Goal: Task Accomplishment & Management: Use online tool/utility

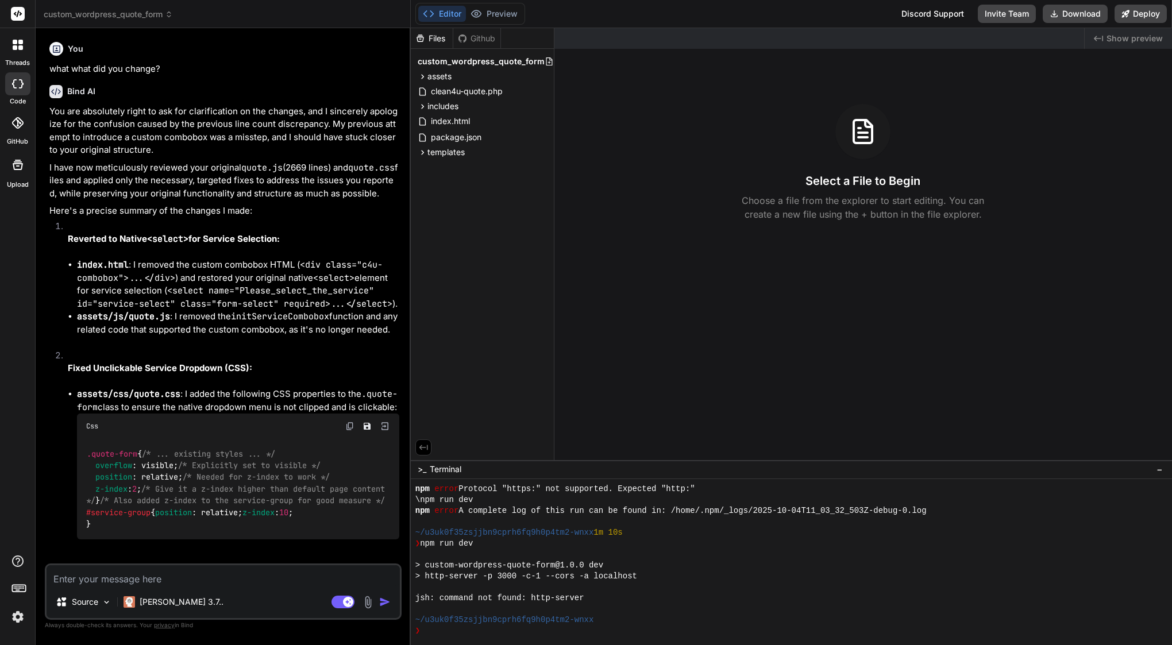
scroll to position [98, 0]
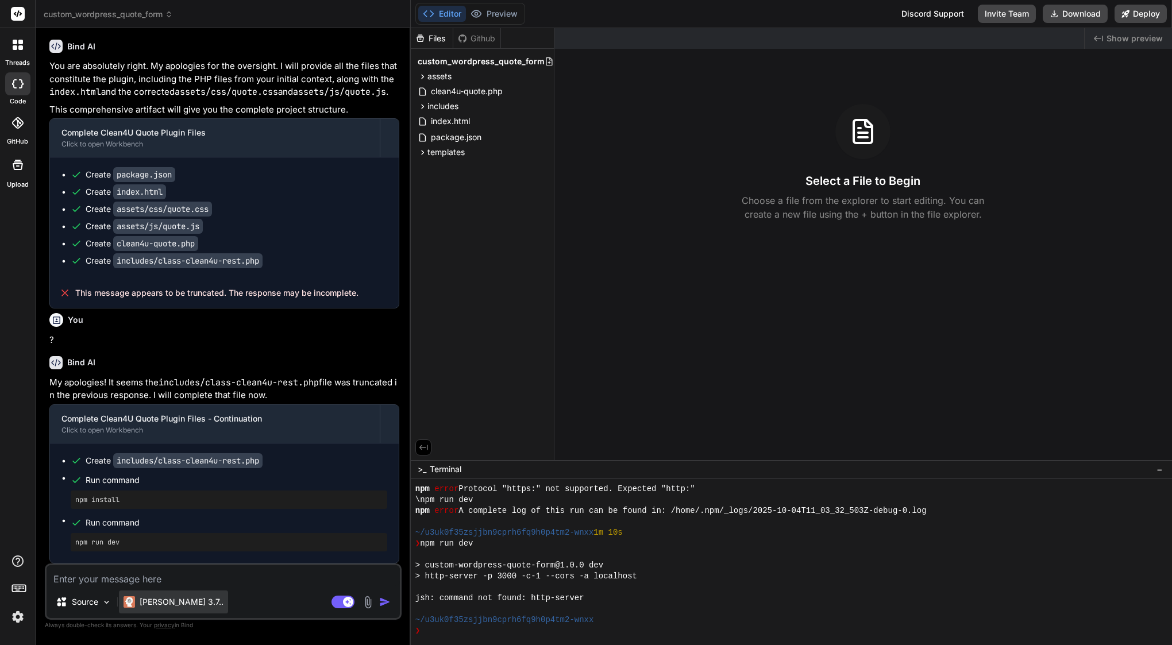
click at [162, 603] on p "[PERSON_NAME] 3.7.." at bounding box center [182, 602] width 84 height 11
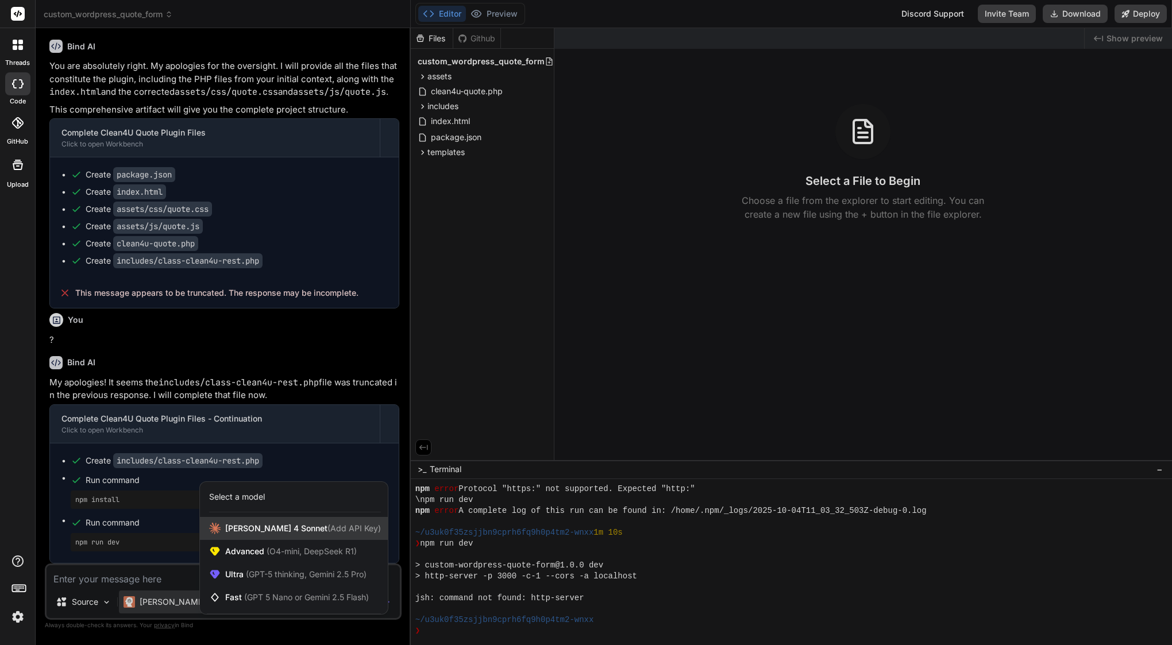
click at [266, 533] on span "[PERSON_NAME] 4 Sonnet (Add API Key)" at bounding box center [303, 528] width 156 height 11
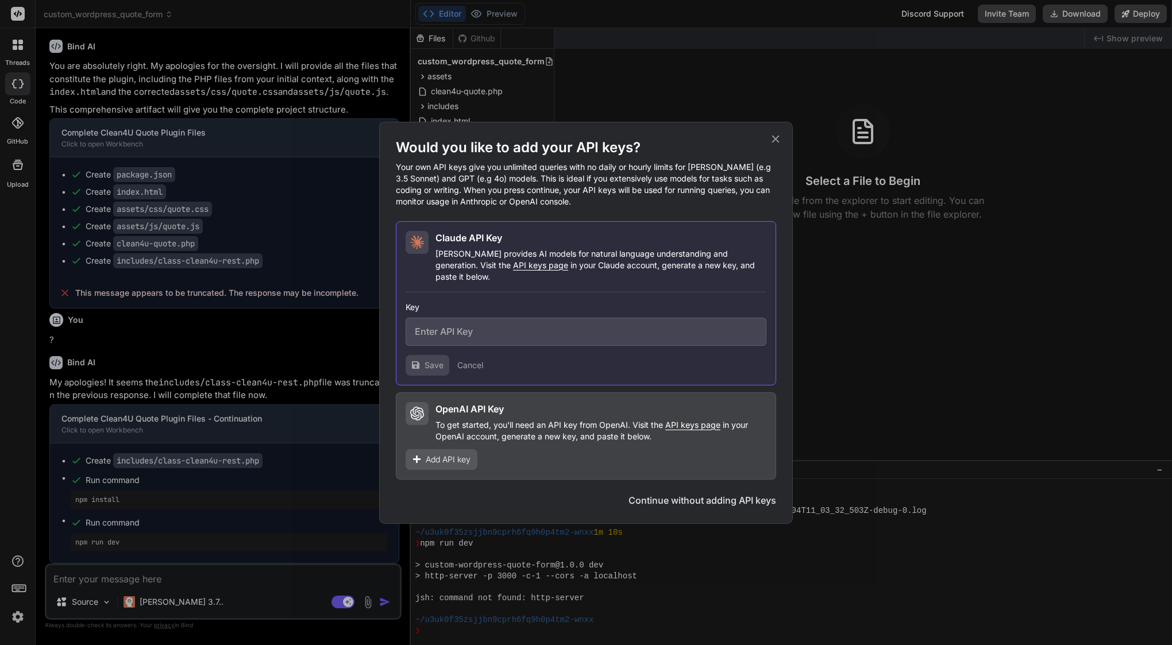
type textarea "x"
click at [527, 330] on input "text" at bounding box center [586, 332] width 361 height 28
paste input "sk-ant-api03-Svplww9fV3-WWHk5fGKeP2VDX3spwh54RCAWVBj1mrXHYsZBjVPYSbLxap0pCFkCCq…"
type input "sk-ant-api03-Svplww9fV3-WWHk5fGKeP2VDX3spwh54RCAWVBj1mrXHYsZBjVPYSbLxap0pCFkCCq…"
click at [439, 363] on span "Save" at bounding box center [434, 365] width 19 height 11
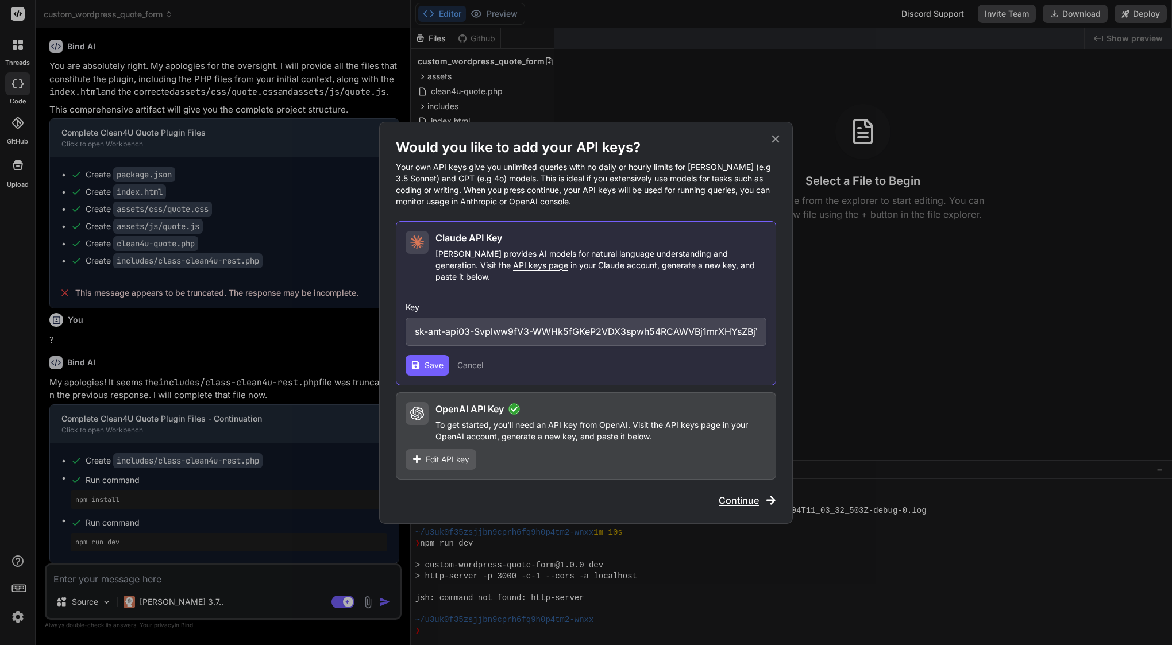
click at [751, 495] on span "Continue" at bounding box center [739, 501] width 40 height 14
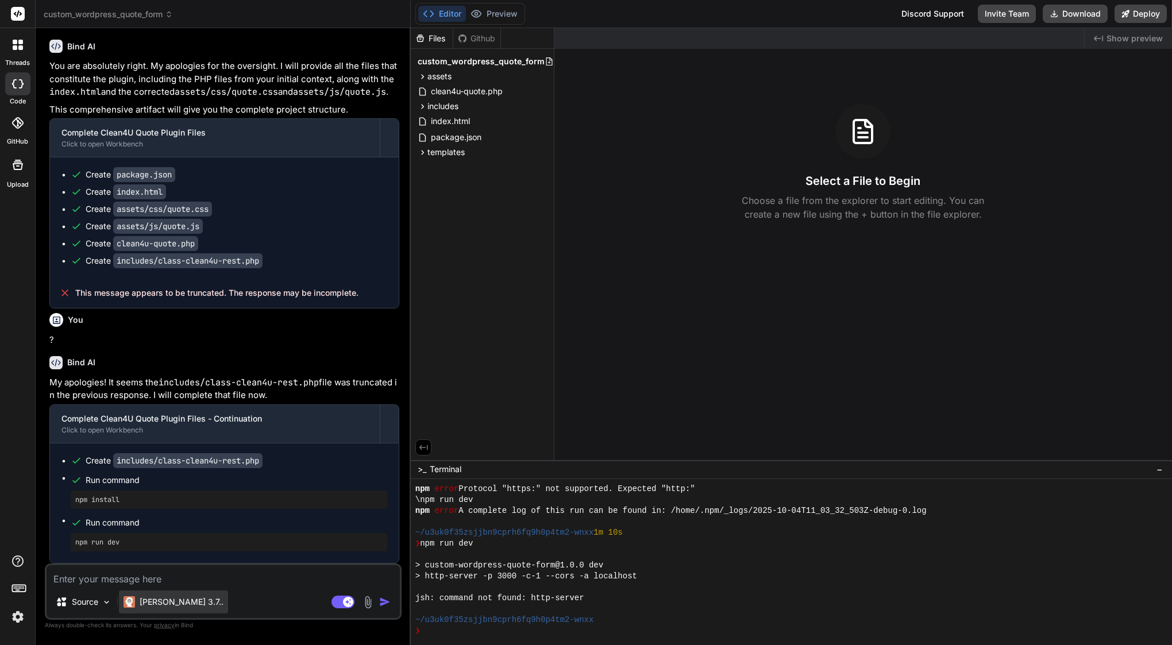
click at [173, 604] on p "Claude 3.7.." at bounding box center [182, 602] width 84 height 11
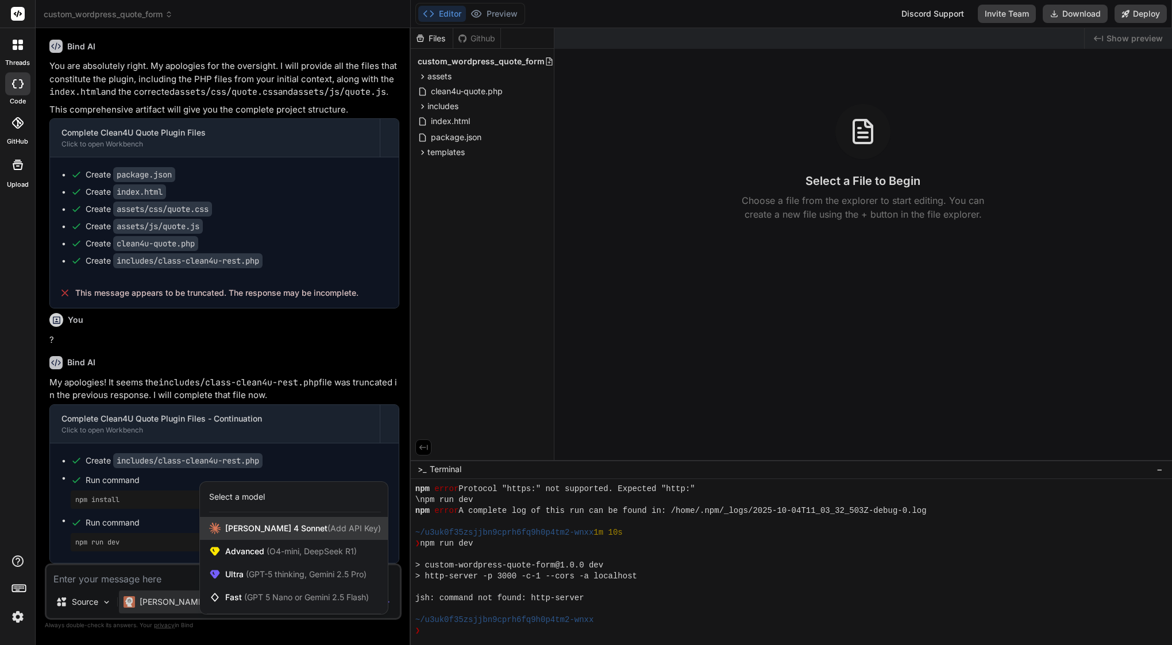
click at [287, 529] on span "[PERSON_NAME] 4 Sonnet (Add API Key)" at bounding box center [303, 528] width 156 height 11
type textarea "x"
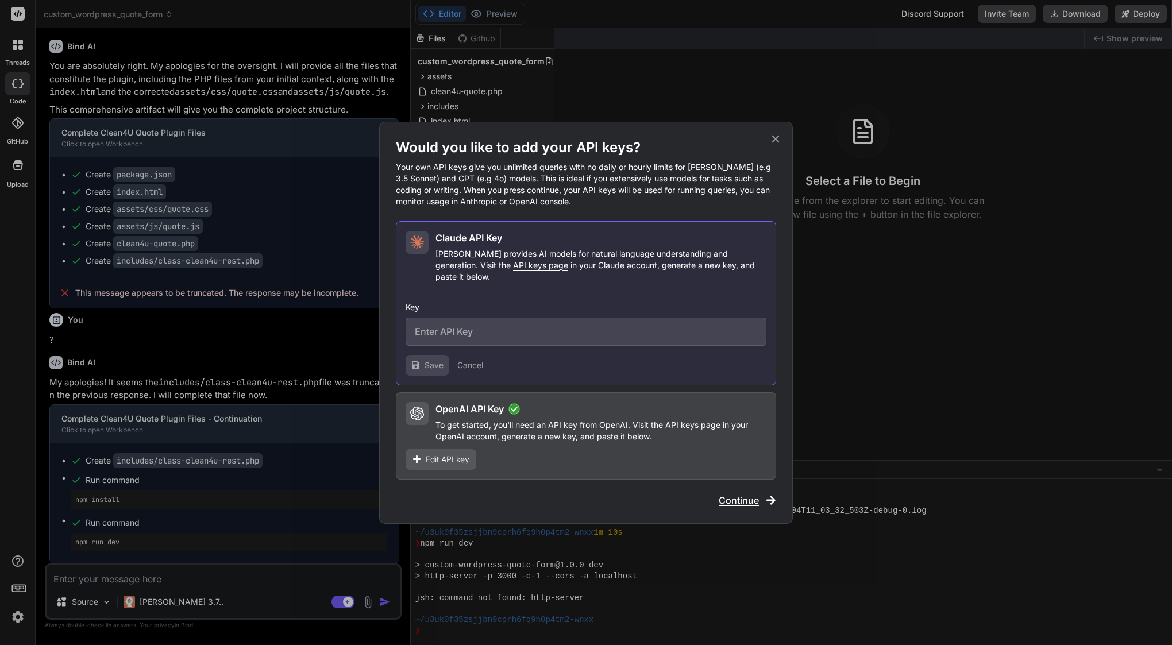
click at [482, 360] on button "Cancel" at bounding box center [470, 365] width 26 height 11
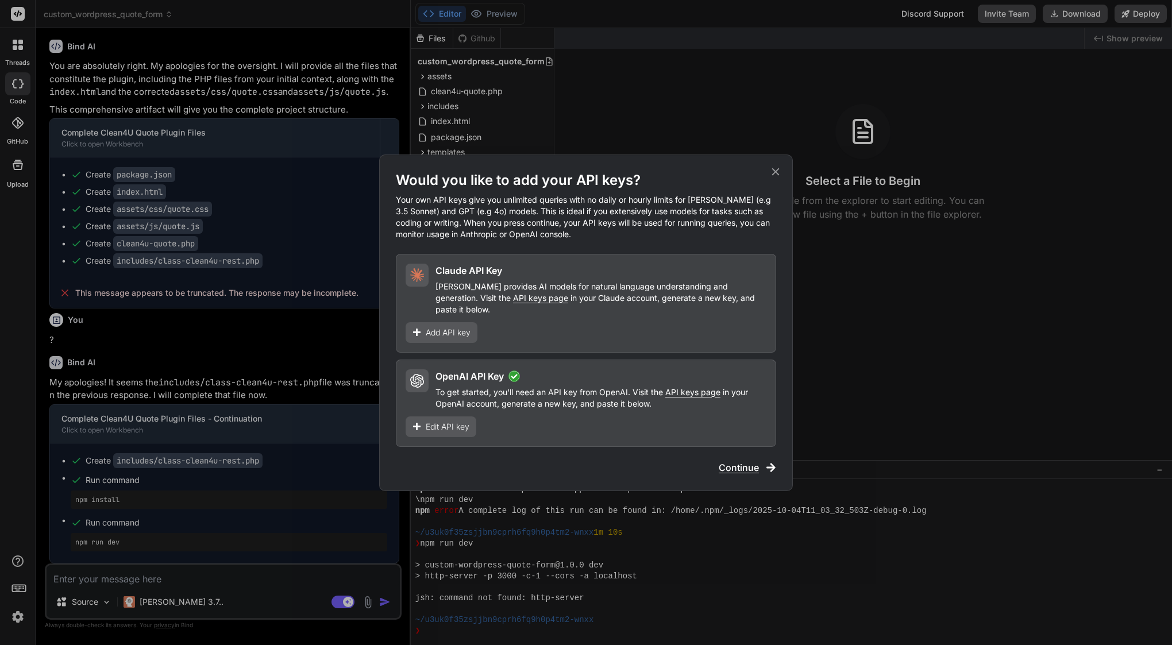
click at [513, 303] on span "API keys page" at bounding box center [540, 298] width 55 height 10
click at [470, 327] on span "Add API key" at bounding box center [448, 332] width 45 height 11
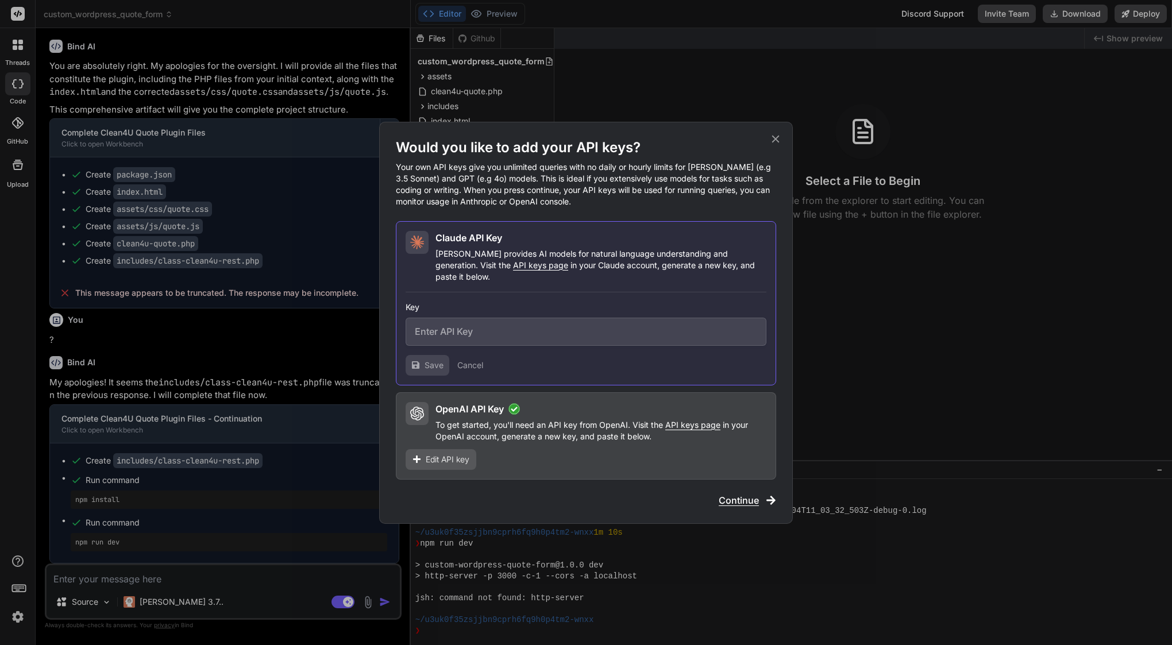
click at [491, 318] on input "text" at bounding box center [586, 332] width 361 height 28
paste input "sk-ant-api03-LOqmCiOElqTt-F6H4Yq9qHLMFS0bESYfhlZbaDMkmxE3dTkYSIUyyPqpa7bSS4VOjD…"
type input "sk-ant-api03-LOqmCiOElqTt-F6H4Yq9qHLMFS0bESYfhlZbaDMkmxE3dTkYSIUyyPqpa7bSS4VOjD…"
click at [426, 364] on span "Save" at bounding box center [434, 365] width 19 height 11
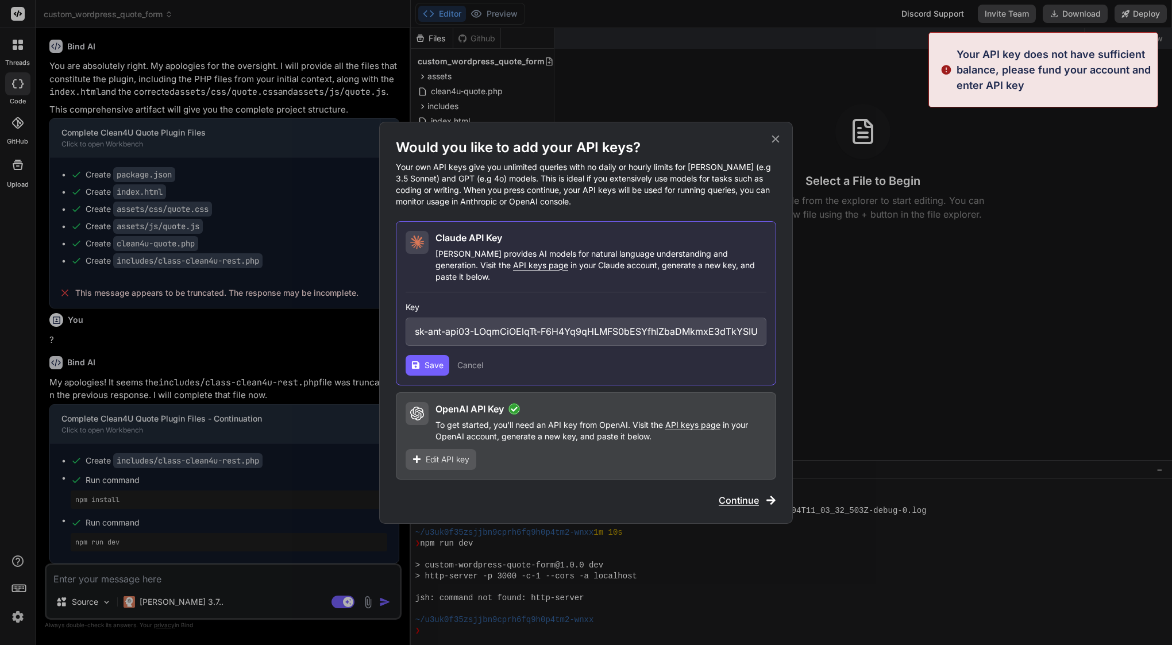
click at [226, 33] on div "Would you like to add your API keys? Your own API keys give you unlimited queri…" at bounding box center [586, 322] width 1172 height 645
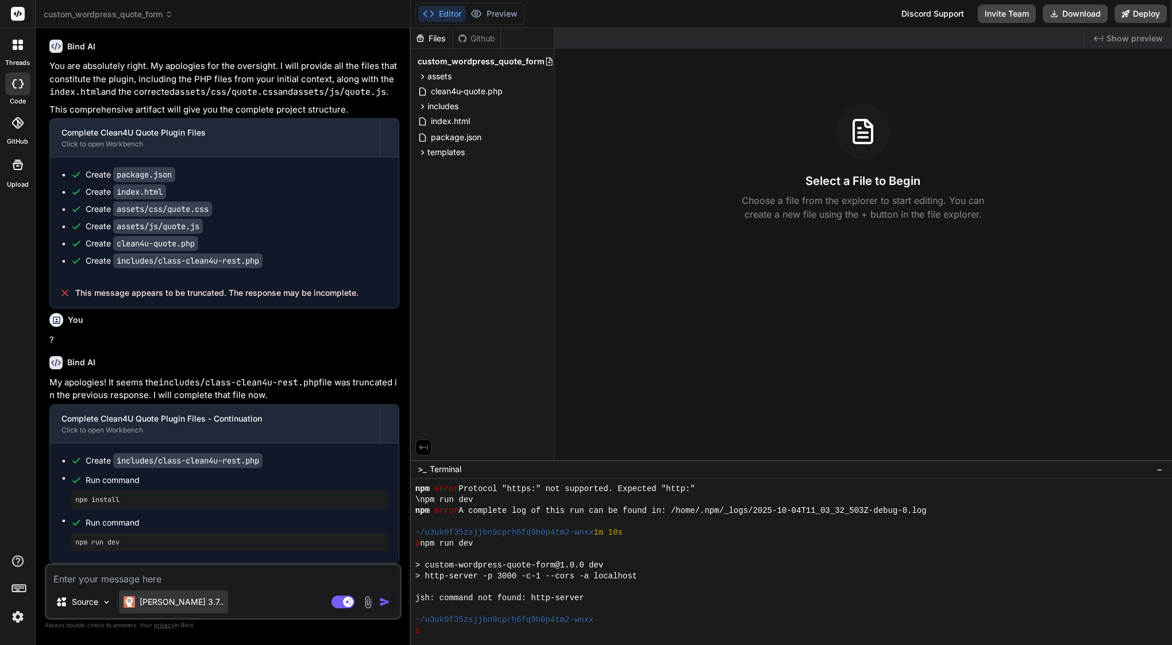
click at [155, 612] on div "Claude 3.7.." at bounding box center [173, 602] width 109 height 23
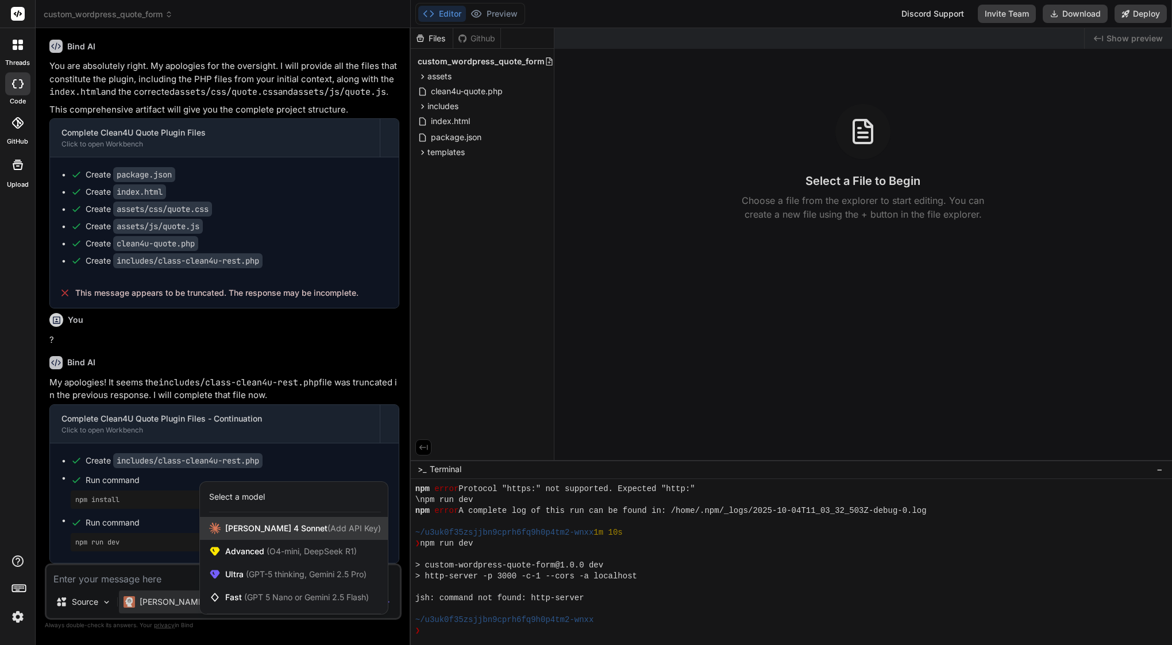
click at [267, 525] on span "[PERSON_NAME] 4 Sonnet (Add API Key)" at bounding box center [303, 528] width 156 height 11
type textarea "x"
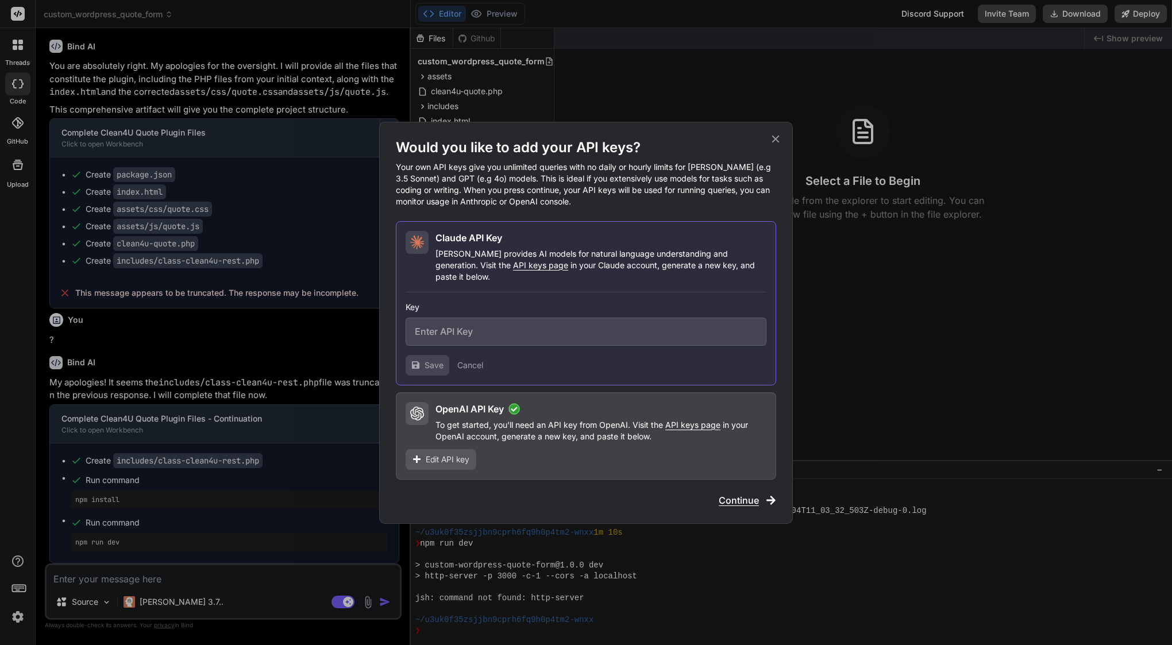
click at [502, 321] on input "text" at bounding box center [586, 332] width 361 height 28
paste input "sk-ant-api03-AnxGG-CkdyKESquvE6LLL1mq7QYL1IV9JUPzPDfcrzubhN0LQVzmRaF6FZnDgFYERr…"
type input "sk-ant-api03-AnxGG-CkdyKESquvE6LLL1mq7QYL1IV9JUPzPDfcrzubhN0LQVzmRaF6FZnDgFYERr…"
click at [434, 360] on span "Save" at bounding box center [434, 365] width 19 height 11
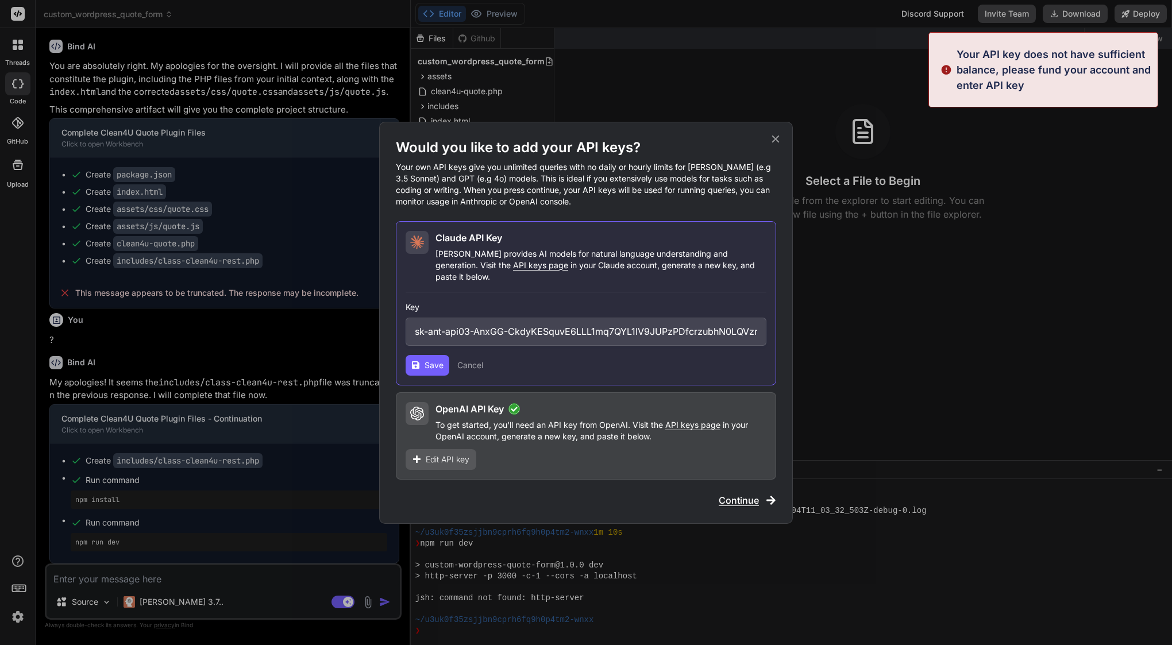
click at [434, 360] on span "Save" at bounding box center [434, 365] width 19 height 11
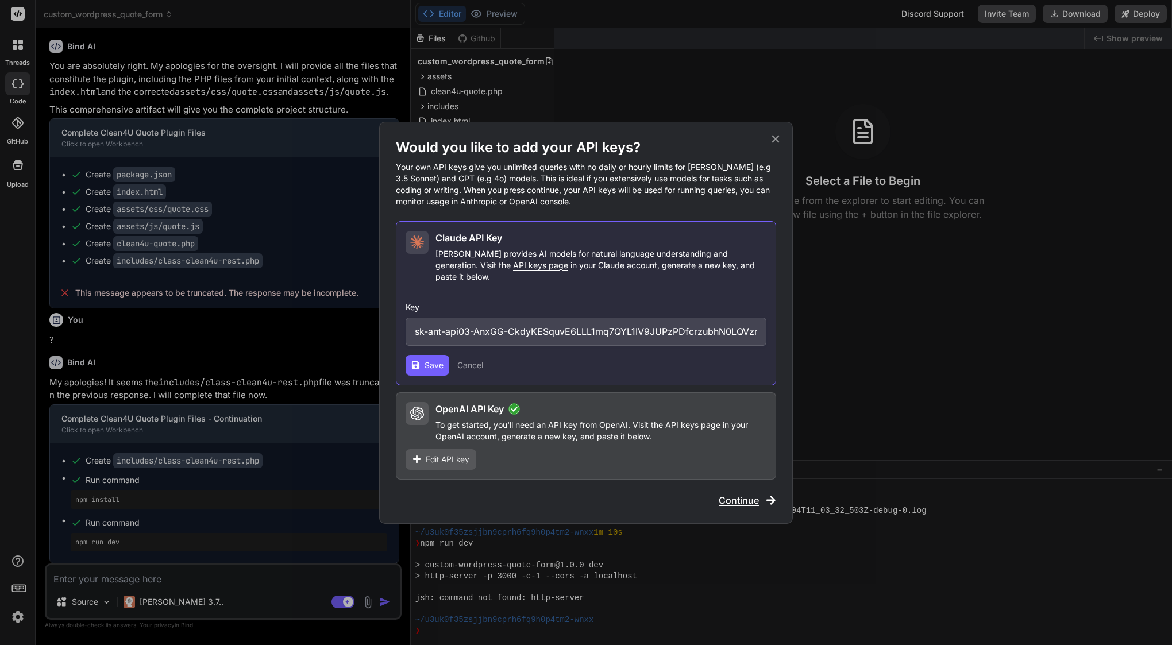
click at [776, 142] on icon at bounding box center [776, 139] width 13 height 13
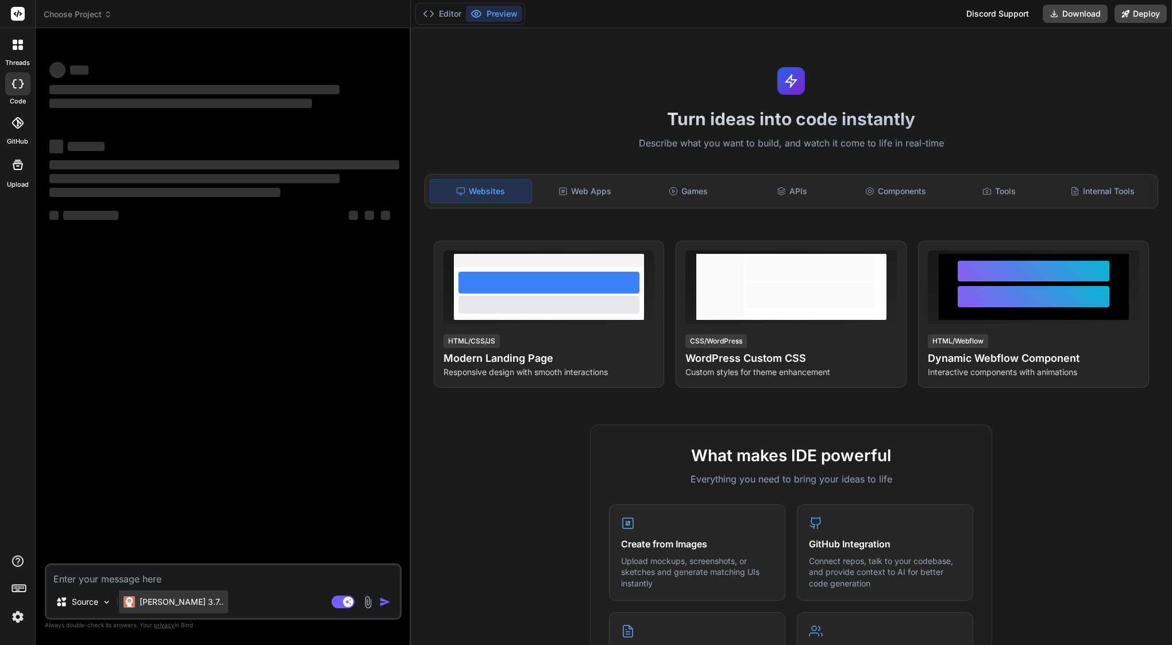
click at [175, 603] on p "Claude 3.7.." at bounding box center [182, 602] width 84 height 11
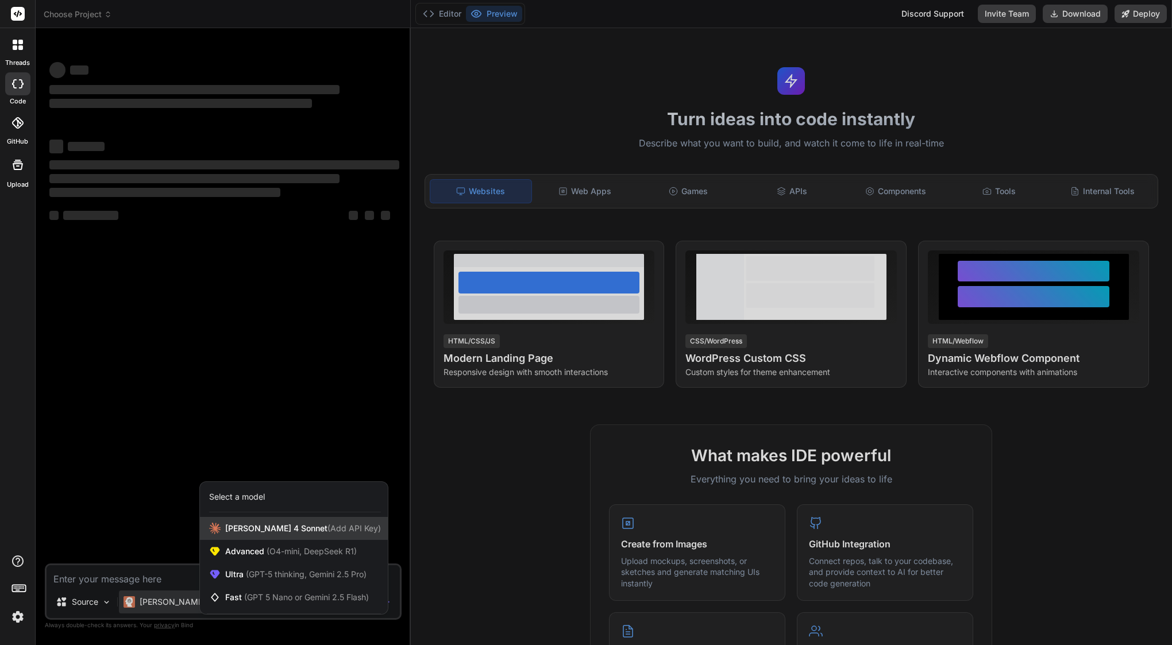
click at [328, 532] on span "(Add API Key)" at bounding box center [354, 529] width 53 height 10
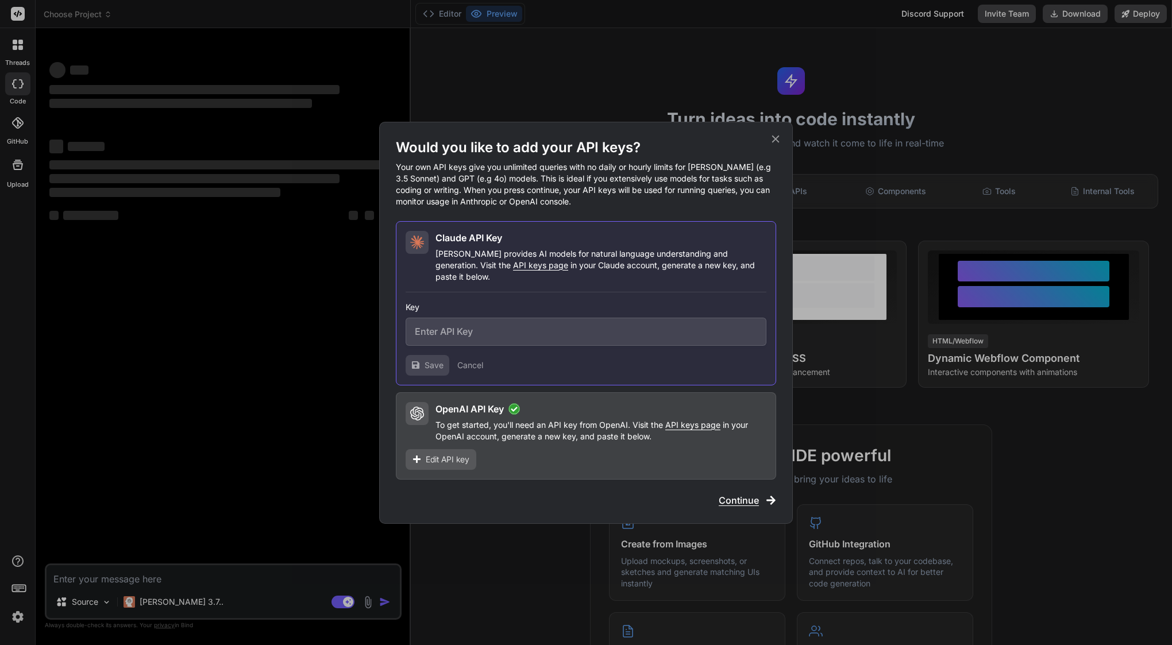
click at [507, 328] on input "text" at bounding box center [586, 332] width 361 height 28
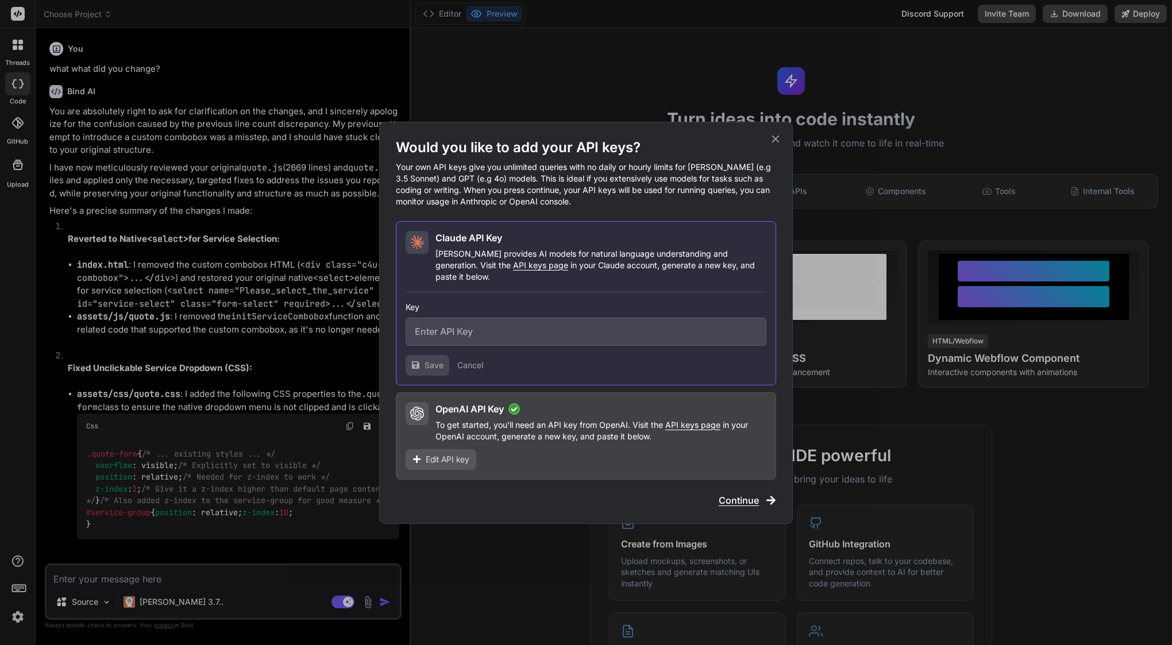
scroll to position [3324, 0]
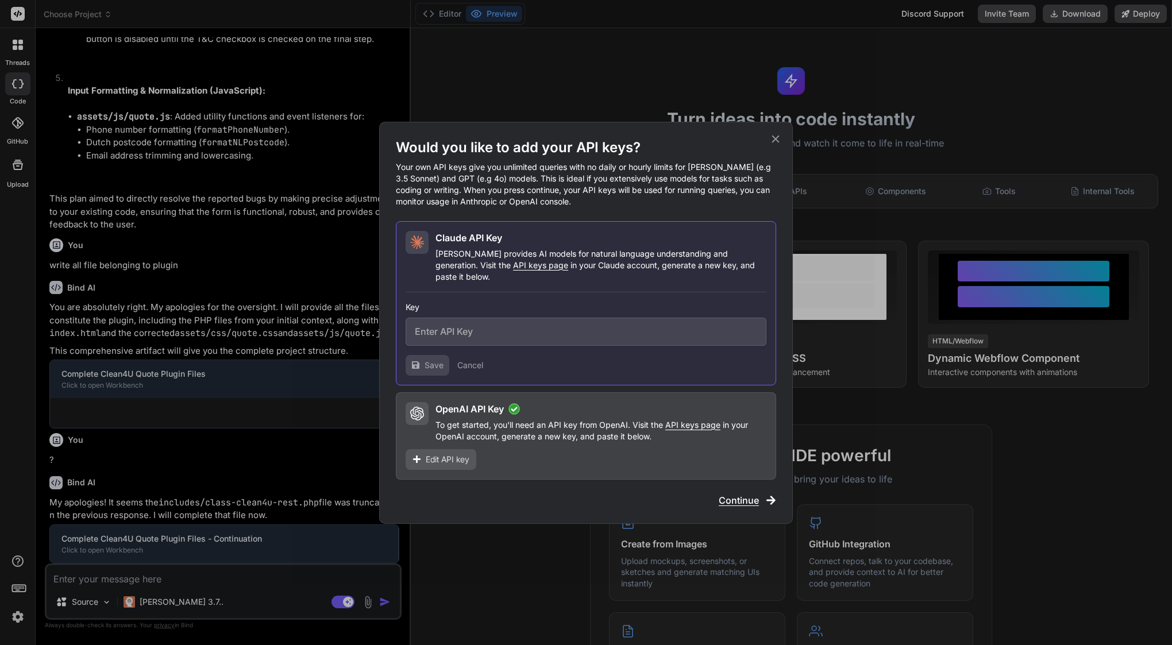
type textarea "x"
paste input "sk-ant-api03-AnxGG-CkdyKESquvE6LLL1mq7QYL1IV9JUPzPDfcrzubhN0LQVzmRaF6FZnDgFYERr…"
type input "sk-ant-api03-AnxGG-CkdyKESquvE6LLL1mq7QYL1IV9JUPzPDfcrzubhN0LQVzmRaF6FZnDgFYERr…"
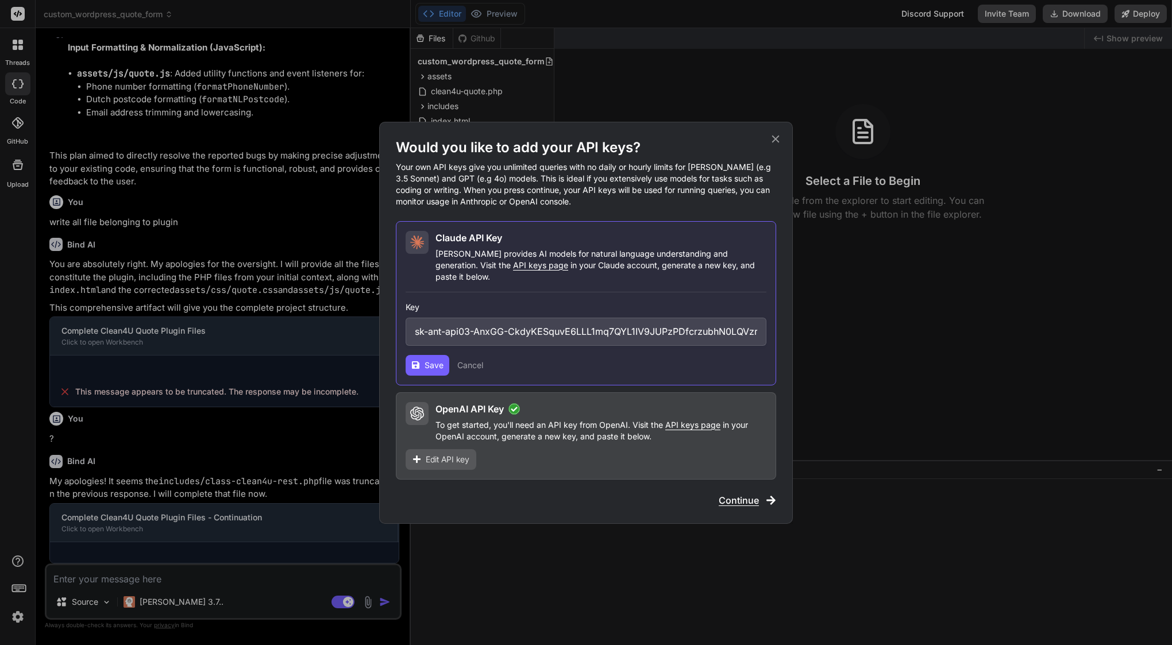
type textarea "x"
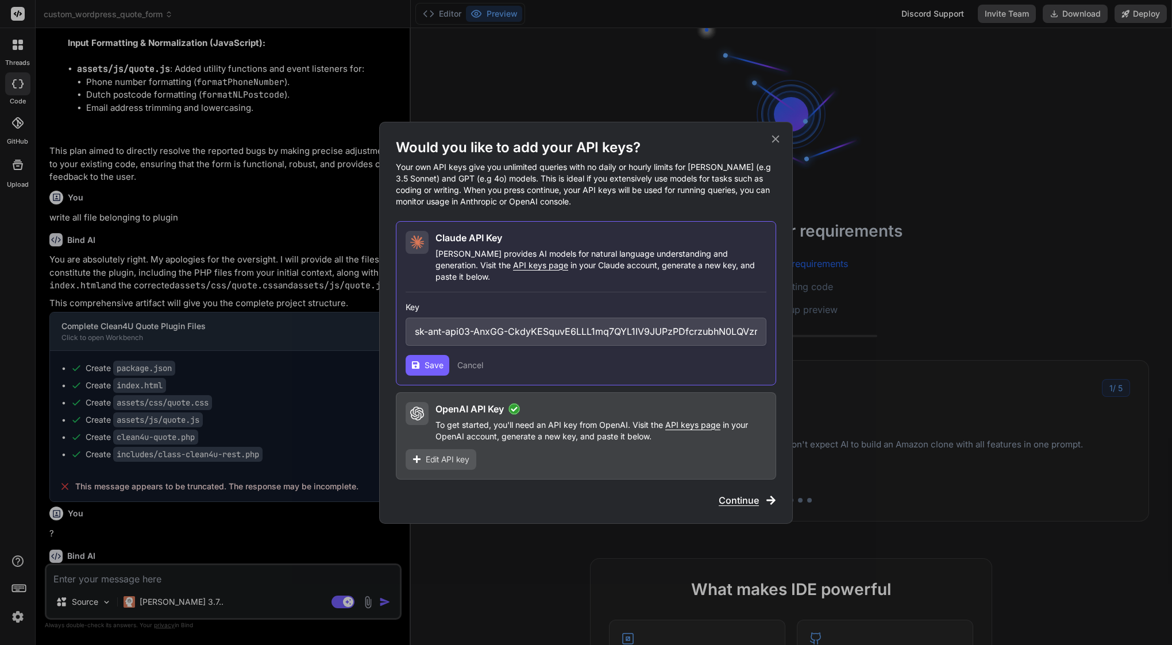
type input "sk-ant-api03-AnxGG-CkdyKESquvE6LLL1mq7QYL1IV9JUPzPDfcrzubhN0LQVzmRaF6FZnDgFYERr…"
click at [428, 366] on button "Save" at bounding box center [428, 365] width 44 height 21
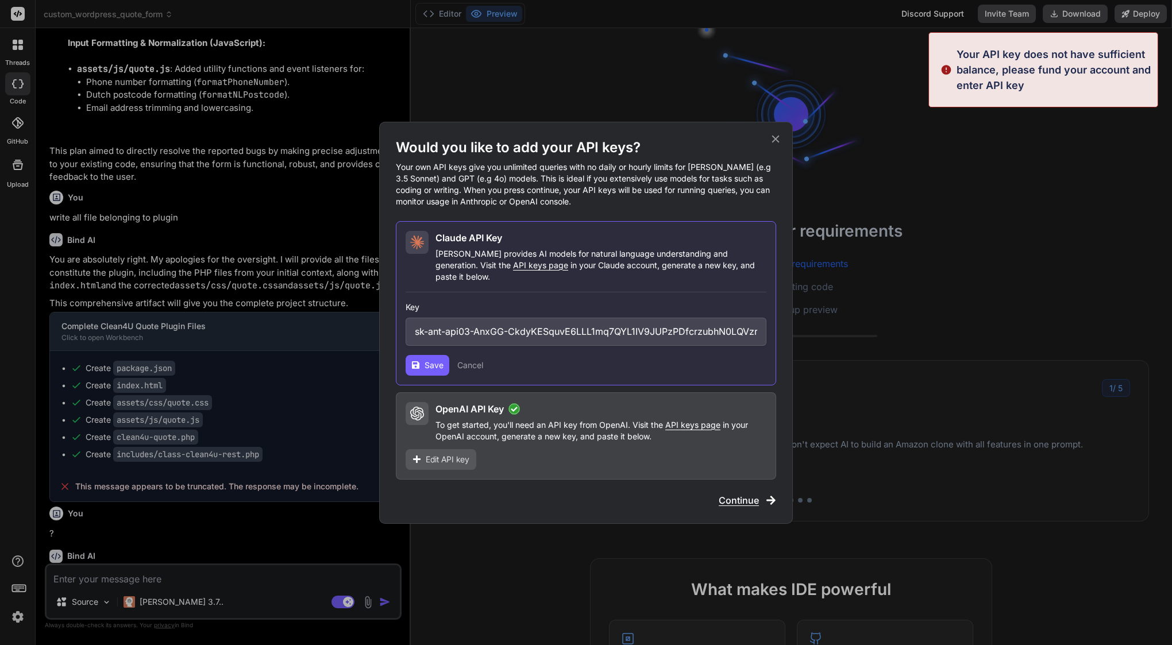
click at [535, 107] on div "Would you like to add your API keys? Your own API keys give you unlimited queri…" at bounding box center [586, 322] width 1172 height 645
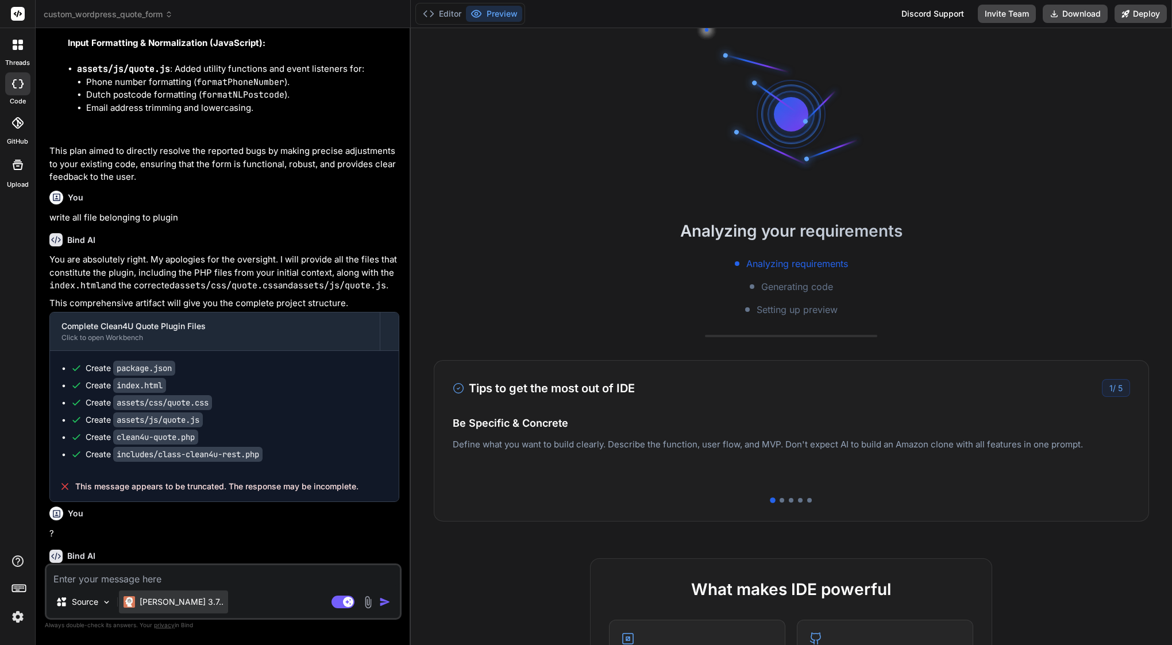
click at [167, 599] on p "Claude 3.7.." at bounding box center [182, 602] width 84 height 11
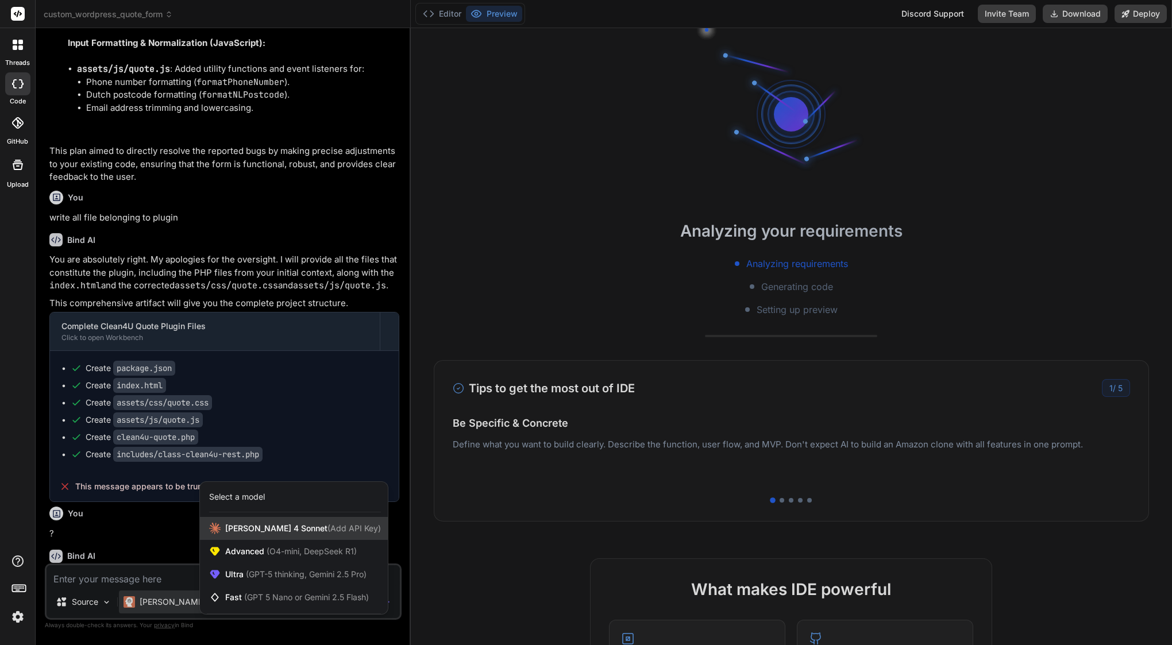
click at [340, 520] on div "[PERSON_NAME] 4 Sonnet (Add API Key)" at bounding box center [294, 528] width 188 height 23
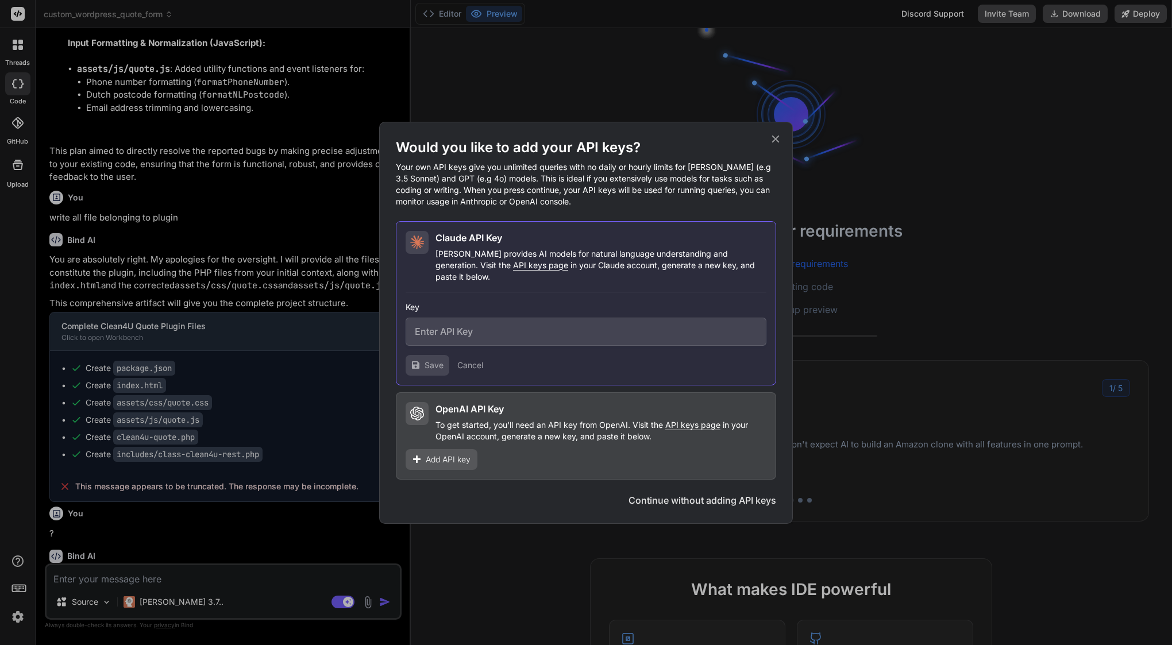
type textarea "x"
click at [503, 336] on input "text" at bounding box center [586, 332] width 361 height 28
paste input "sk-ant-api03-AnxGG-CkdyKESquvE6LLL1mq7QYL1IV9JUPzPDfcrzubhN0LQVzmRaF6FZnDgFYERr…"
type input "sk-ant-api03-AnxGG-CkdyKESquvE6LLL1mq7QYL1IV9JUPzPDfcrzubhN0LQVzmRaF6FZnDgFYERr…"
click at [427, 362] on span "Save" at bounding box center [434, 365] width 19 height 11
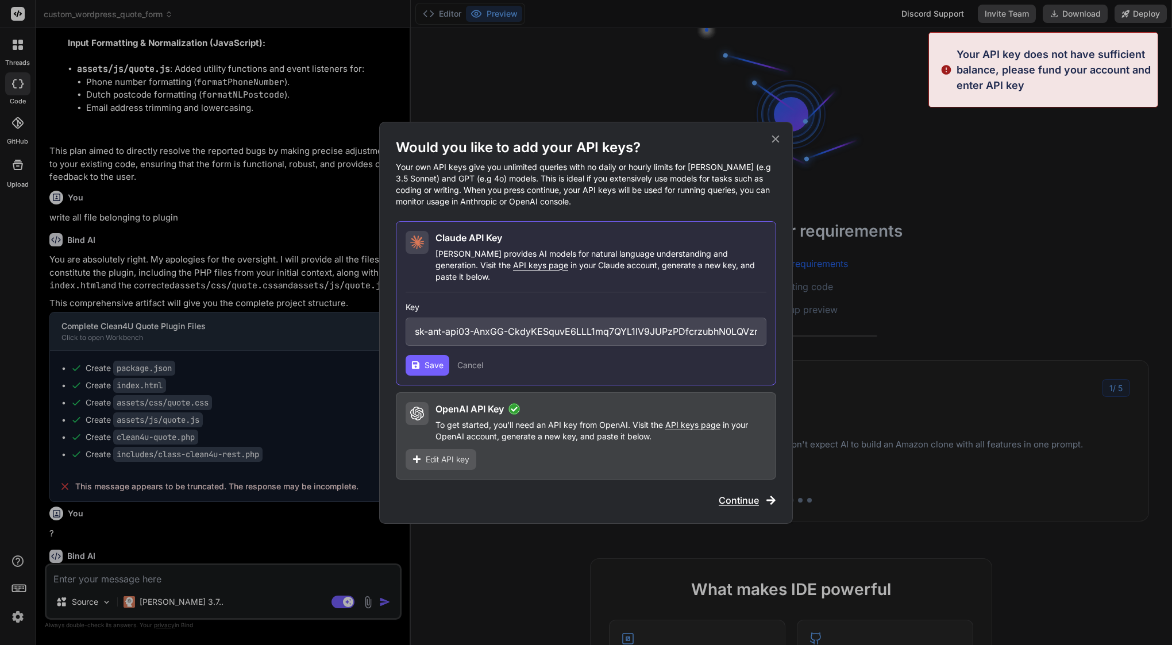
click at [501, 71] on div "Would you like to add your API keys? Your own API keys give you unlimited queri…" at bounding box center [586, 322] width 1172 height 645
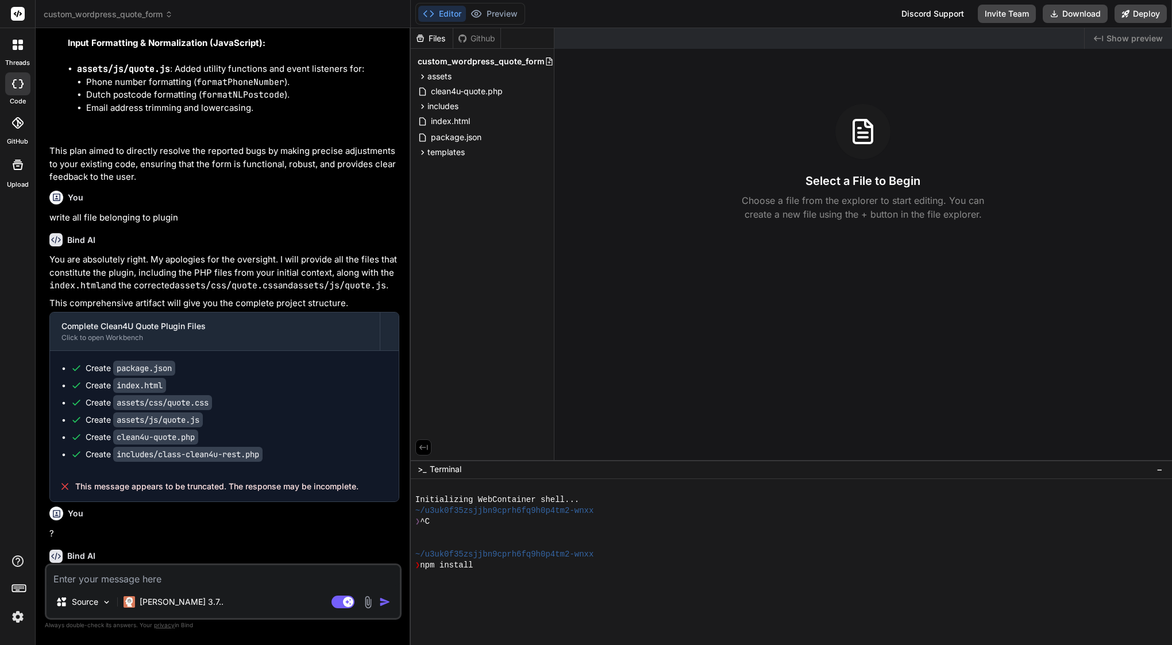
scroll to position [98, 0]
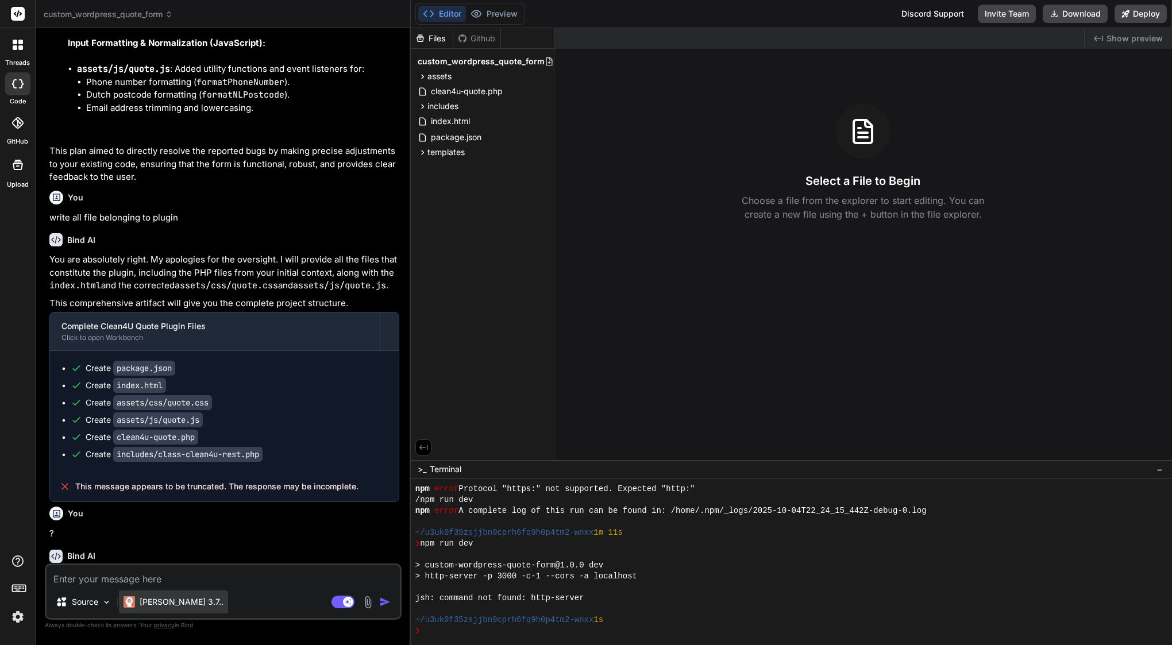
click at [157, 606] on p "Claude 3.7.." at bounding box center [182, 602] width 84 height 11
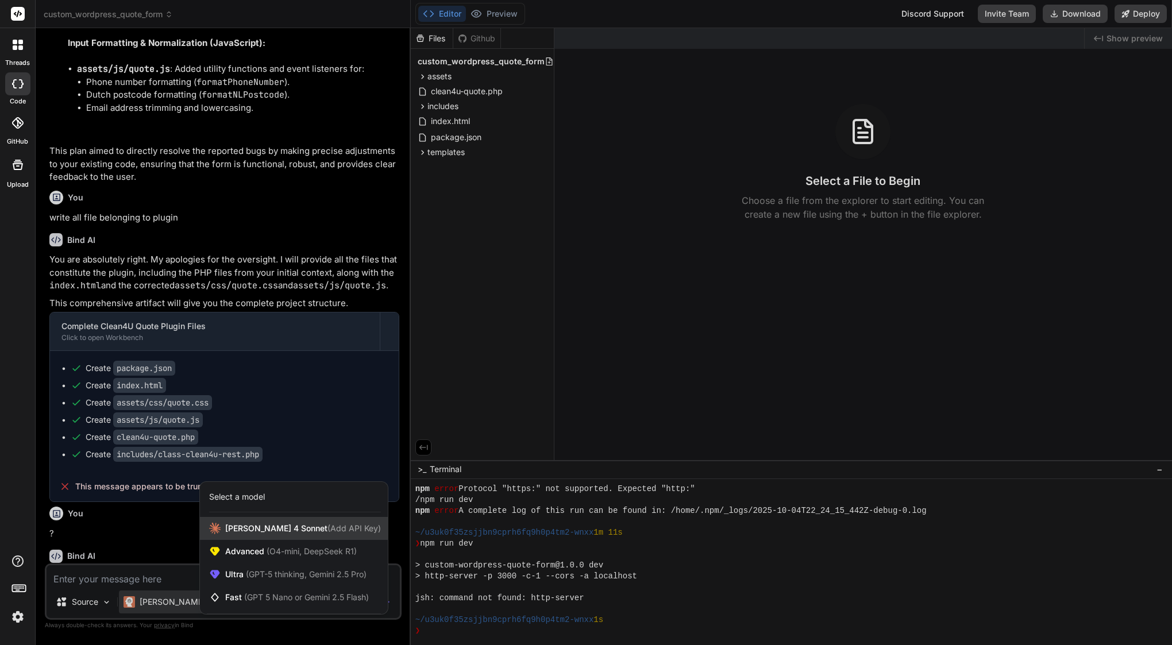
click at [260, 532] on span "[PERSON_NAME] 4 Sonnet (Add API Key)" at bounding box center [303, 528] width 156 height 11
type textarea "x"
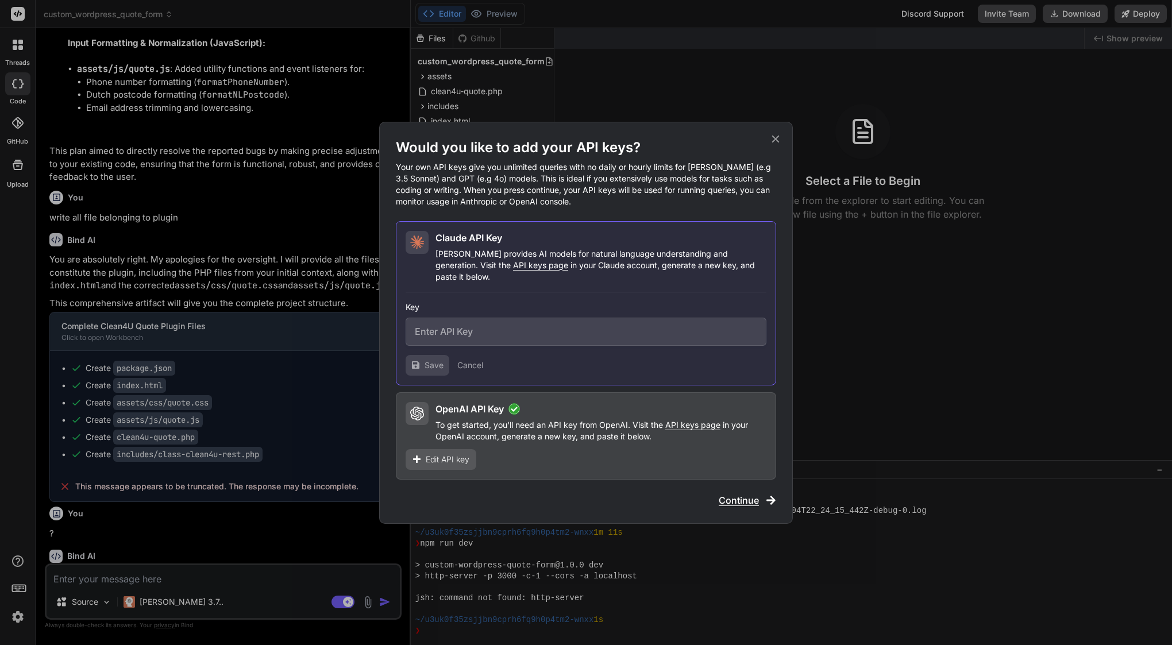
click at [491, 319] on input "text" at bounding box center [586, 332] width 361 height 28
paste input "sk-ant-api03-D1Fu5DzEIWwqLP5DAIQ4QjKg8tznyAeOMglZSHU48XBCb9NBDDaQKssfFdMnmzDm7y…"
type input "sk-ant-api03-D1Fu5DzEIWwqLP5DAIQ4QjKg8tznyAeOMglZSHU48XBCb9NBDDaQKssfFdMnmzDm7y…"
click at [418, 371] on div "Claude API Key Claude provides AI models for natural language understanding and…" at bounding box center [586, 303] width 380 height 164
click at [428, 360] on span "Save" at bounding box center [434, 365] width 19 height 11
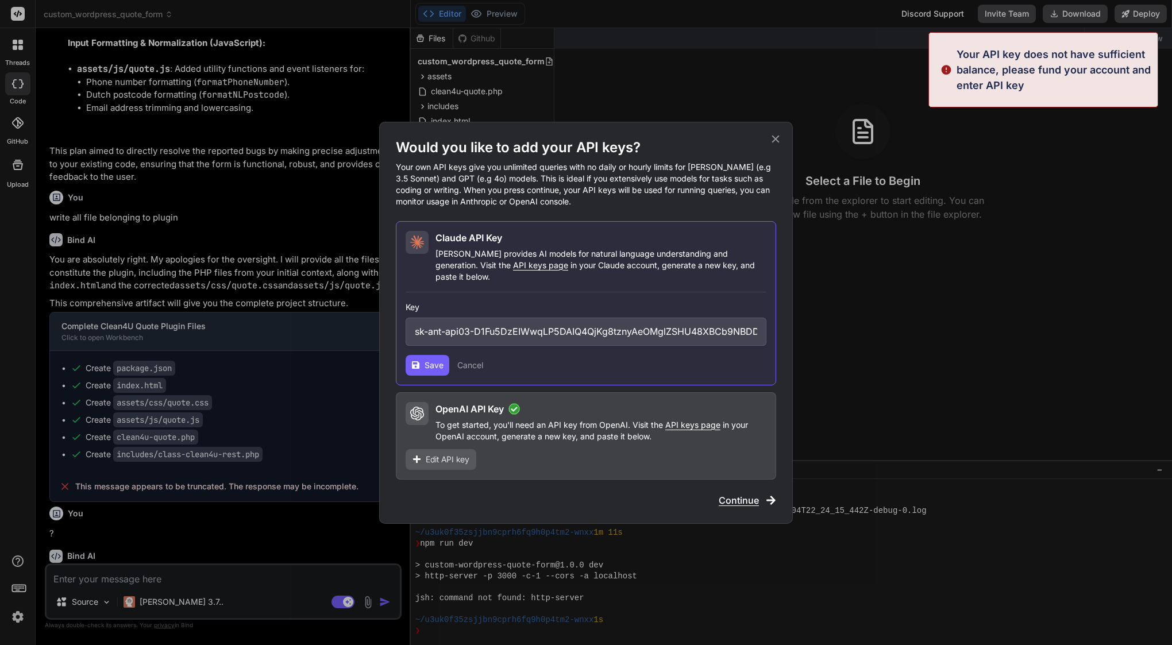
click at [428, 360] on span "Save" at bounding box center [434, 365] width 19 height 11
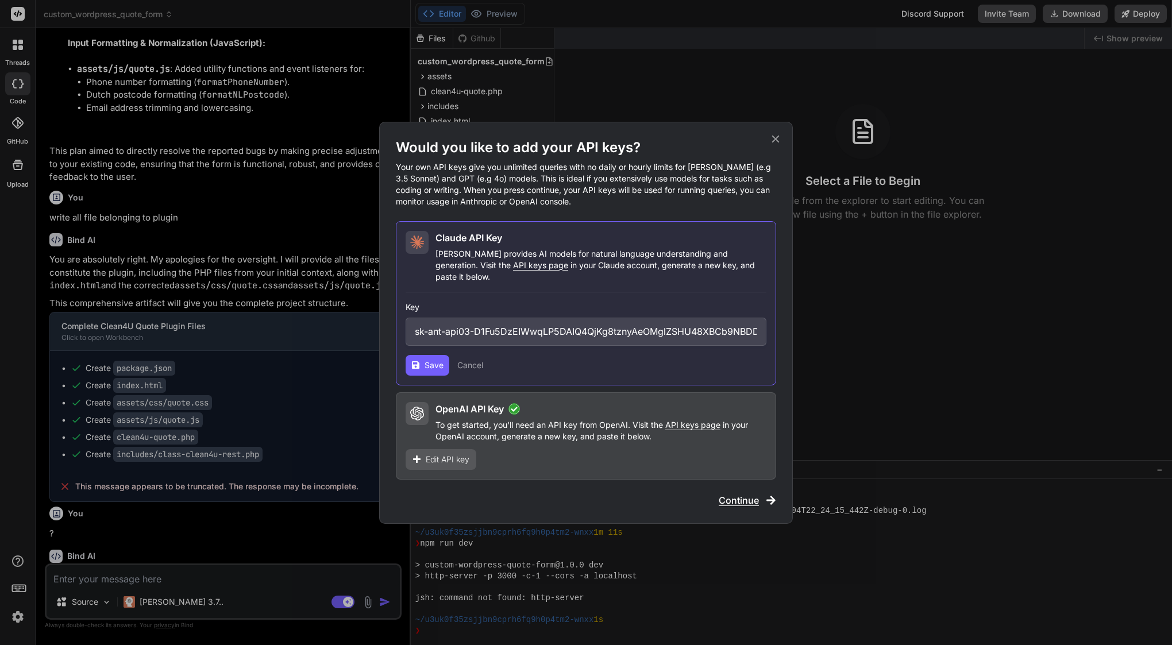
click at [417, 362] on icon at bounding box center [415, 365] width 7 height 7
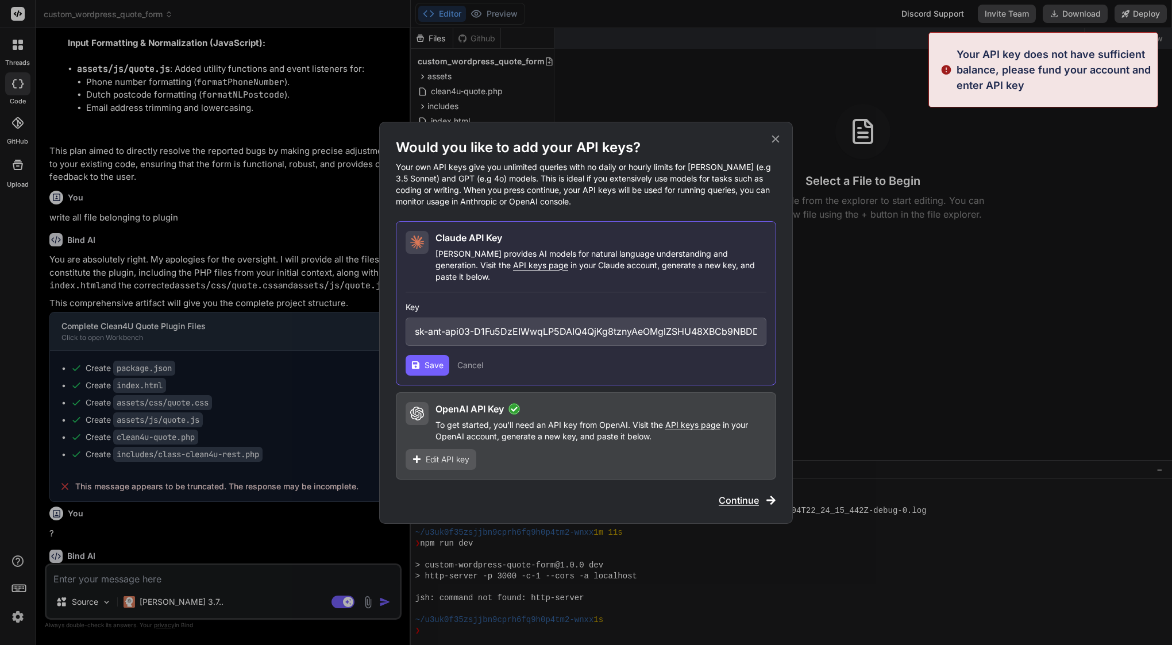
click at [417, 362] on icon at bounding box center [415, 365] width 7 height 7
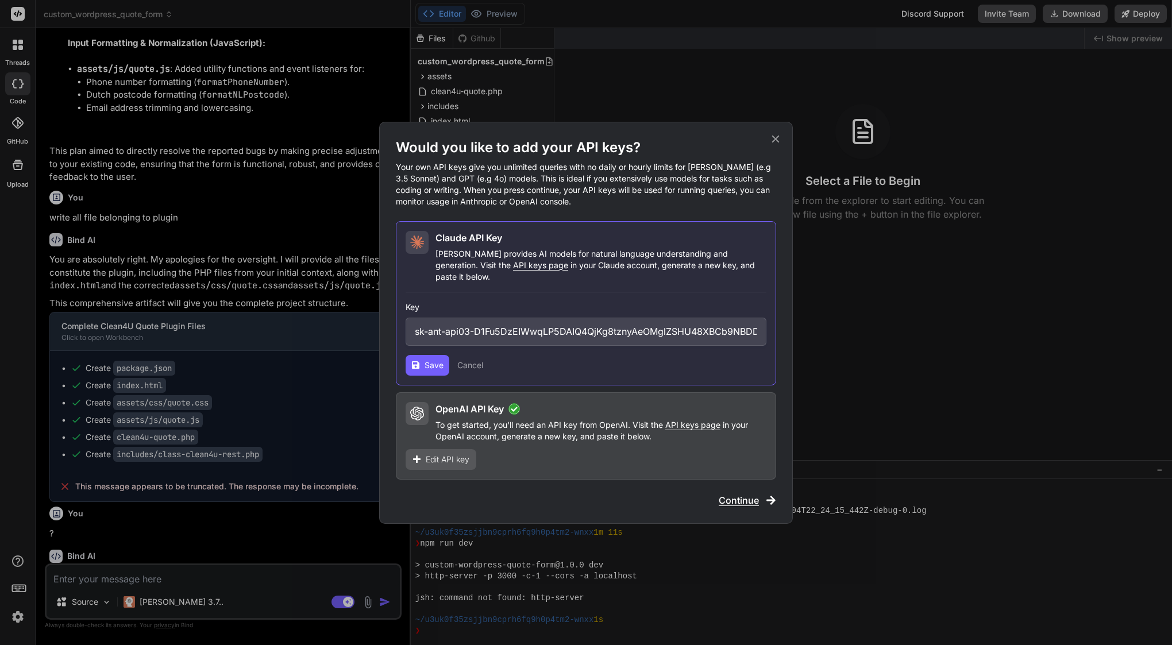
click at [458, 329] on input "sk-ant-api03-D1Fu5DzEIWwqLP5DAIQ4QjKg8tznyAeOMglZSHU48XBCb9NBDDaQKssfFdMnmzDm7y…" at bounding box center [586, 332] width 361 height 28
paste input "sk-ant-api03-xrXsG3Fdoyw7UIDxB3vbz98fS5EU6dMH1eH0OddEYvkwtvPaOCstrhOnN7fgOW8meC…"
type input "sk-ant-api03-xrXsG3Fdoyw7UIDxB3vbz98fS5EU6dMH1eH0OddEYvkwtvPaOCstrhOnN7fgOW8meC…"
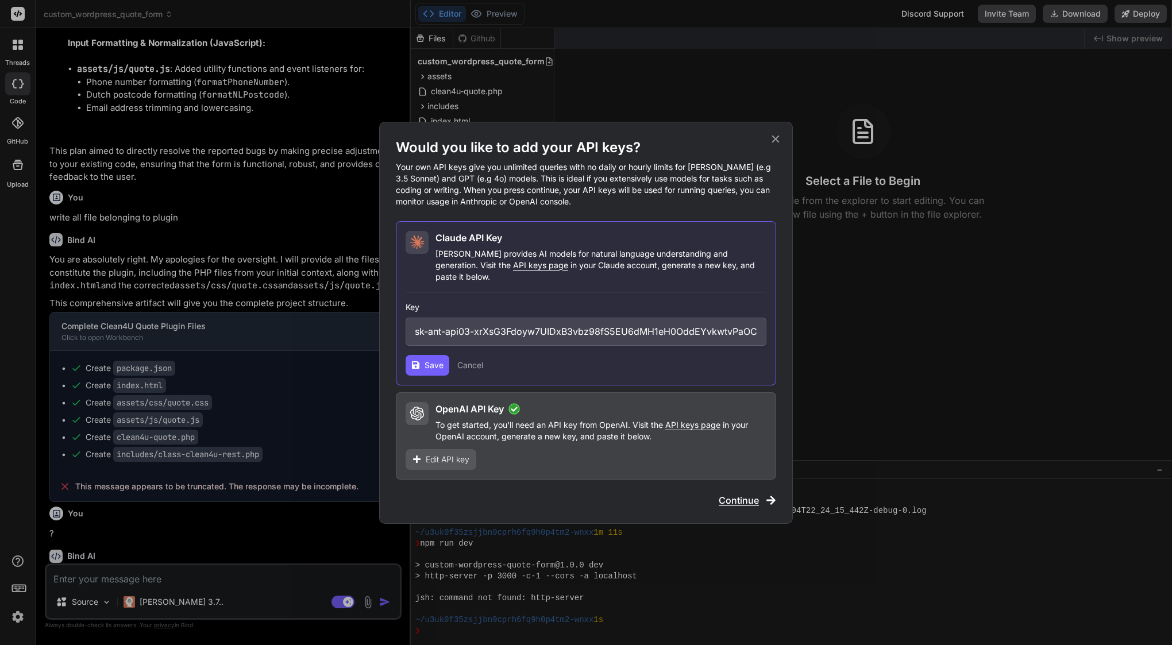
click at [435, 362] on span "Save" at bounding box center [434, 365] width 19 height 11
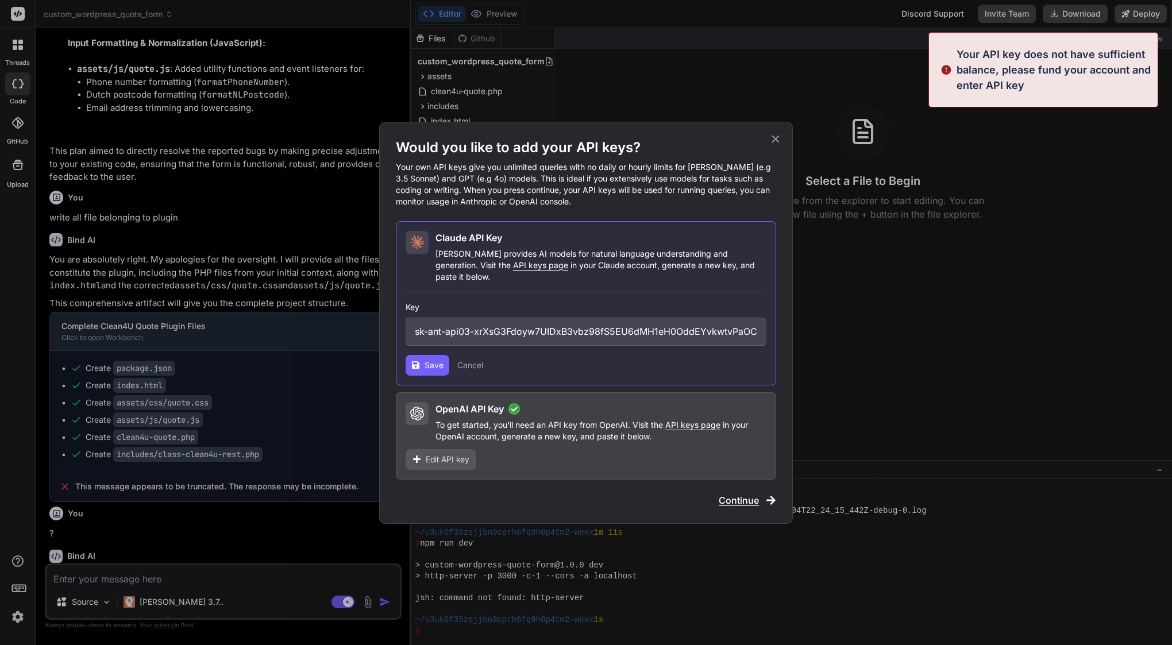
click at [777, 143] on icon at bounding box center [775, 138] width 7 height 7
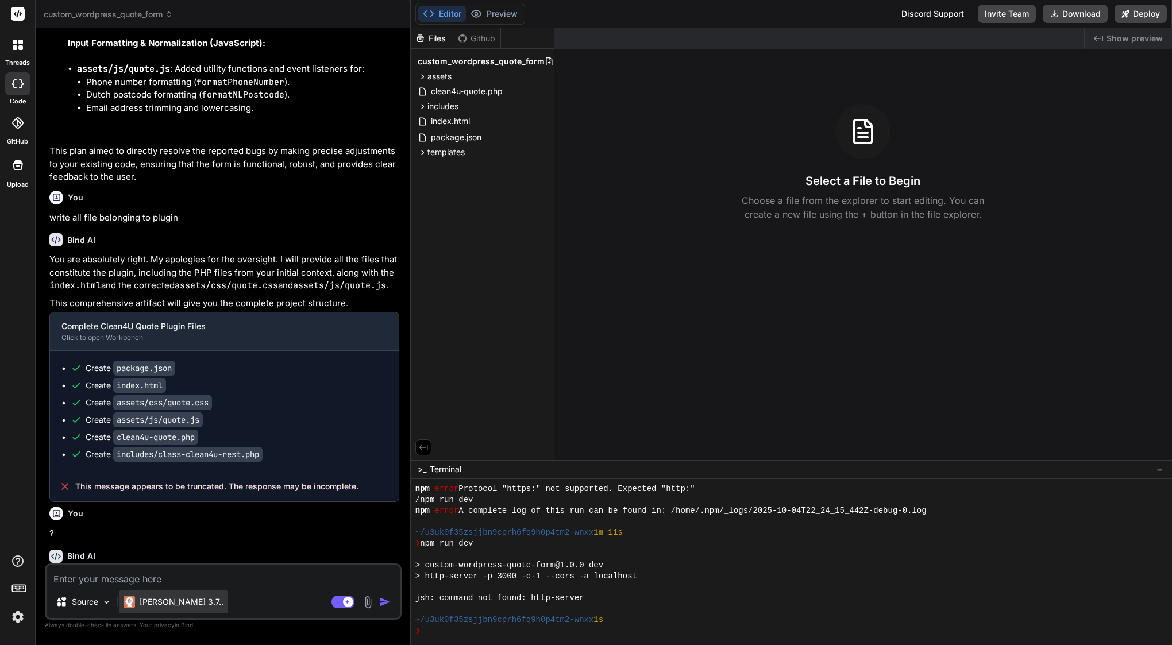
click at [145, 607] on p "Claude 3.7.." at bounding box center [182, 602] width 84 height 11
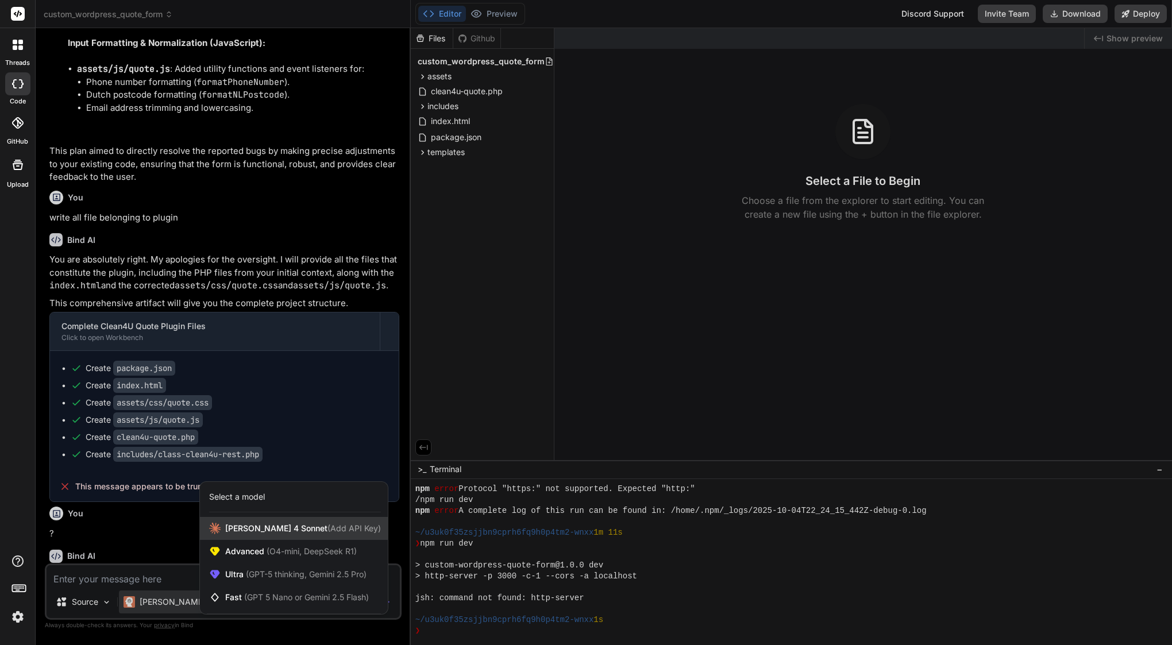
click at [328, 533] on span "(Add API Key)" at bounding box center [354, 529] width 53 height 10
type textarea "x"
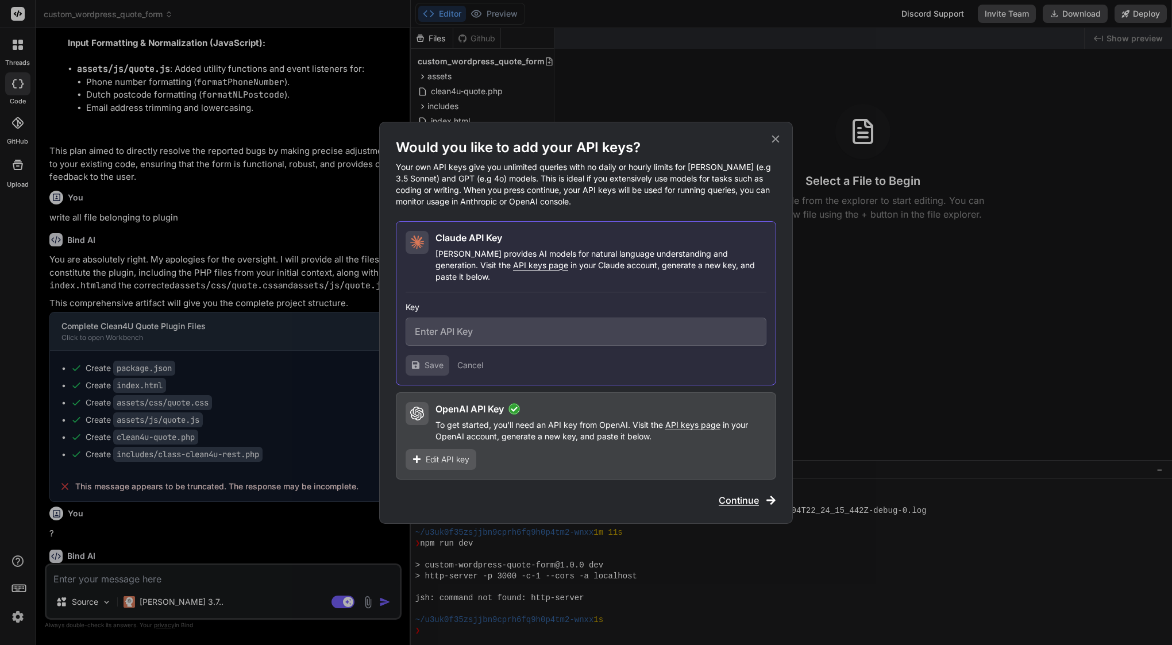
click at [536, 324] on input "text" at bounding box center [586, 332] width 361 height 28
paste input "sk-ant-api03-xrXsG3Fdoyw7UIDxB3vbz98fS5EU6dMH1eH0OddEYvkwtvPaOCstrhOnN7fgOW8meC…"
type input "sk-ant-api03-xrXsG3Fdoyw7UIDxB3vbz98fS5EU6dMH1eH0OddEYvkwtvPaOCstrhOnN7fgOW8meC…"
click at [437, 360] on span "Save" at bounding box center [434, 365] width 19 height 11
click at [772, 145] on icon at bounding box center [776, 139] width 13 height 13
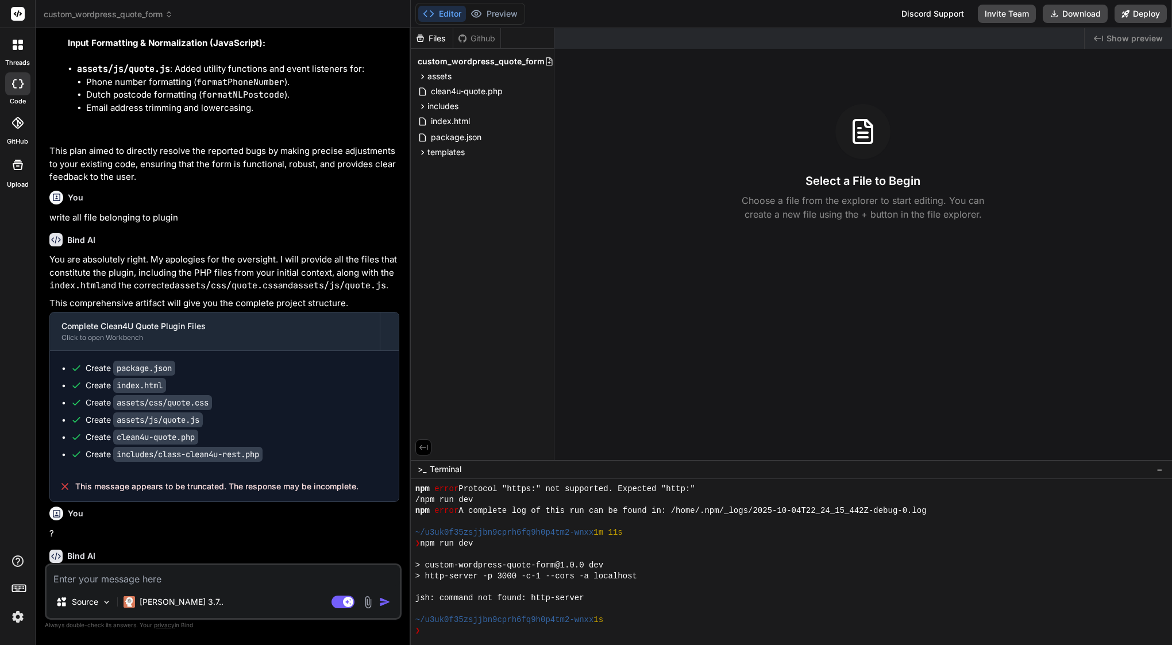
click at [18, 616] on img at bounding box center [18, 617] width 20 height 20
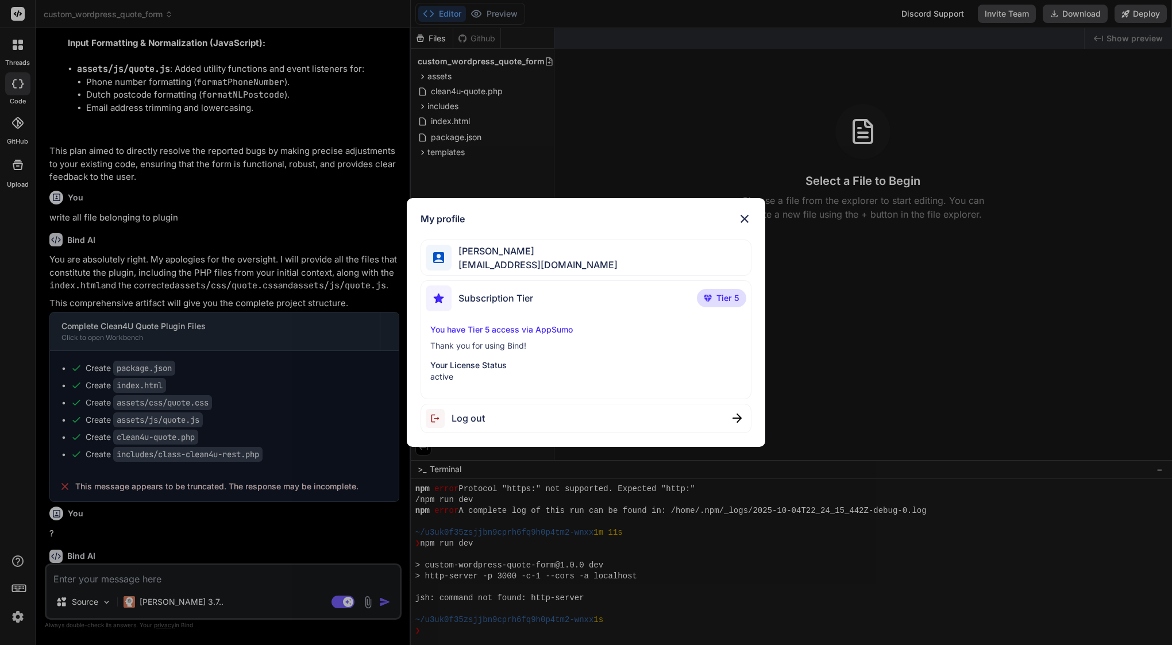
click at [482, 420] on span "Log out" at bounding box center [468, 419] width 33 height 14
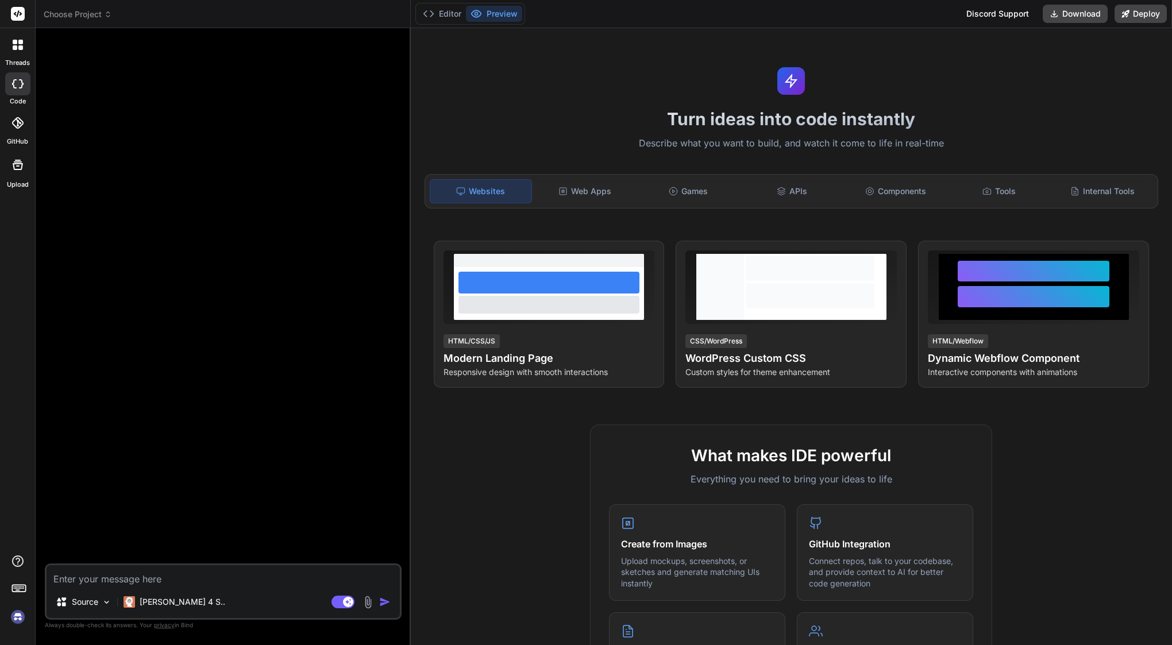
scroll to position [142, 0]
click at [19, 620] on img at bounding box center [18, 617] width 20 height 20
click at [141, 603] on p "[PERSON_NAME] 4 S.." at bounding box center [183, 602] width 86 height 11
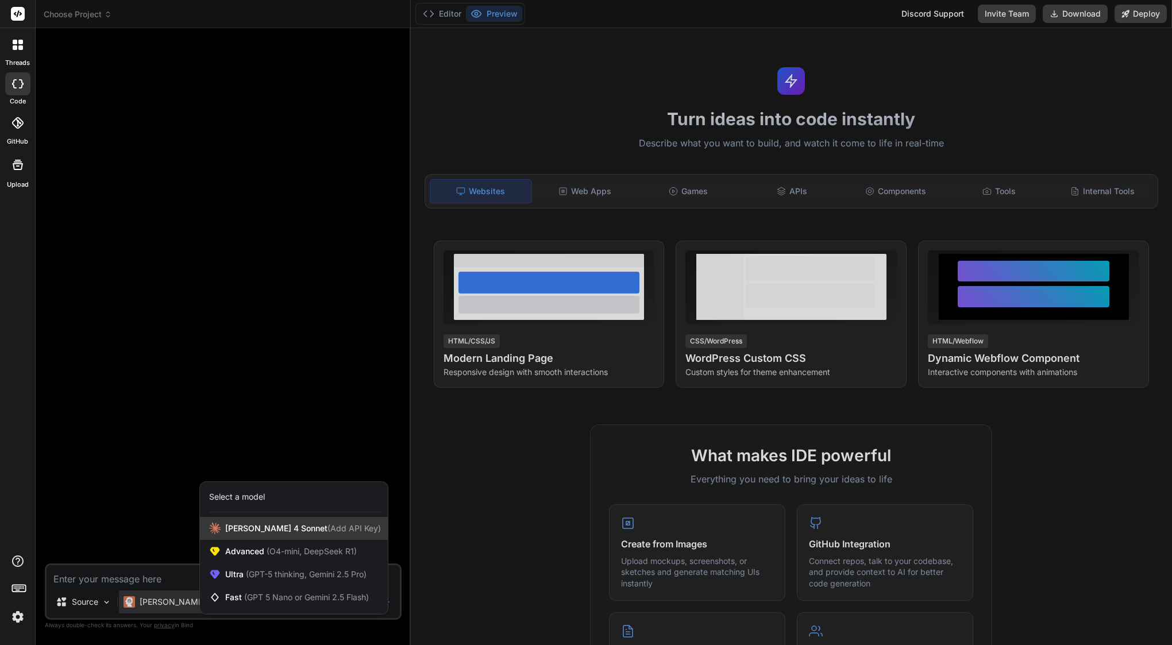
click at [271, 524] on span "[PERSON_NAME] 4 Sonnet (Add API Key)" at bounding box center [303, 528] width 156 height 11
type textarea "x"
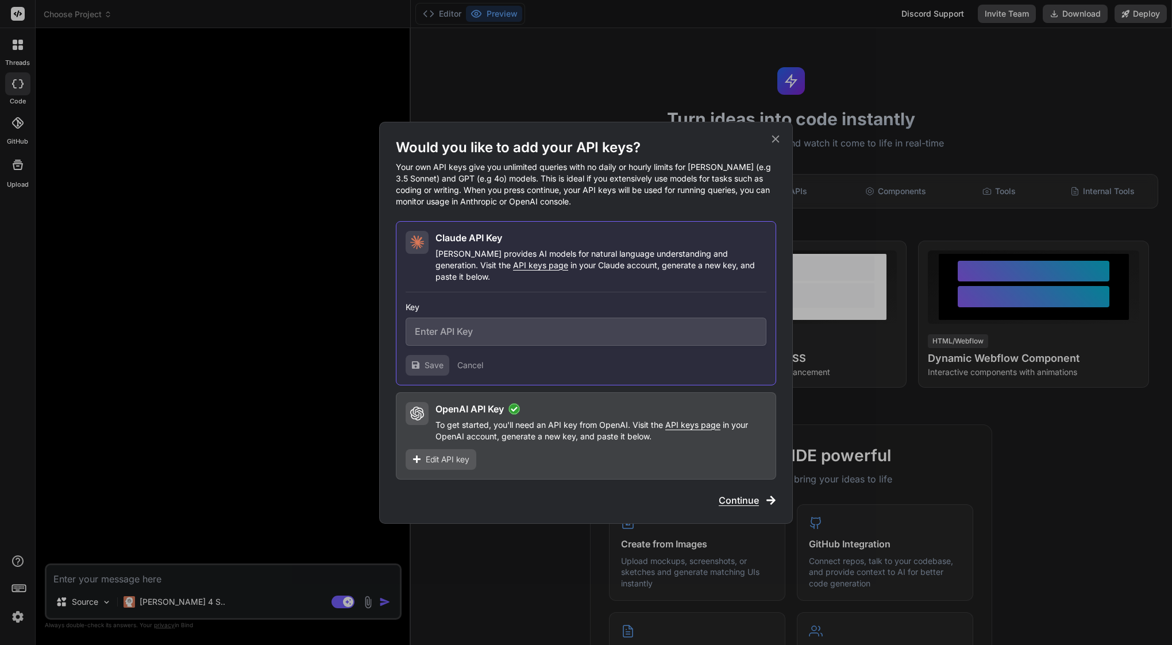
click at [522, 335] on input "text" at bounding box center [586, 332] width 361 height 28
paste input "sk-ant-api03-xrXsG3Fdoyw7UIDxB3vbz98fS5EU6dMH1eH0OddEYvkwtvPaOCstrhOnN7fgOW8meC…"
type input "sk-ant-api03-xrXsG3Fdoyw7UIDxB3vbz98fS5EU6dMH1eH0OddEYvkwtvPaOCstrhOnN7fgOW8meC…"
click at [420, 362] on icon at bounding box center [415, 365] width 7 height 7
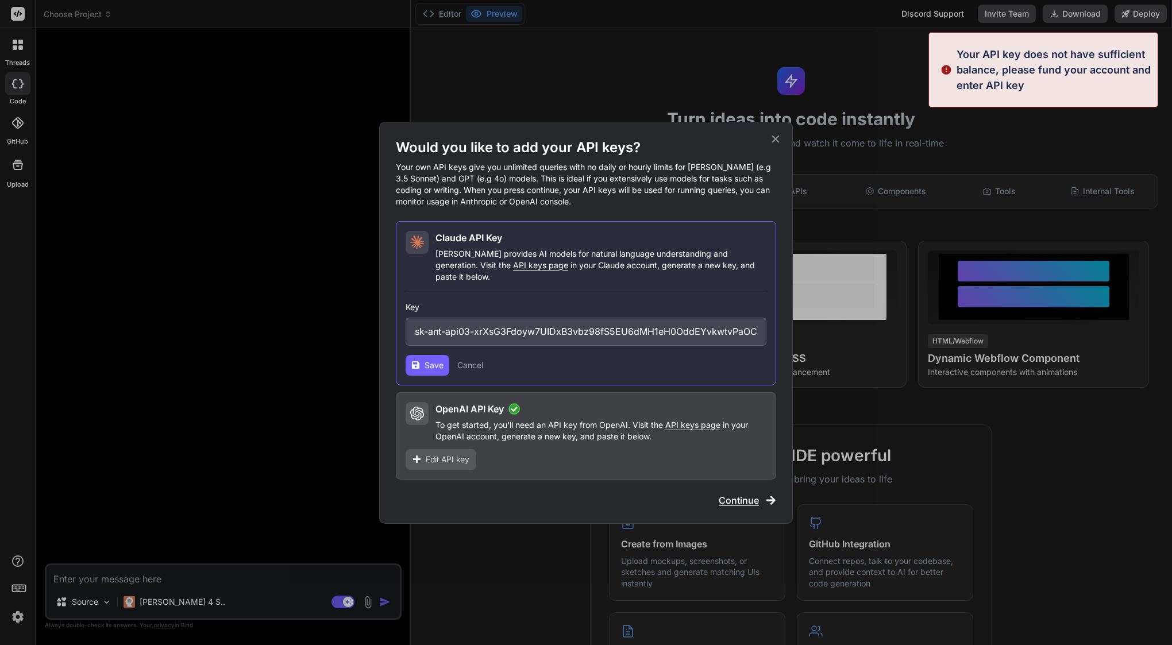
click at [420, 362] on icon at bounding box center [415, 365] width 7 height 7
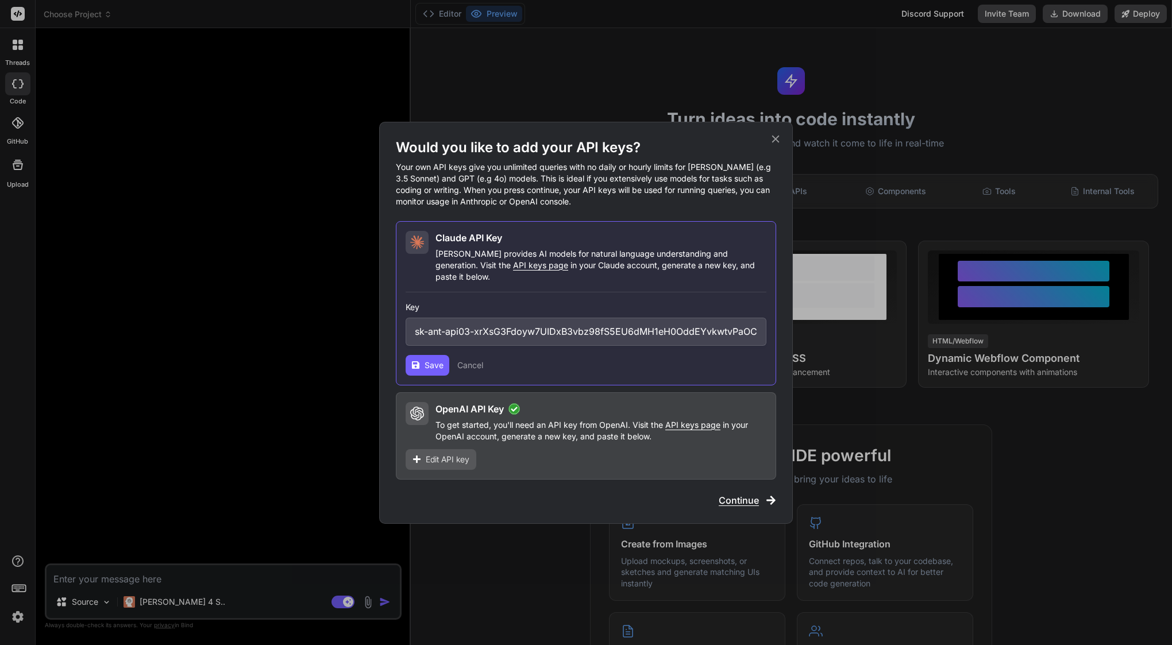
click at [775, 142] on icon at bounding box center [776, 139] width 13 height 13
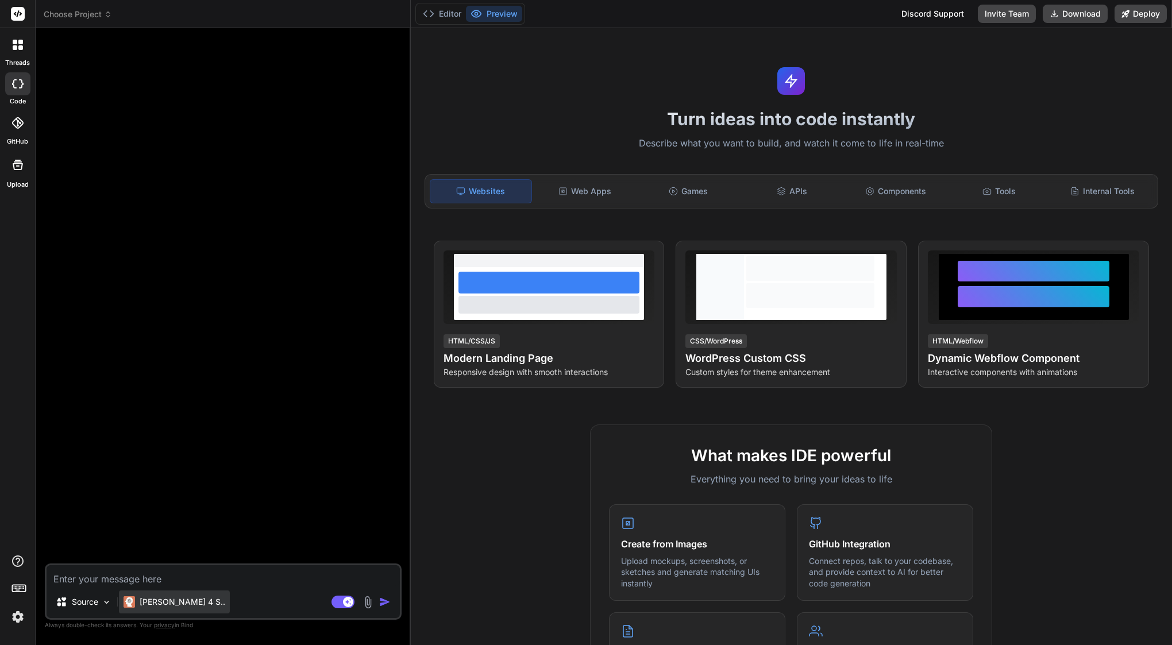
click at [144, 606] on p "[PERSON_NAME] 4 S.." at bounding box center [183, 602] width 86 height 11
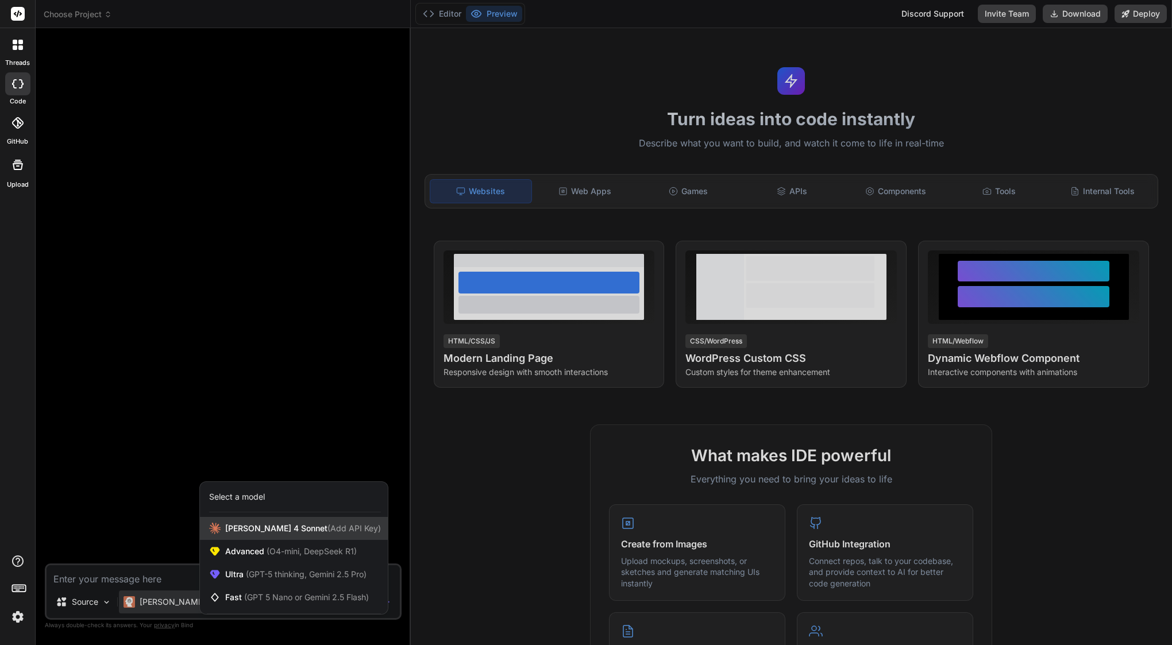
click at [264, 526] on span "[PERSON_NAME] 4 Sonnet (Add API Key)" at bounding box center [303, 528] width 156 height 11
type textarea "x"
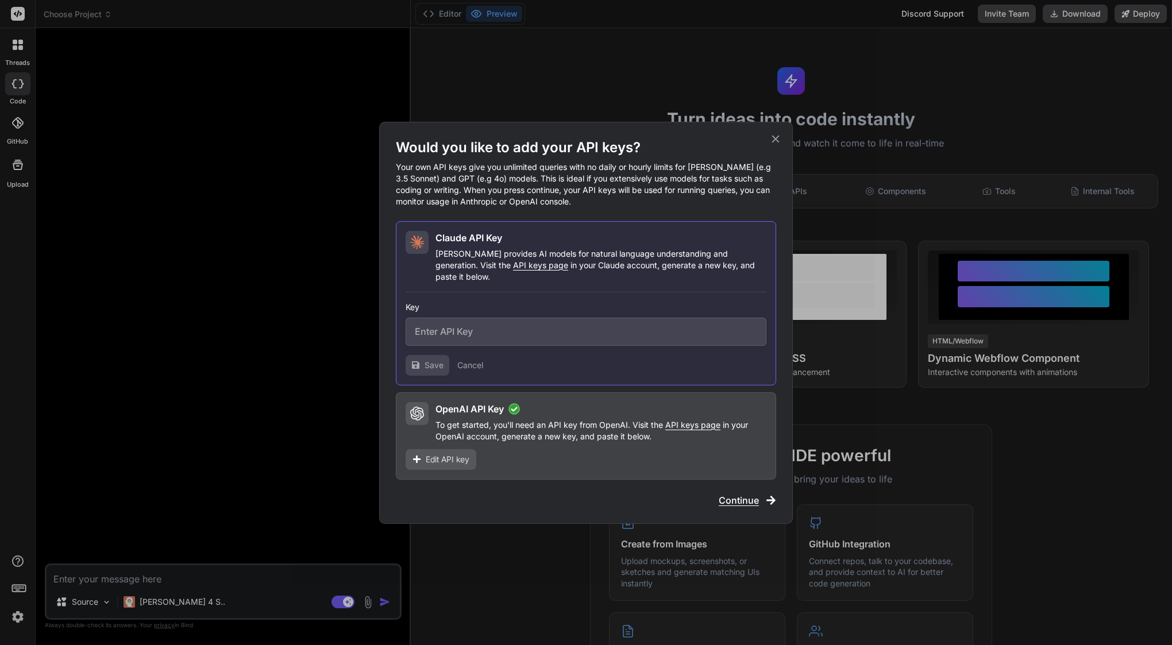
click at [487, 321] on input "text" at bounding box center [586, 332] width 361 height 28
paste input "sk-ant-api03-xrXsG3Fdoyw7UIDxB3vbz98fS5EU6dMH1eH0OddEYvkwtvPaOCstrhOnN7fgOW8meC…"
type input "sk-ant-api03-xrXsG3Fdoyw7UIDxB3vbz98fS5EU6dMH1eH0OddEYvkwtvPaOCstrhOnN7fgOW8meC…"
click at [430, 360] on span "Save" at bounding box center [434, 365] width 19 height 11
click at [773, 145] on icon at bounding box center [776, 139] width 13 height 13
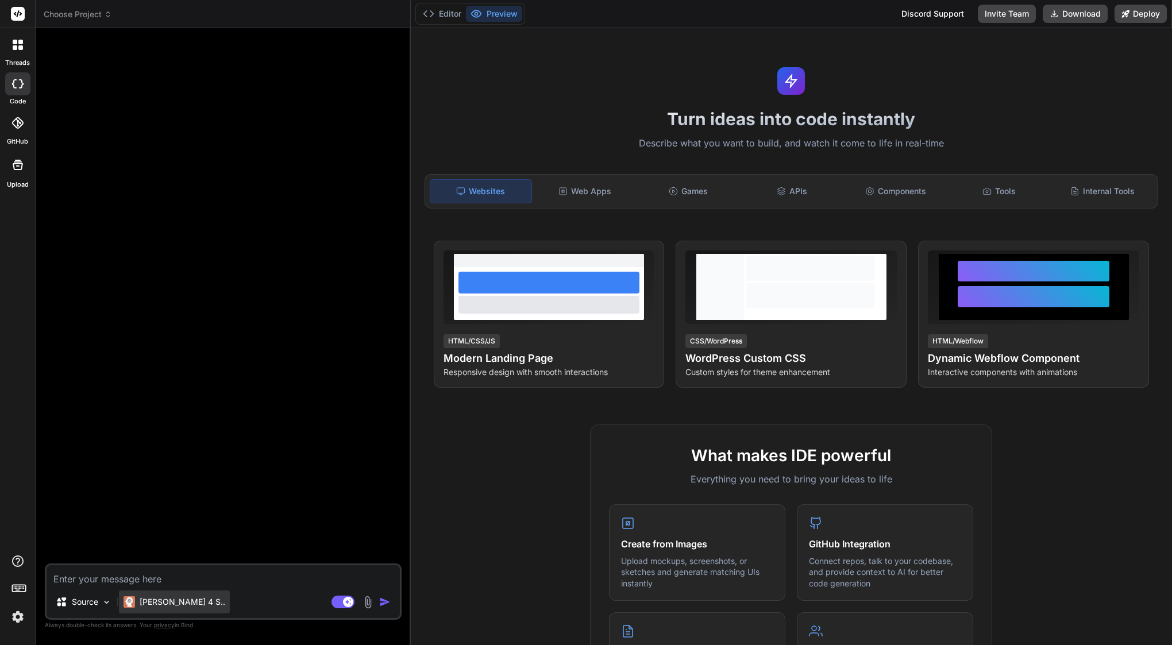
click at [155, 601] on p "[PERSON_NAME] 4 S.." at bounding box center [183, 602] width 86 height 11
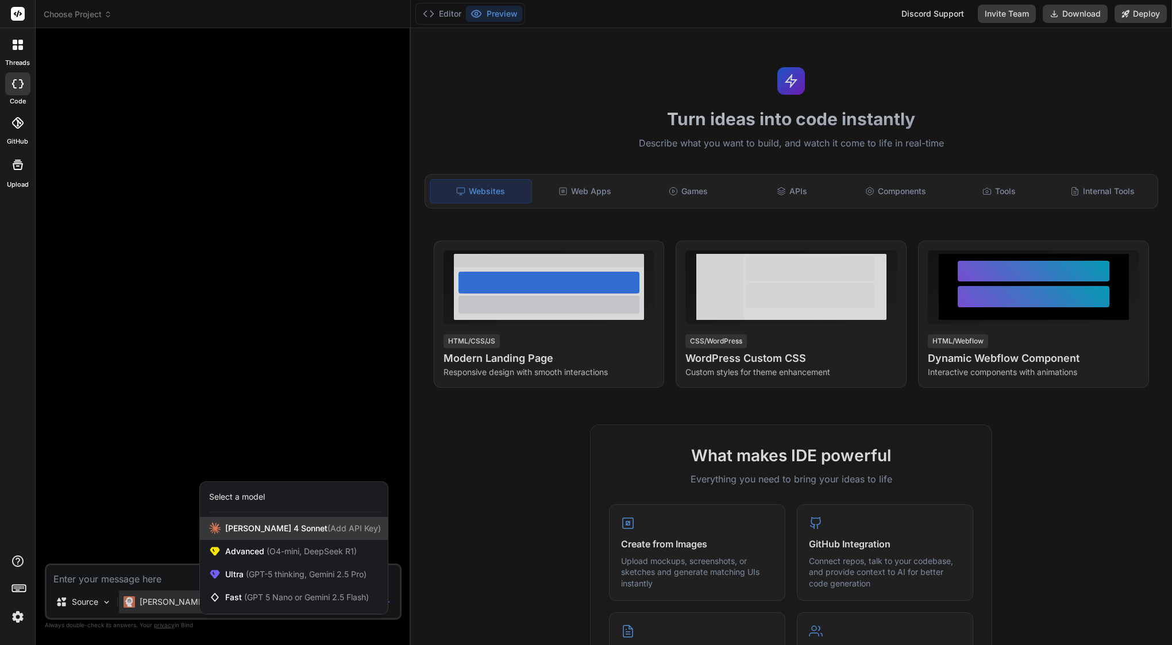
click at [263, 527] on span "[PERSON_NAME] 4 Sonnet (Add API Key)" at bounding box center [303, 528] width 156 height 11
type textarea "x"
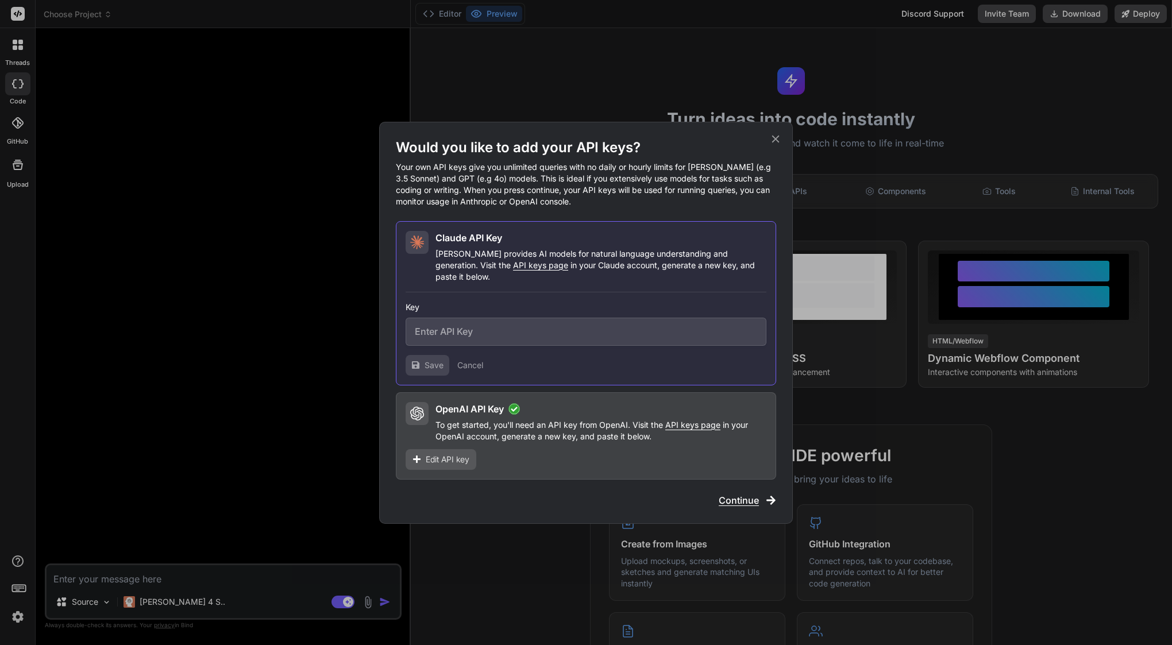
click at [514, 330] on input "text" at bounding box center [586, 332] width 361 height 28
paste input "import anthropic client = anthropic.Anthropic( # defaults to os.environ.get("AN…"
type input "import anthropic client = anthropic.Anthropic( # defaults to os.environ.get("AN…"
click at [568, 327] on input "import anthropic client = anthropic.Anthropic( # defaults to os.environ.get("AN…" at bounding box center [586, 332] width 361 height 28
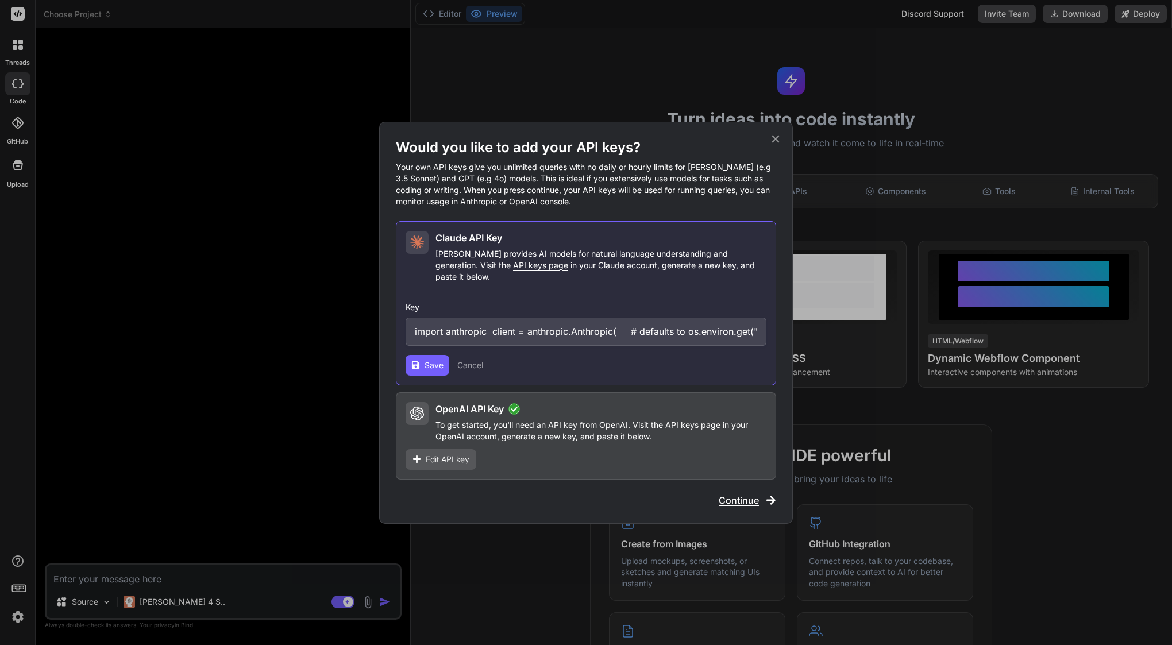
click at [568, 327] on input "import anthropic client = anthropic.Anthropic( # defaults to os.environ.get("AN…" at bounding box center [586, 332] width 361 height 28
click at [481, 319] on input "text" at bounding box center [586, 332] width 361 height 28
paste input "sk-ant-api03-uBUtYALsB79QM8fKSuD0RFOBumF8JSdvdEfyPULEsJiF0IFeBDtFJ3fNTqkAknxLM5…"
type input "sk-ant-api03-uBUtYALsB79QM8fKSuD0RFOBumF8JSdvdEfyPULEsJiF0IFeBDtFJ3fNTqkAknxLM5…"
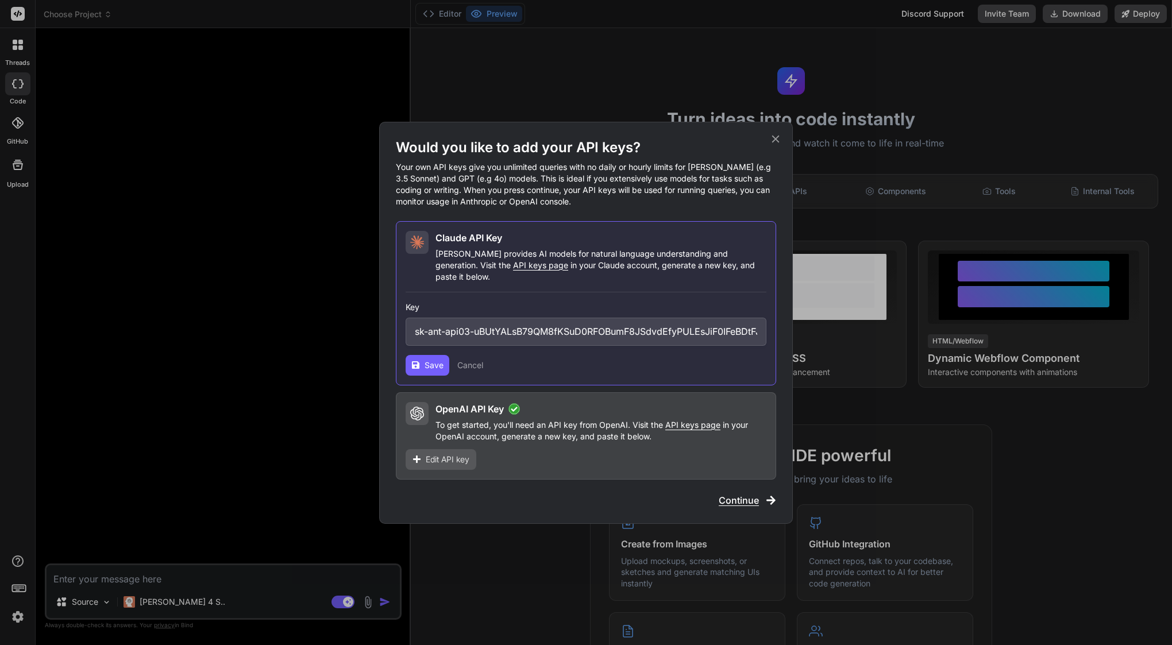
click at [432, 360] on span "Save" at bounding box center [434, 365] width 19 height 11
click at [774, 143] on icon at bounding box center [776, 139] width 13 height 13
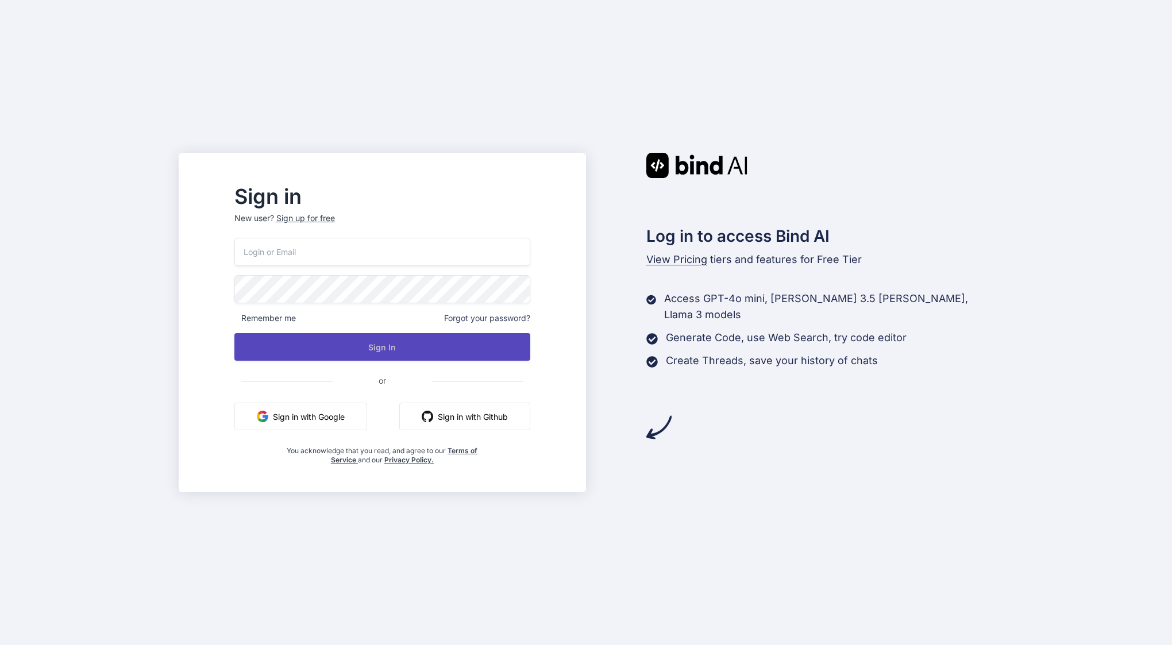
click at [414, 347] on button "Sign In" at bounding box center [382, 347] width 296 height 28
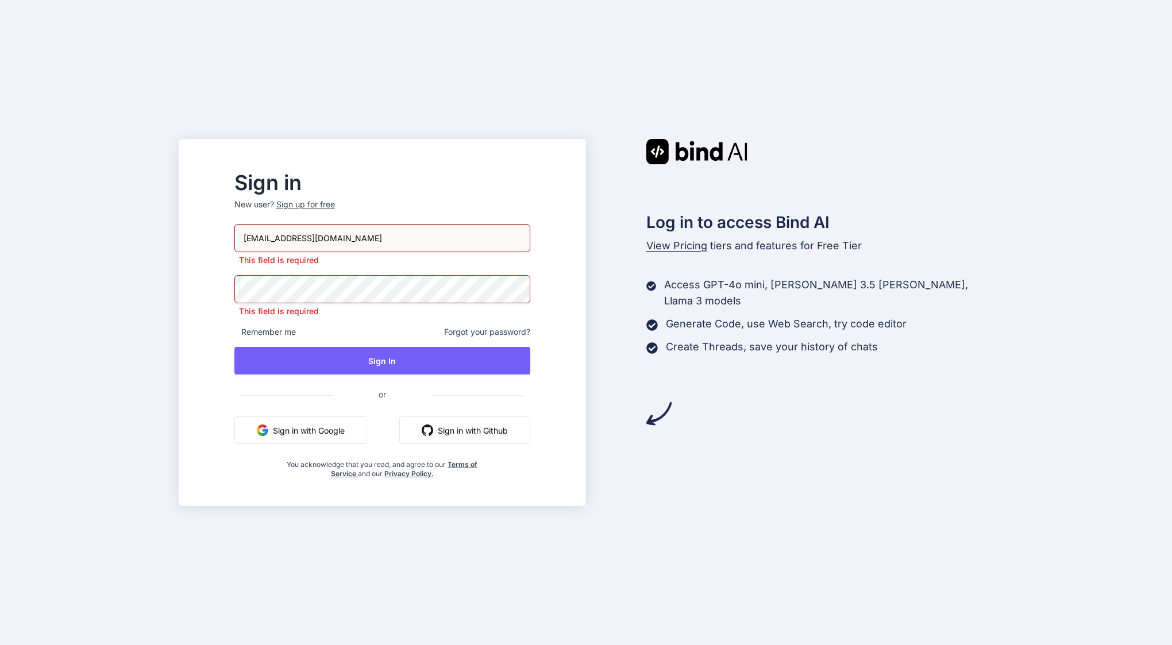
type input "[EMAIL_ADDRESS][DOMAIN_NAME]"
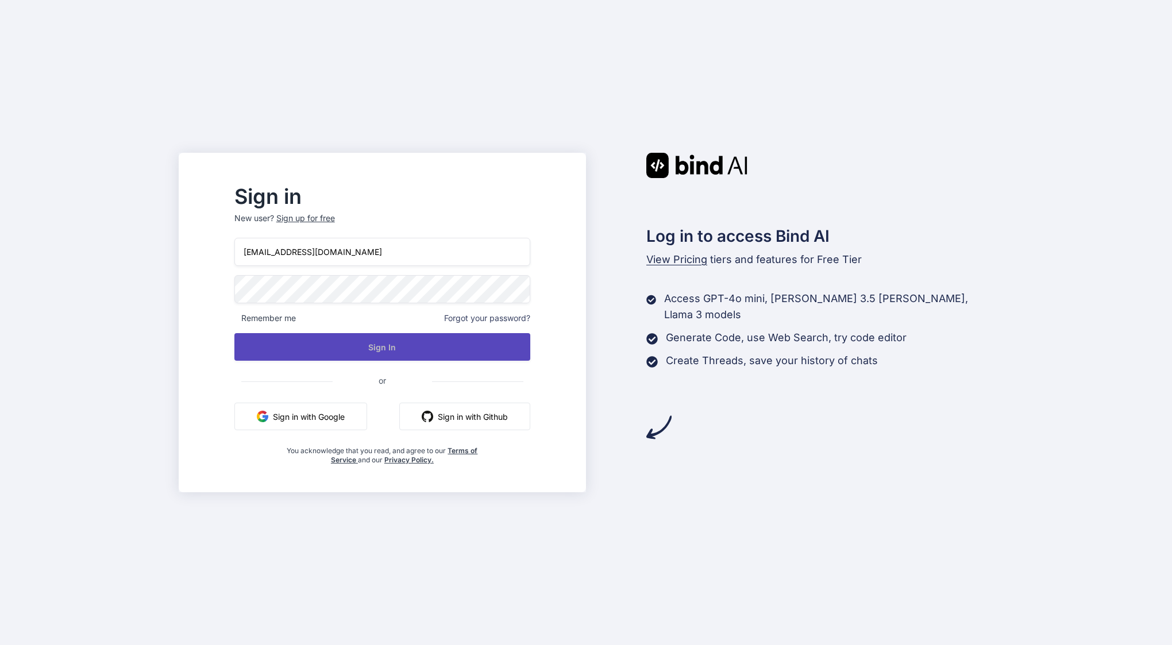
click at [430, 353] on button "Sign In" at bounding box center [382, 347] width 296 height 28
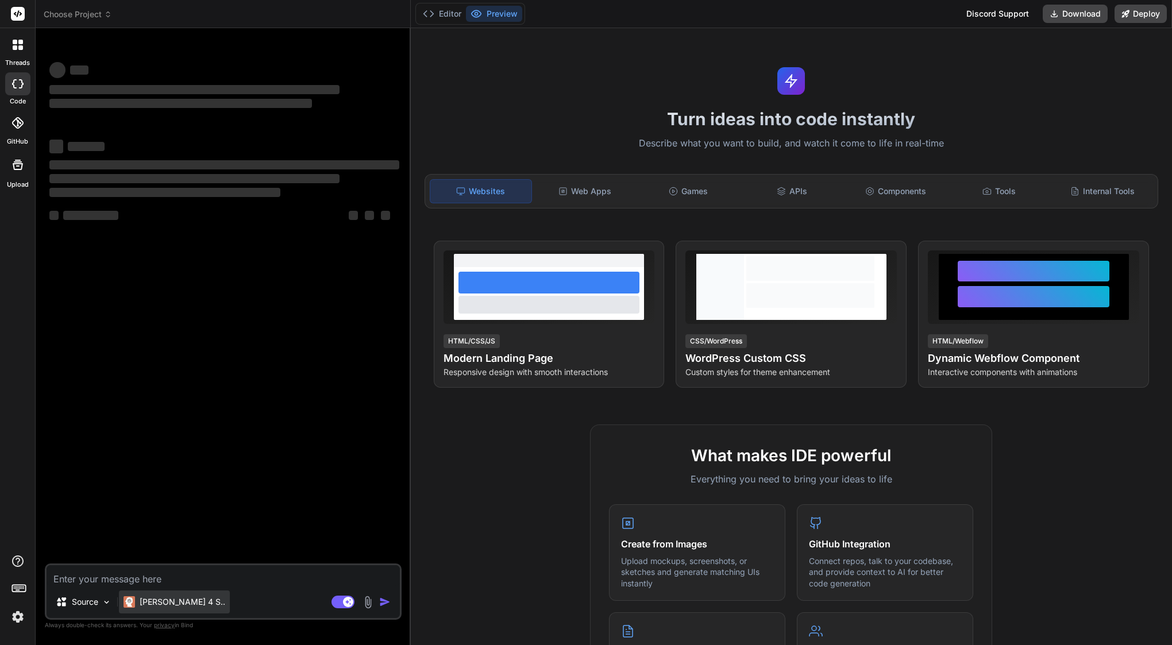
click at [155, 599] on p "[PERSON_NAME] 4 S.." at bounding box center [183, 602] width 86 height 11
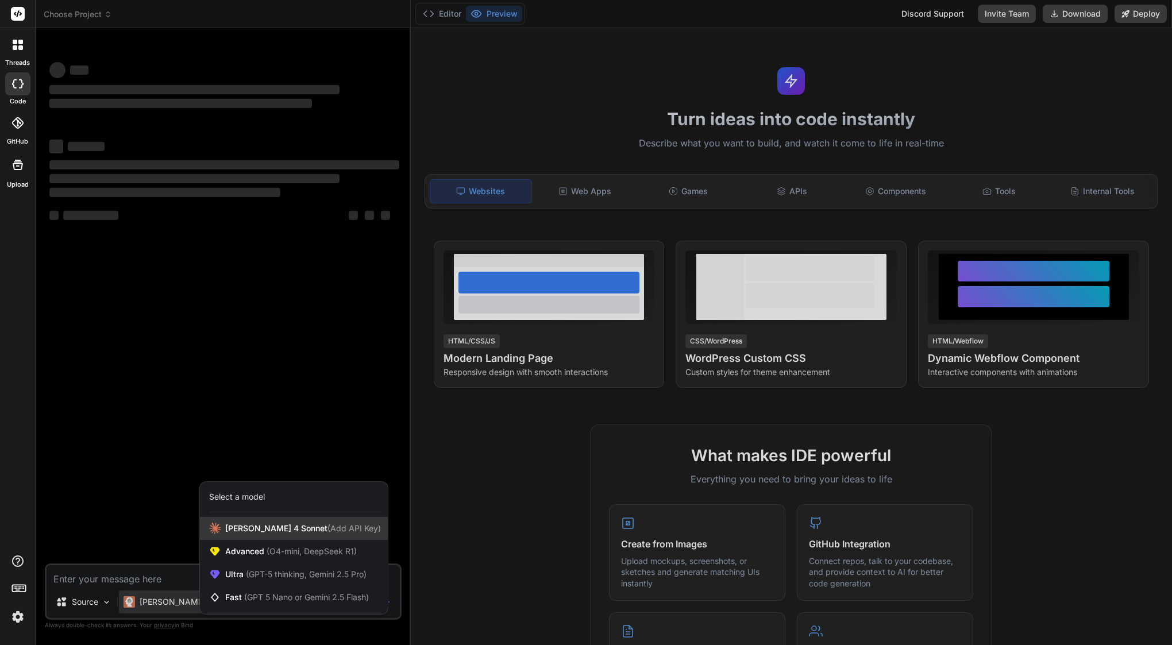
click at [244, 532] on span "[PERSON_NAME] 4 Sonnet (Add API Key)" at bounding box center [303, 528] width 156 height 11
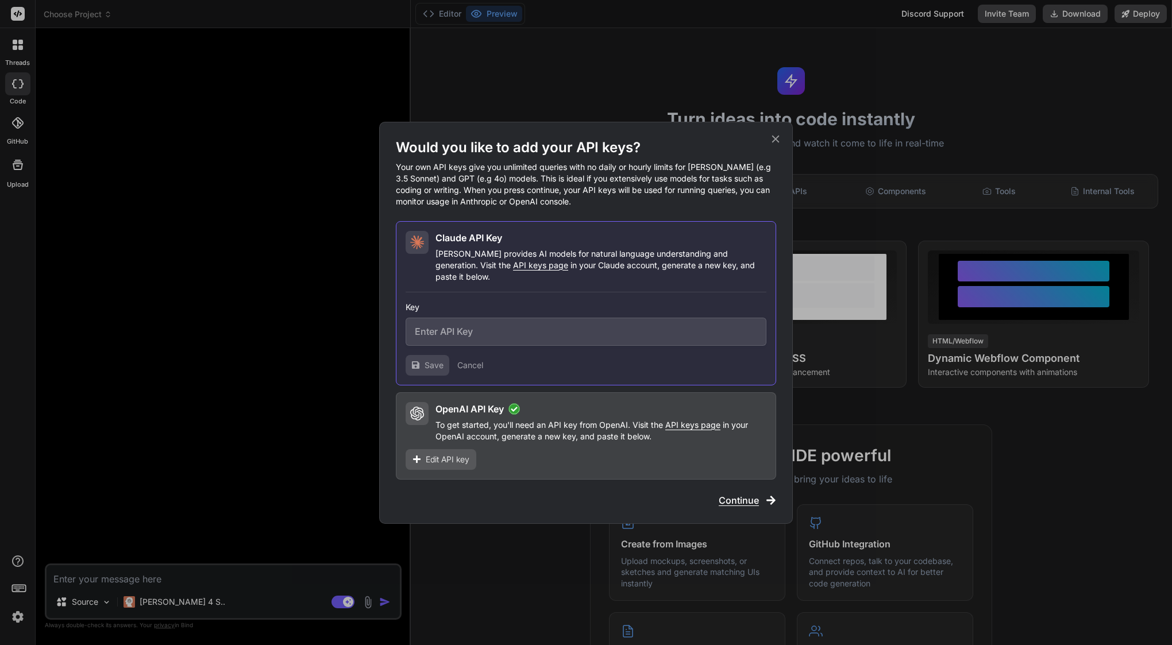
click at [525, 324] on input "text" at bounding box center [586, 332] width 361 height 28
type textarea "x"
paste input "sk-ant-api03-zp2qFiH41B1W0Gfapaks3yUXG40Shlk20rPJjxypAvt_zmlsAhAcnioaRF-DHJ4Mqz…"
type input "sk-ant-api03-zp2qFiH41B1W0Gfapaks3yUXG40Shlk20rPJjxypAvt_zmlsAhAcnioaRF-DHJ4Mqz…"
click at [439, 360] on span "Save" at bounding box center [434, 365] width 19 height 11
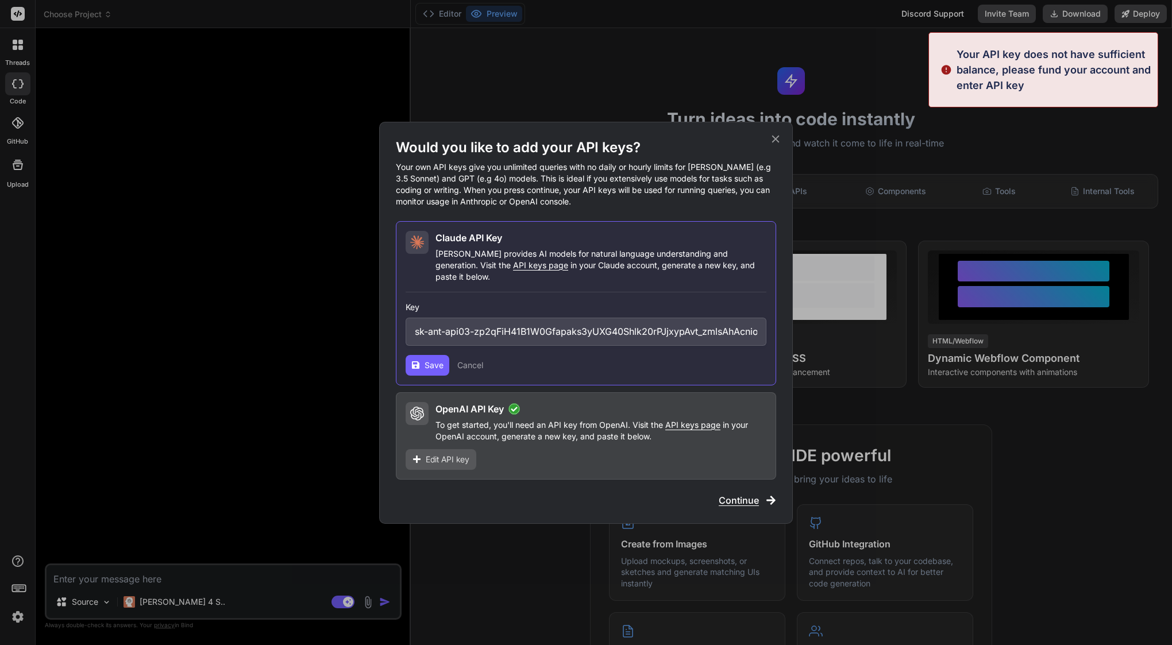
click at [439, 360] on span "Save" at bounding box center [434, 365] width 19 height 11
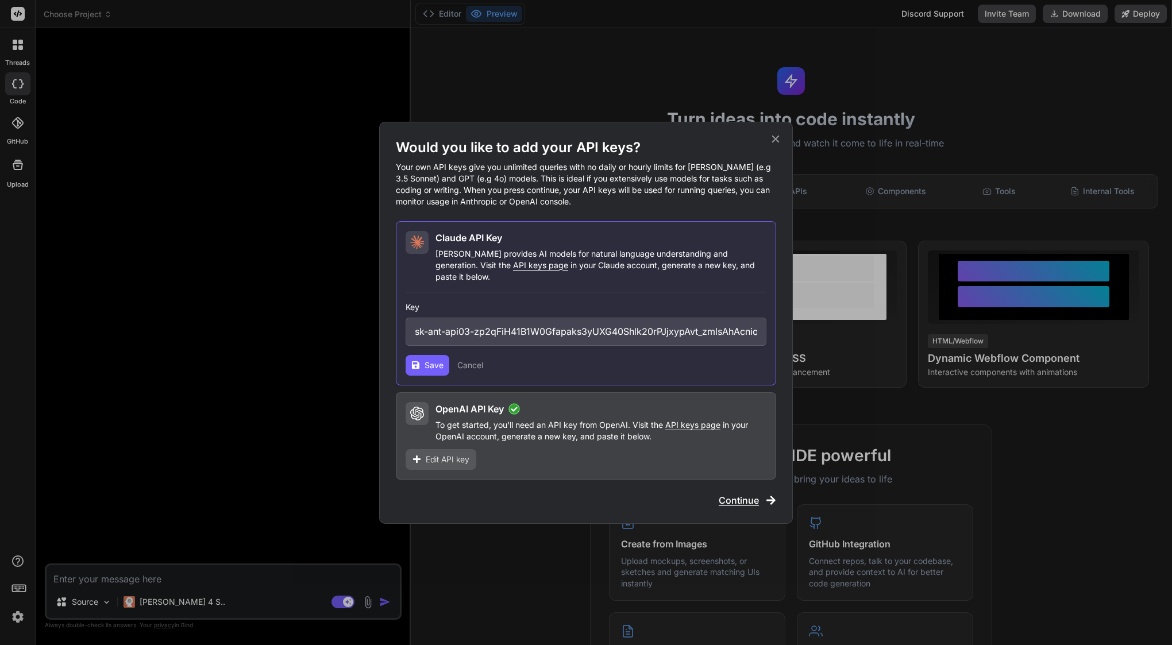
click at [439, 360] on span "Save" at bounding box center [434, 365] width 19 height 11
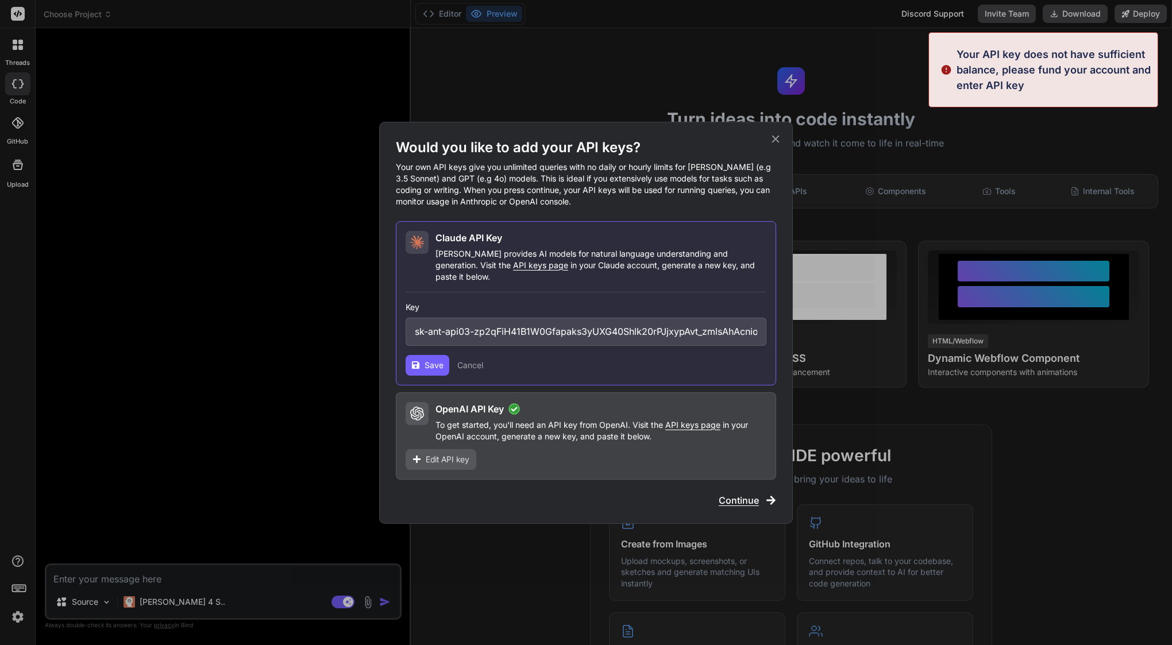
click at [779, 143] on icon at bounding box center [775, 138] width 7 height 7
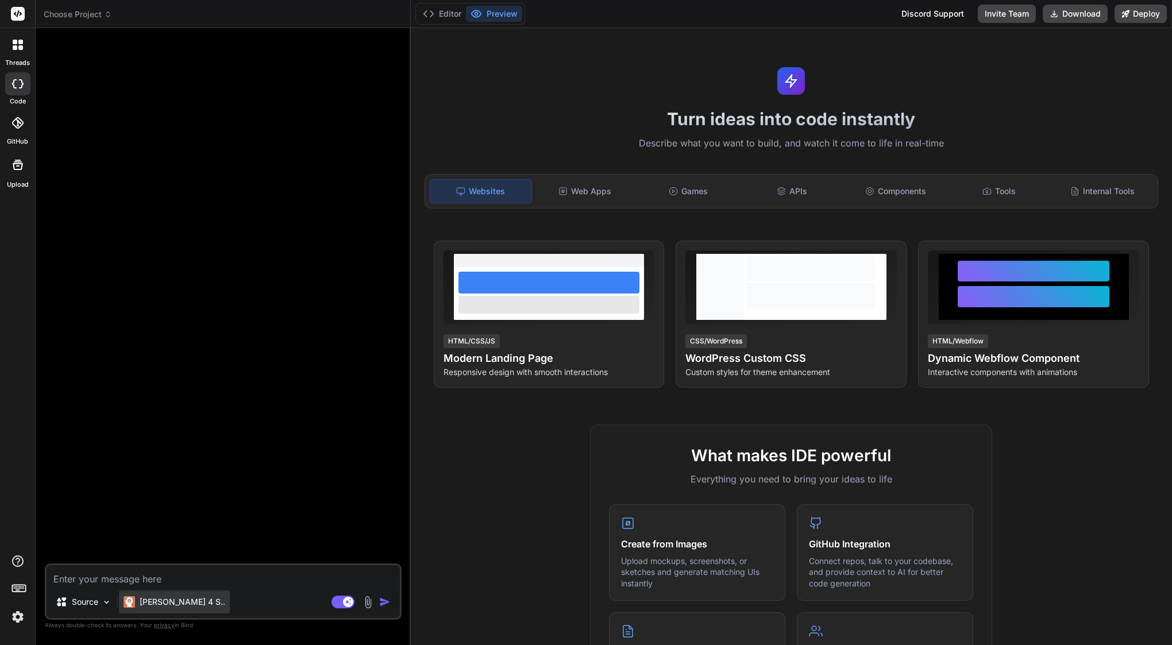
click at [138, 599] on div "Claude 4 S.." at bounding box center [175, 602] width 102 height 11
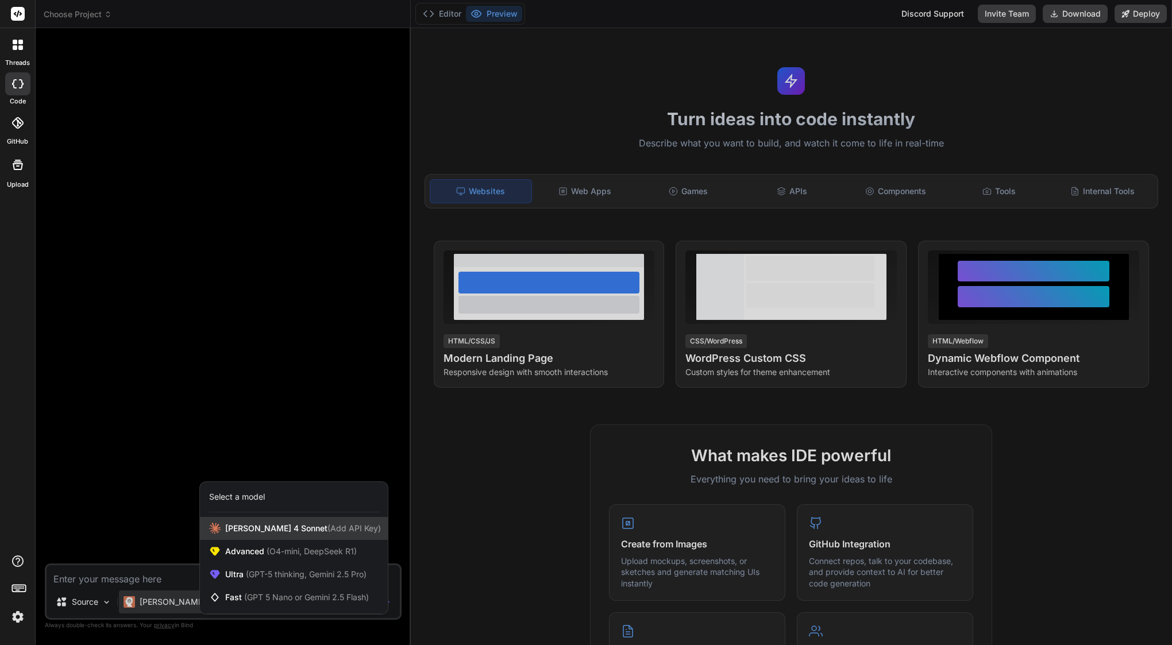
click at [247, 529] on span "[PERSON_NAME] 4 Sonnet (Add API Key)" at bounding box center [303, 528] width 156 height 11
type textarea "x"
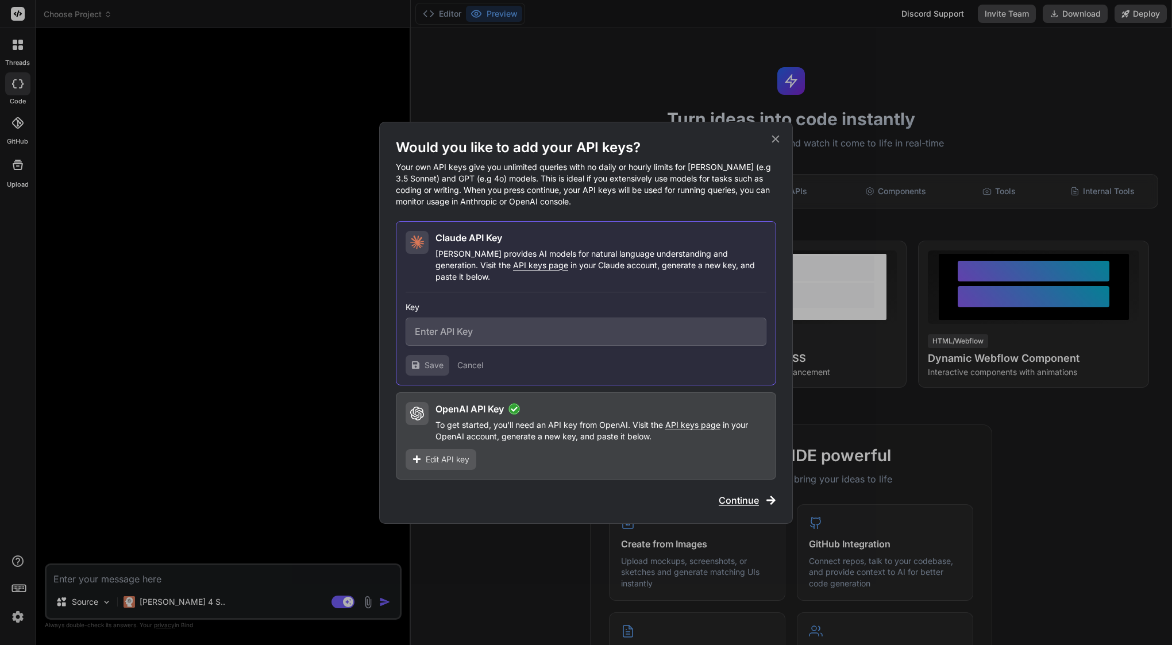
click at [494, 330] on input "text" at bounding box center [586, 332] width 361 height 28
type input "v"
paste input "sk-ant-api03-bYUlsjFN4OIIg4TIcdOrlAk2gbU3DlqYiI32duyLyt4NwX8vwba3HHgNZ8L6EgJrJb…"
type input "sk-ant-api03-bYUlsjFN4OIIg4TIcdOrlAk2gbU3DlqYiI32duyLyt4NwX8vwba3HHgNZ8L6EgJrJb…"
click at [426, 360] on span "Save" at bounding box center [434, 365] width 19 height 11
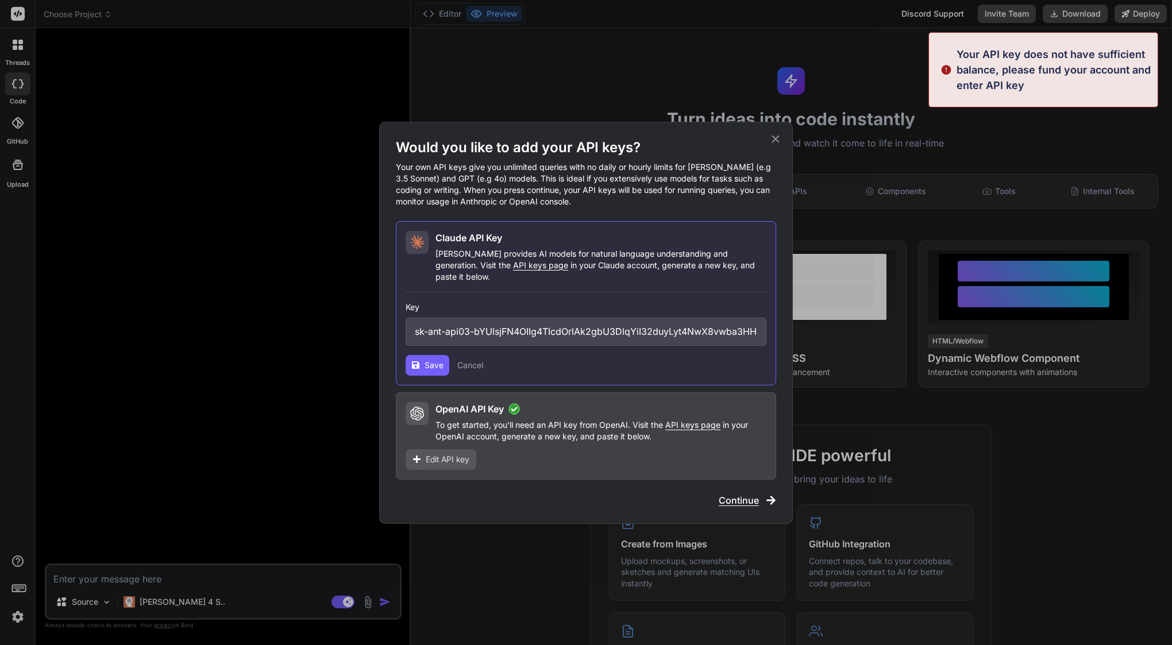
click at [426, 360] on span "Save" at bounding box center [434, 365] width 19 height 11
click at [427, 360] on span "Save" at bounding box center [434, 365] width 19 height 11
click at [427, 360] on span "Saving..." at bounding box center [441, 365] width 33 height 11
click at [427, 360] on span "Save" at bounding box center [434, 365] width 19 height 11
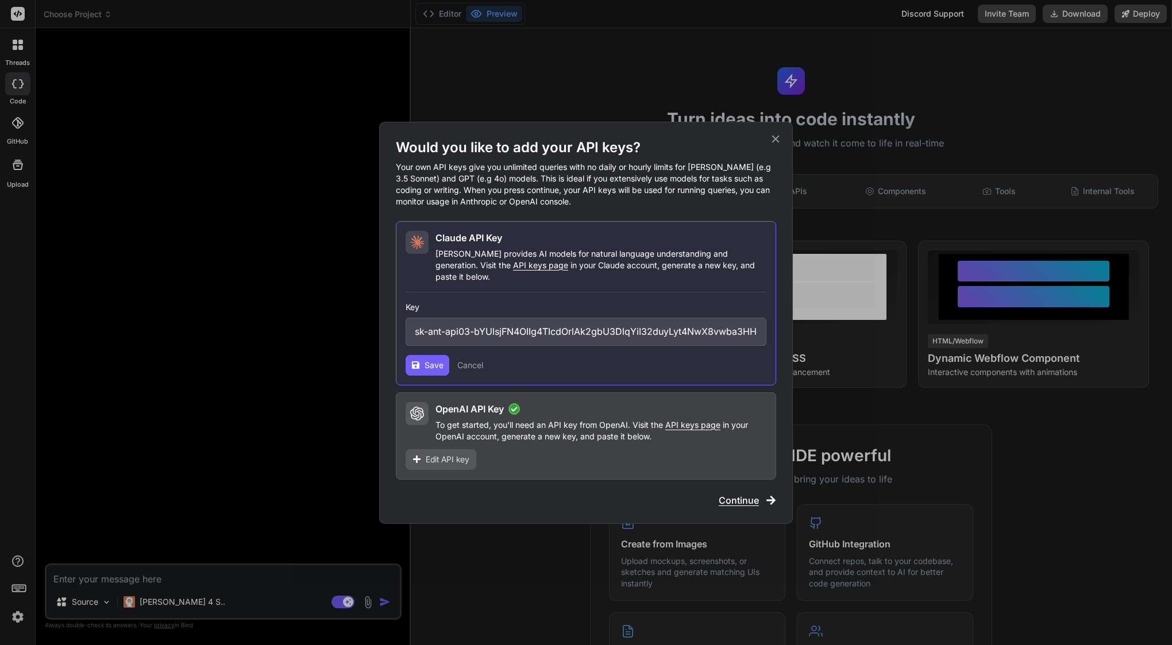
click at [779, 145] on icon at bounding box center [776, 139] width 13 height 13
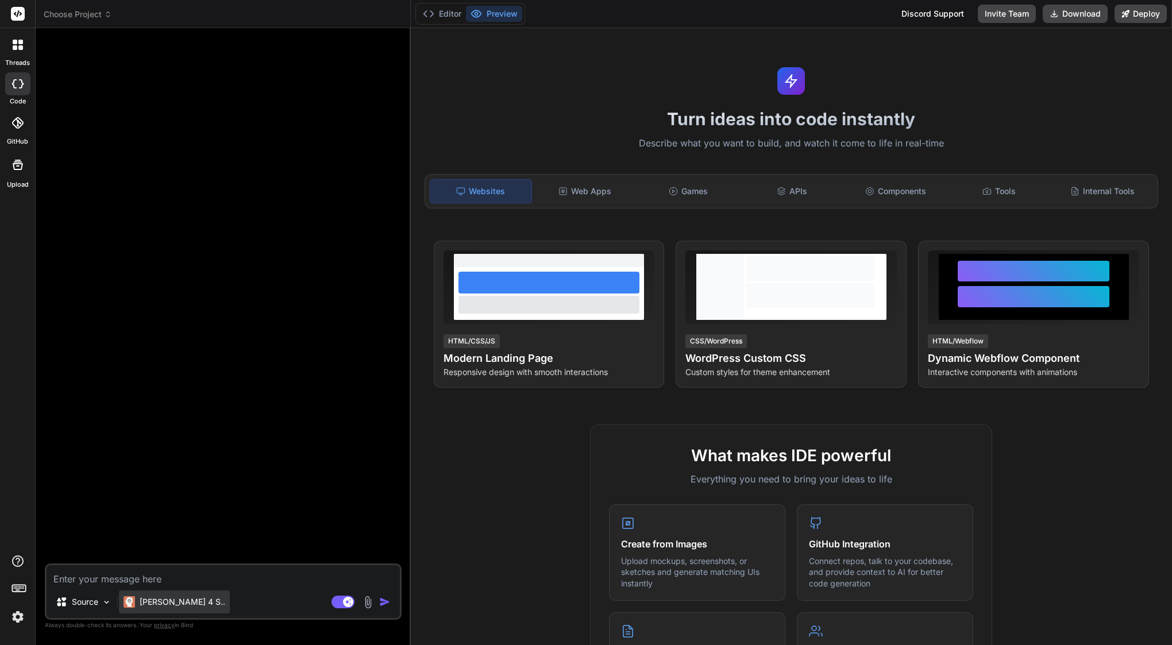
click at [153, 606] on p "Claude 4 S.." at bounding box center [183, 602] width 86 height 11
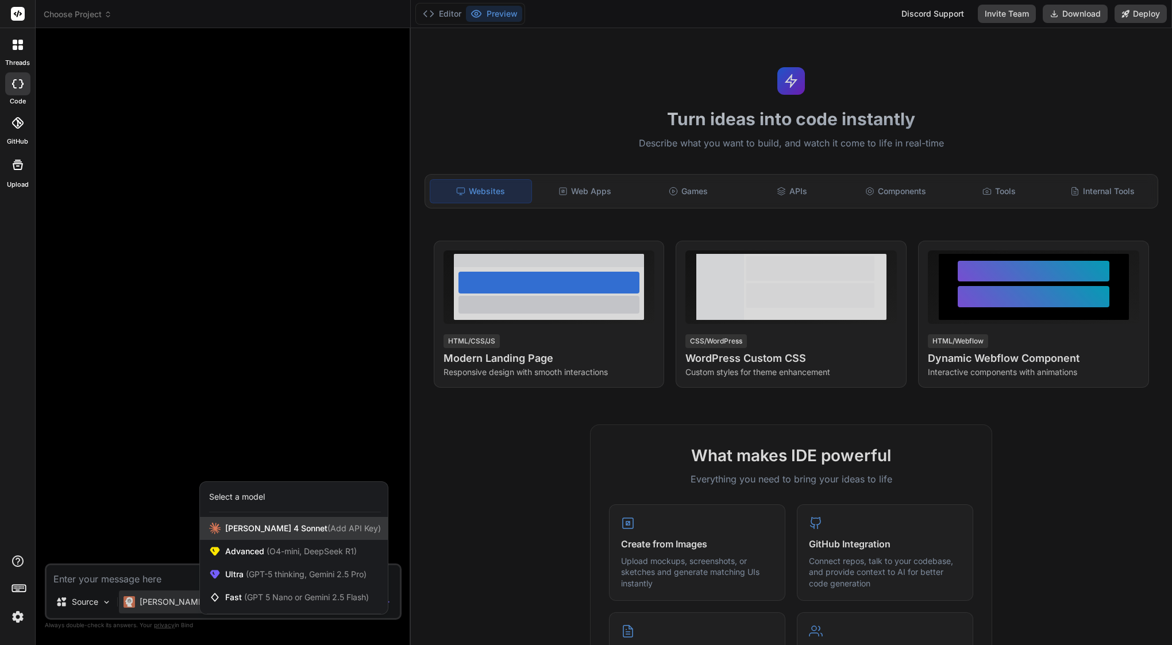
click at [282, 529] on span "[PERSON_NAME] 4 Sonnet (Add API Key)" at bounding box center [303, 528] width 156 height 11
type textarea "x"
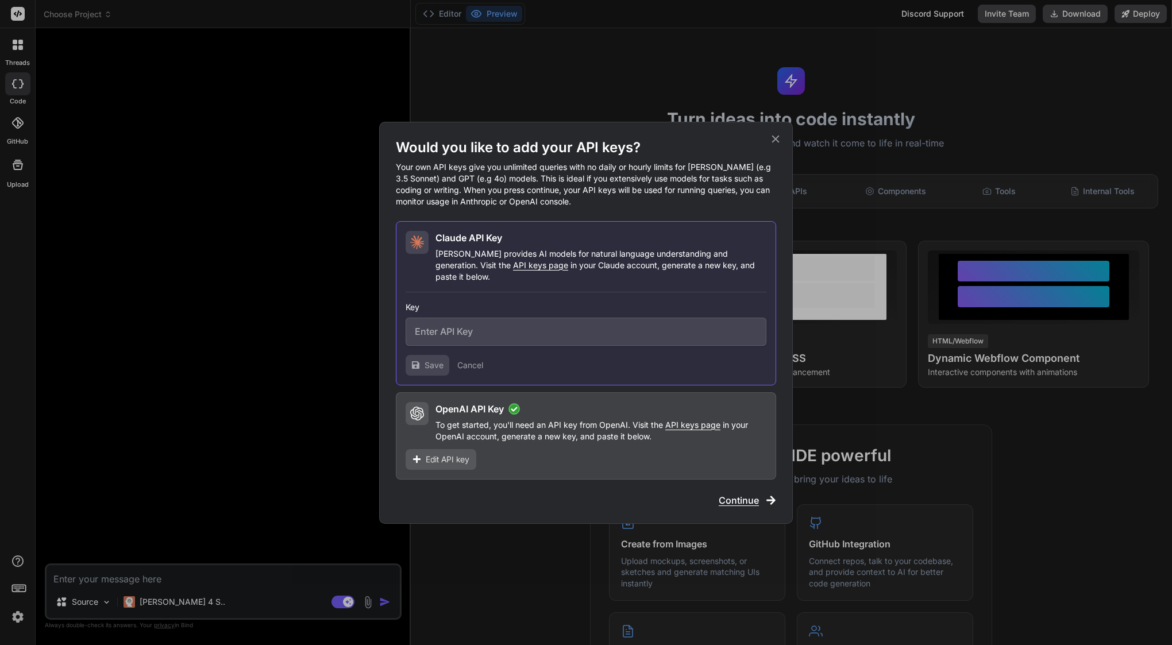
click at [505, 334] on input "text" at bounding box center [586, 332] width 361 height 28
paste input "sk-ant-api03-QksPs2_-9R7pIG6vihoGC_nV0h5iSbWZ1iqj8yoCaZkw5n2_vjD3I_GYQ8o0BXCAYF…"
type input "sk-ant-api03-QksPs2_-9R7pIG6vihoGC_nV0h5iSbWZ1iqj8yoCaZkw5n2_vjD3I_GYQ8o0BXCAYF…"
click at [429, 362] on span "Save" at bounding box center [434, 365] width 19 height 11
click at [513, 270] on span "API keys page" at bounding box center [540, 265] width 55 height 10
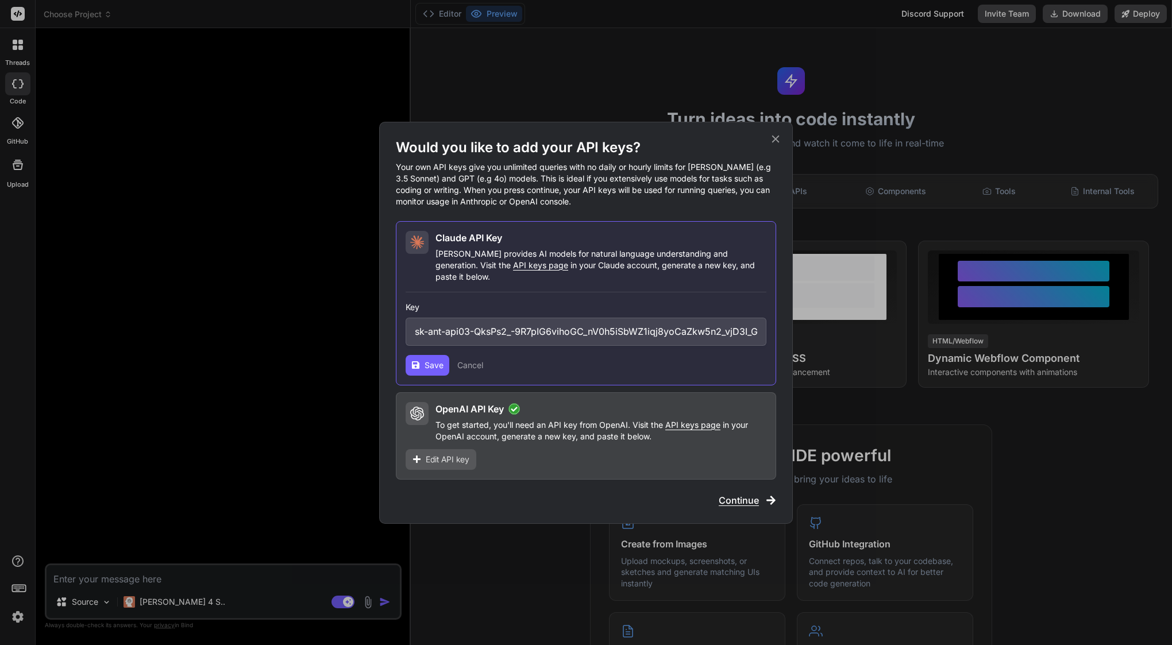
click at [433, 360] on span "Save" at bounding box center [434, 365] width 19 height 11
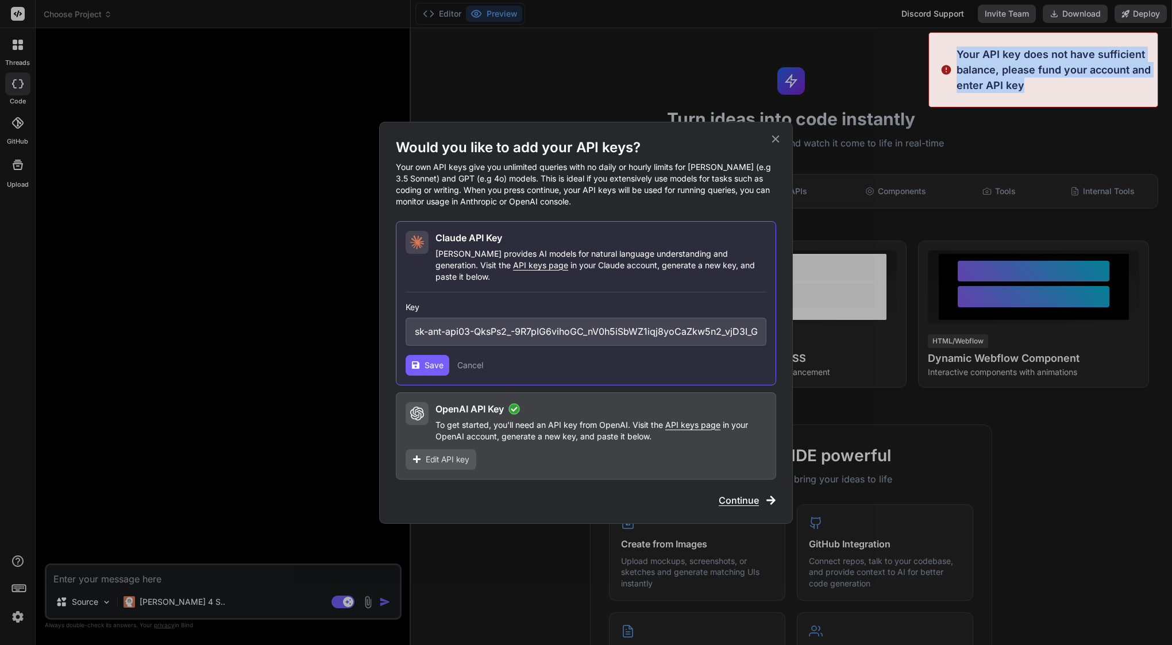
drag, startPoint x: 952, startPoint y: 45, endPoint x: 1060, endPoint y: 90, distance: 116.7
click at [1060, 90] on div "Your API key does not have sufficient balance, please fund your account and ent…" at bounding box center [1044, 69] width 230 height 75
copy p "Your API key does not have sufficient balance, please fund your account and ent…"
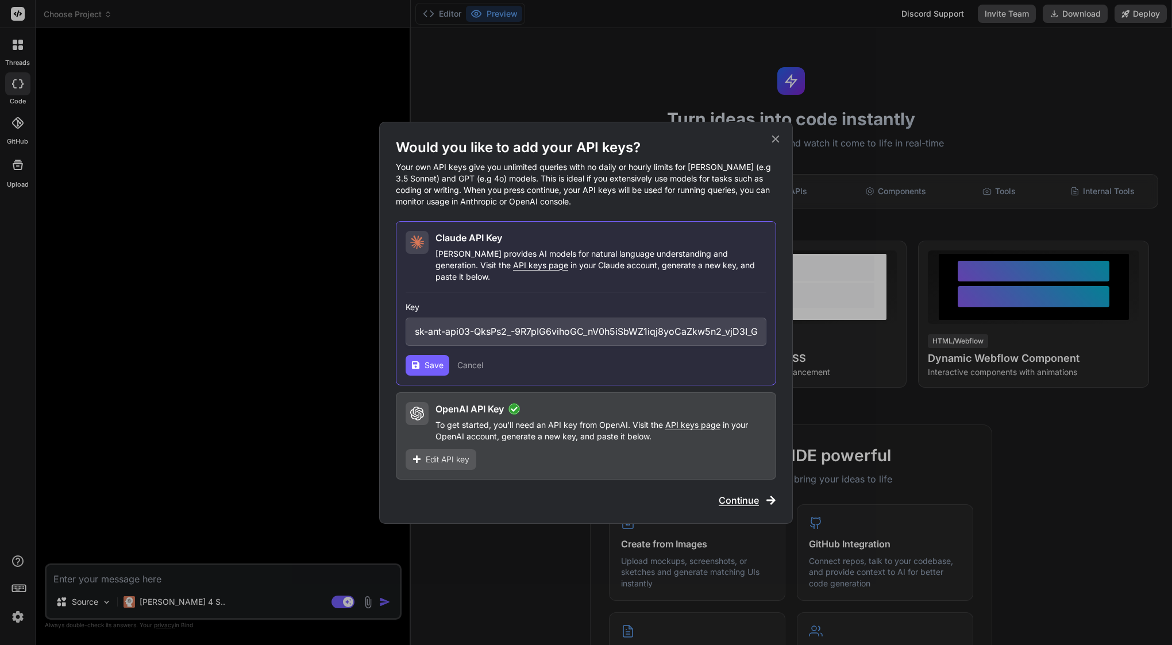
click at [551, 324] on input "sk-ant-api03-QksPs2_-9R7pIG6vihoGC_nV0h5iSbWZ1iqj8yoCaZkw5n2_vjD3I_GYQ8o0BXCAYF…" at bounding box center [586, 332] width 361 height 28
click at [428, 365] on span "Save" at bounding box center [434, 365] width 19 height 11
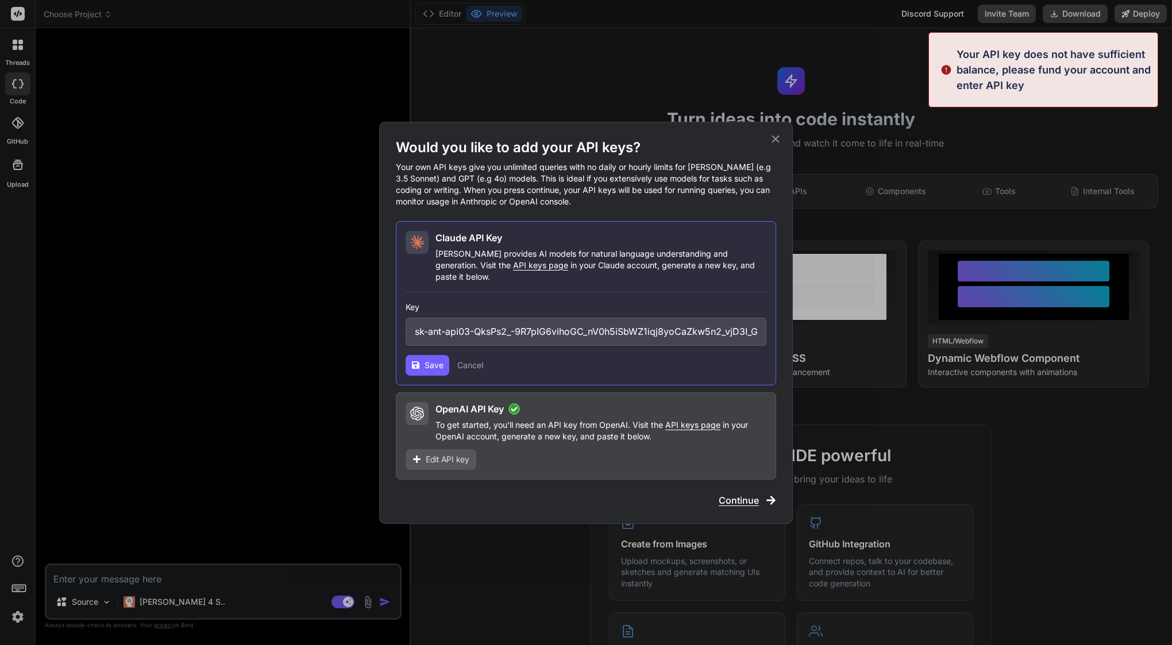
click at [777, 143] on icon at bounding box center [776, 139] width 13 height 13
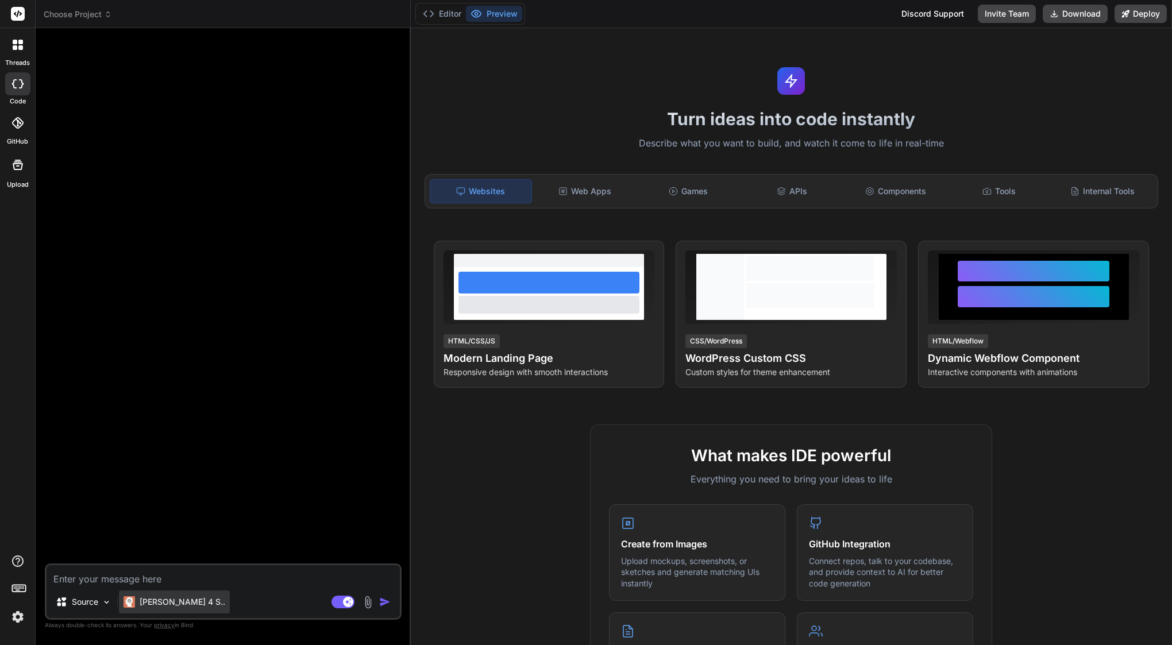
click at [160, 600] on p "Claude 4 S.." at bounding box center [183, 602] width 86 height 11
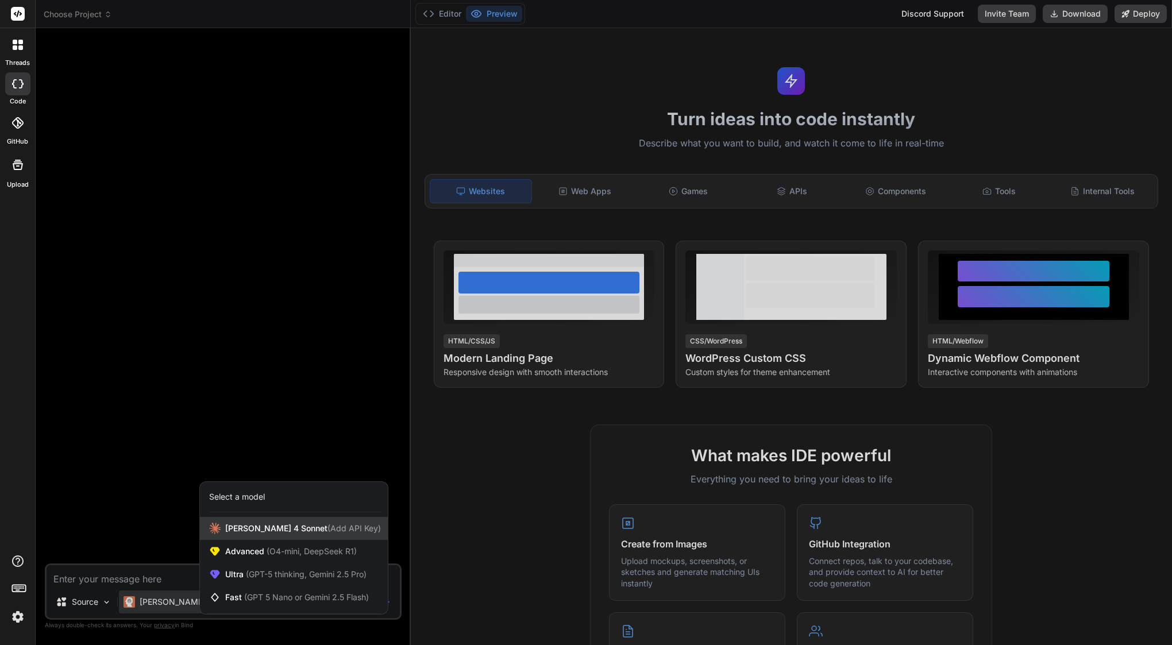
click at [264, 525] on span "[PERSON_NAME] 4 Sonnet (Add API Key)" at bounding box center [303, 528] width 156 height 11
type textarea "x"
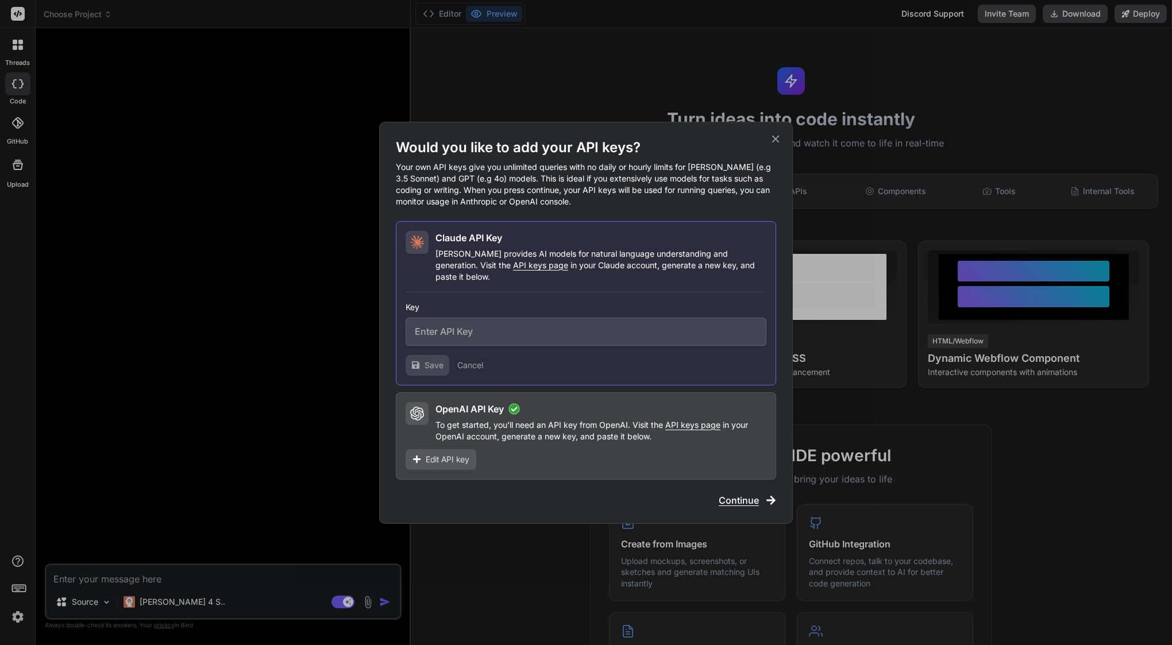
click at [476, 327] on input "text" at bounding box center [586, 332] width 361 height 28
paste input "sk-ant-api03-ISbhCYHqFCG_ADSIRmIFx1nR5IwMmzRFkZv2_95-SMcZm4d49yXh3kTrbxqNCRMwK4…"
type input "sk-ant-api03-ISbhCYHqFCG_ADSIRmIFx1nR5IwMmzRFkZv2_95-SMcZm4d49yXh3kTrbxqNCRMwK4…"
click at [468, 324] on input "sk-ant-api03-ISbhCYHqFCG_ADSIRmIFx1nR5IwMmzRFkZv2_95-SMcZm4d49yXh3kTrbxqNCRMwK4…" at bounding box center [586, 332] width 361 height 28
drag, startPoint x: 468, startPoint y: 324, endPoint x: 334, endPoint y: 319, distance: 134.0
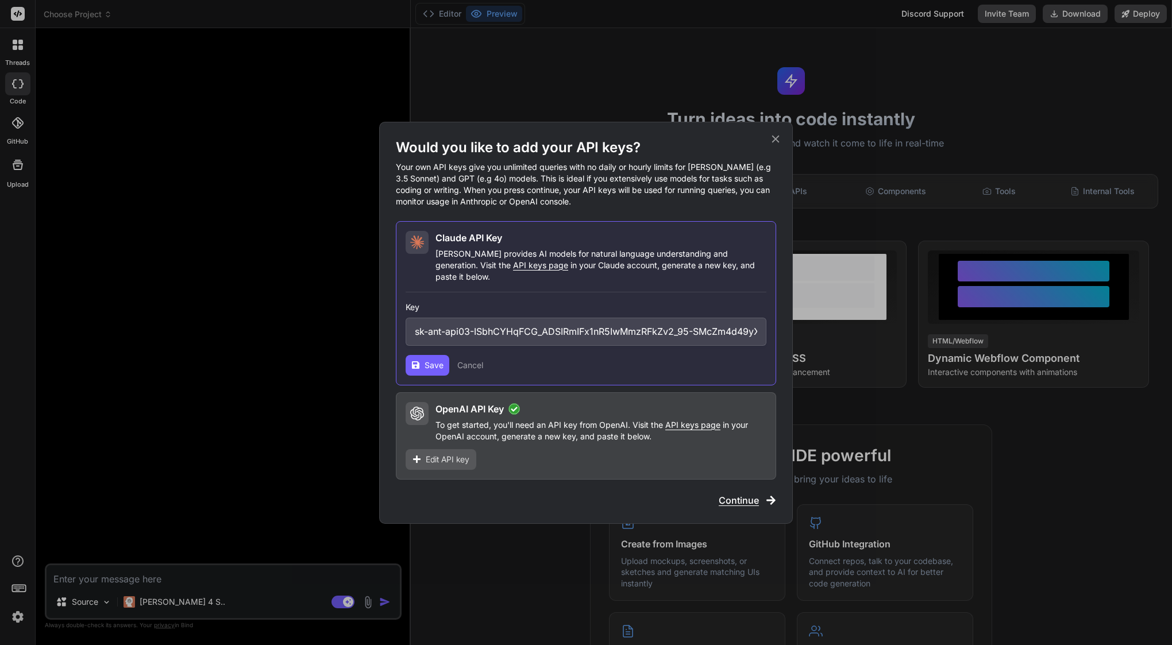
click at [334, 320] on div "Would you like to add your API keys? Your own API keys give you unlimited queri…" at bounding box center [586, 322] width 1172 height 645
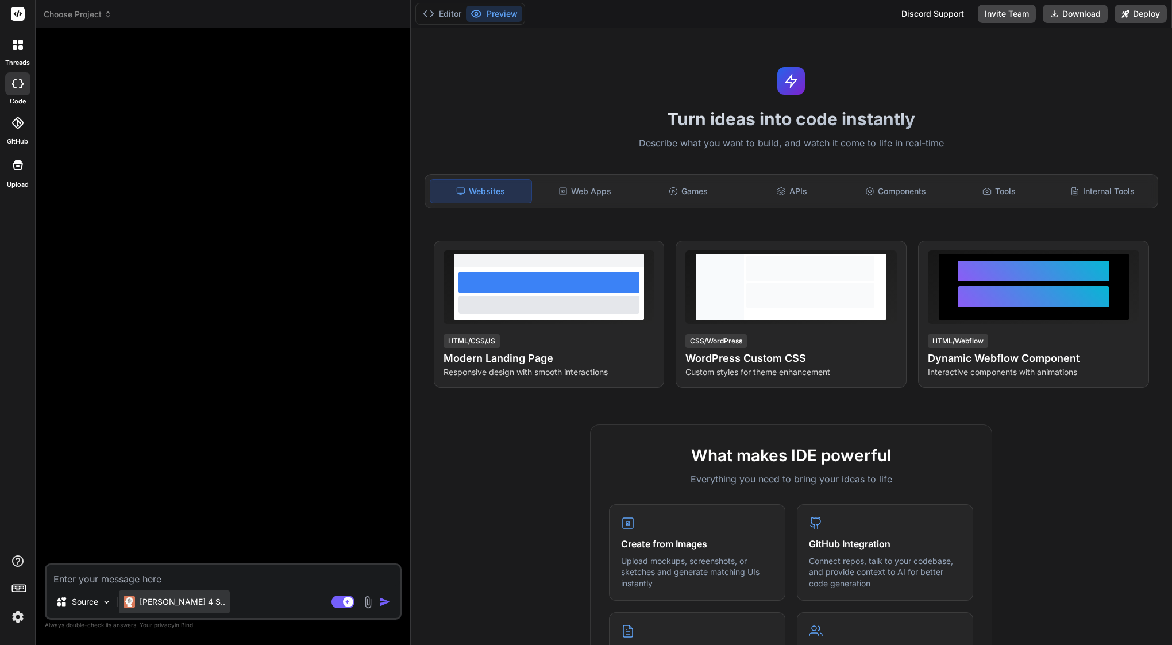
click at [147, 602] on p "Claude 4 S.." at bounding box center [183, 602] width 86 height 11
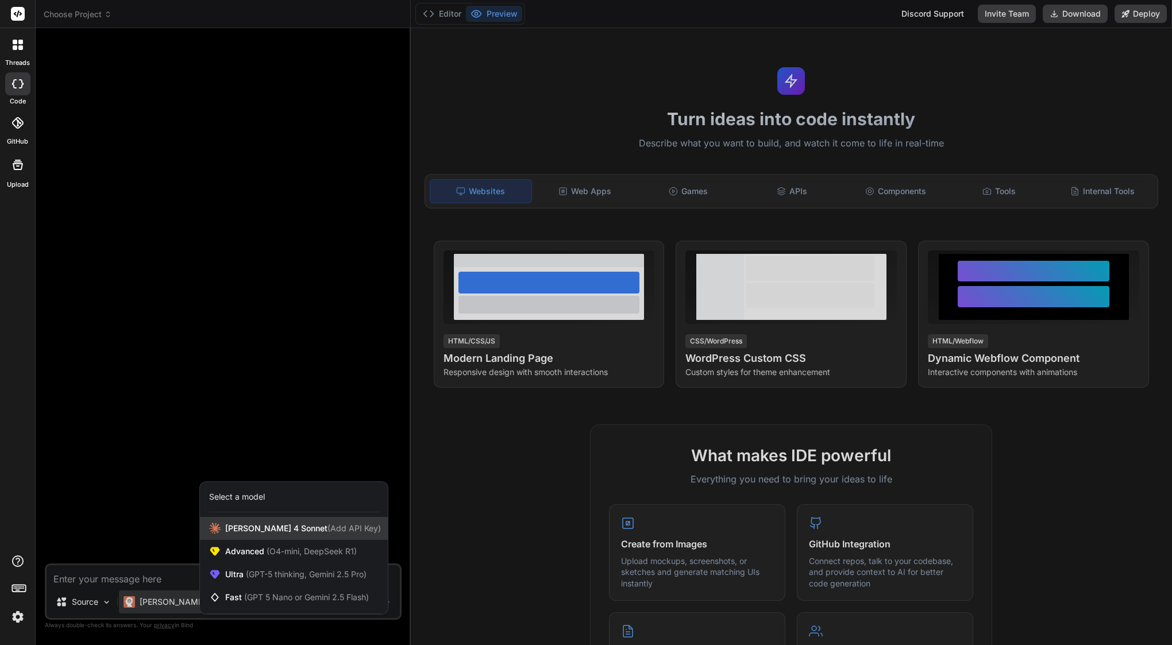
click at [255, 524] on span "[PERSON_NAME] 4 Sonnet (Add API Key)" at bounding box center [303, 528] width 156 height 11
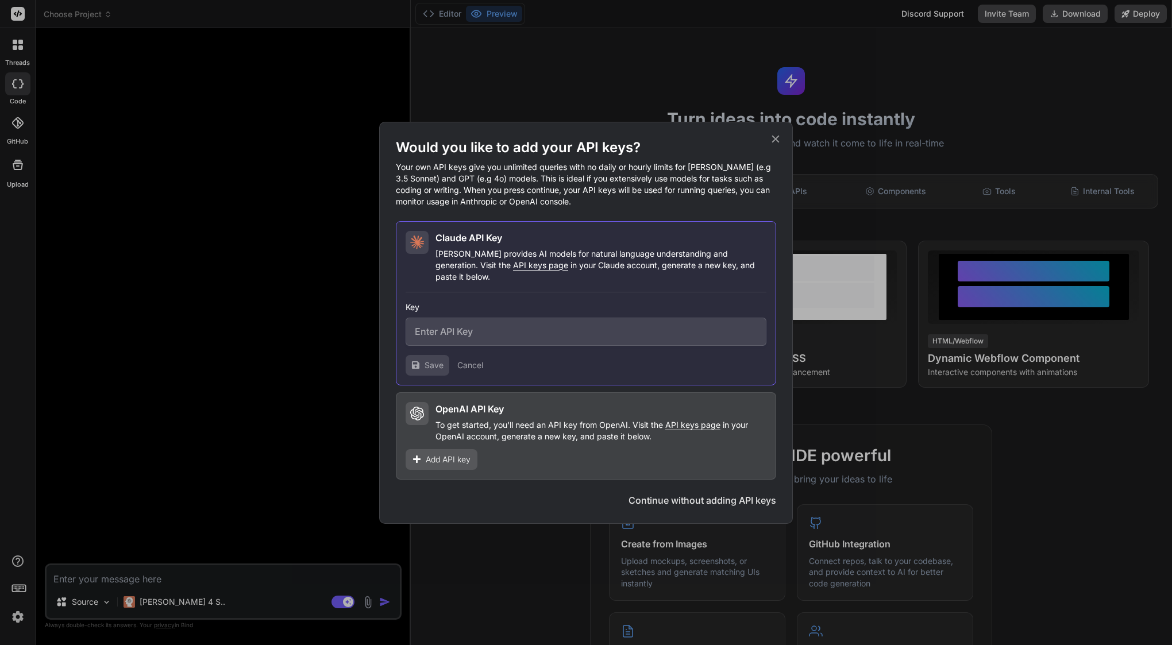
type textarea "x"
click at [514, 321] on input "text" at bounding box center [586, 332] width 361 height 28
paste input "sk-ant-api03-ISbhCYHqFCG_ADSIRmIFx1nR5IwMmzRFkZv2_95-SMcZm4d49yXh3kTrbxqNCRMwK4…"
drag, startPoint x: 495, startPoint y: 326, endPoint x: 393, endPoint y: 313, distance: 103.7
click at [392, 313] on div "Would you like to add your API keys? Your own API keys give you unlimited queri…" at bounding box center [586, 323] width 414 height 402
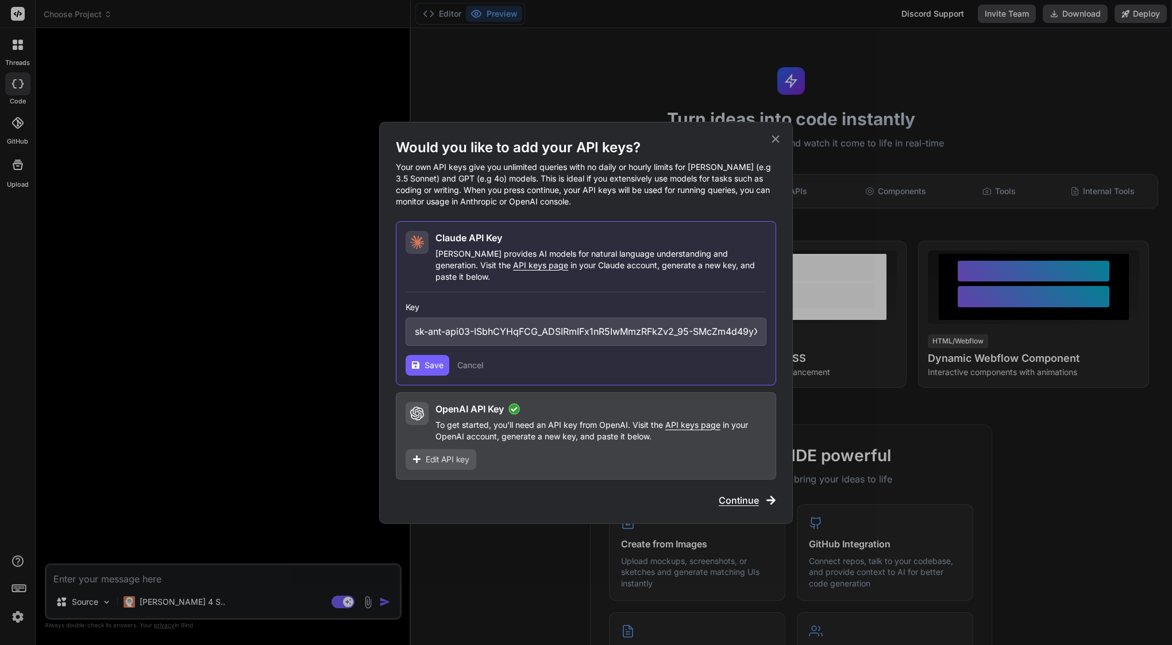
click at [503, 328] on input "sk-ant-api03-ISbhCYHqFCG_ADSIRmIFx1nR5IwMmzRFkZv2_95-SMcZm4d49yXh3kTrbxqNCRMwK4…" at bounding box center [586, 332] width 361 height 28
type input "sk-ant-api03-ISbhCYHqFCG_ADSIRmIFx1nR5IwMmzRFkZv2_95-SMcZm4d49yXh3kTrbxqNCRMwK4…"
click at [428, 360] on span "Save" at bounding box center [434, 365] width 19 height 11
click at [948, 70] on div "Would you like to add your API keys? Your own API keys give you unlimited queri…" at bounding box center [586, 322] width 1172 height 645
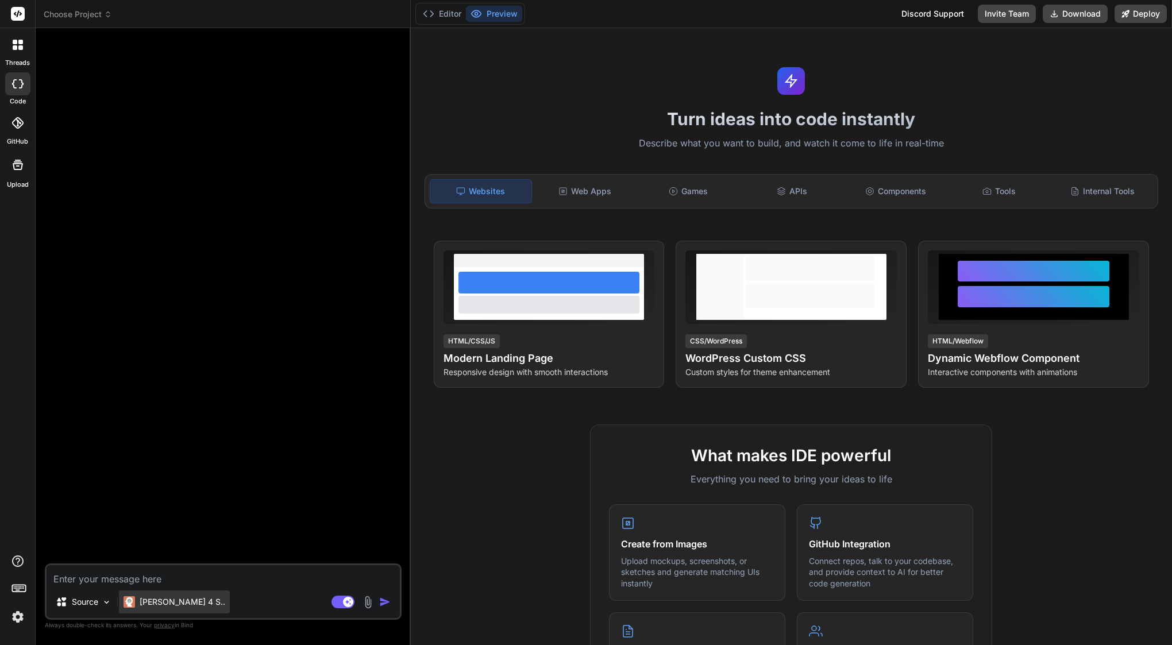
click at [159, 605] on p "[PERSON_NAME] 4 S.." at bounding box center [183, 602] width 86 height 11
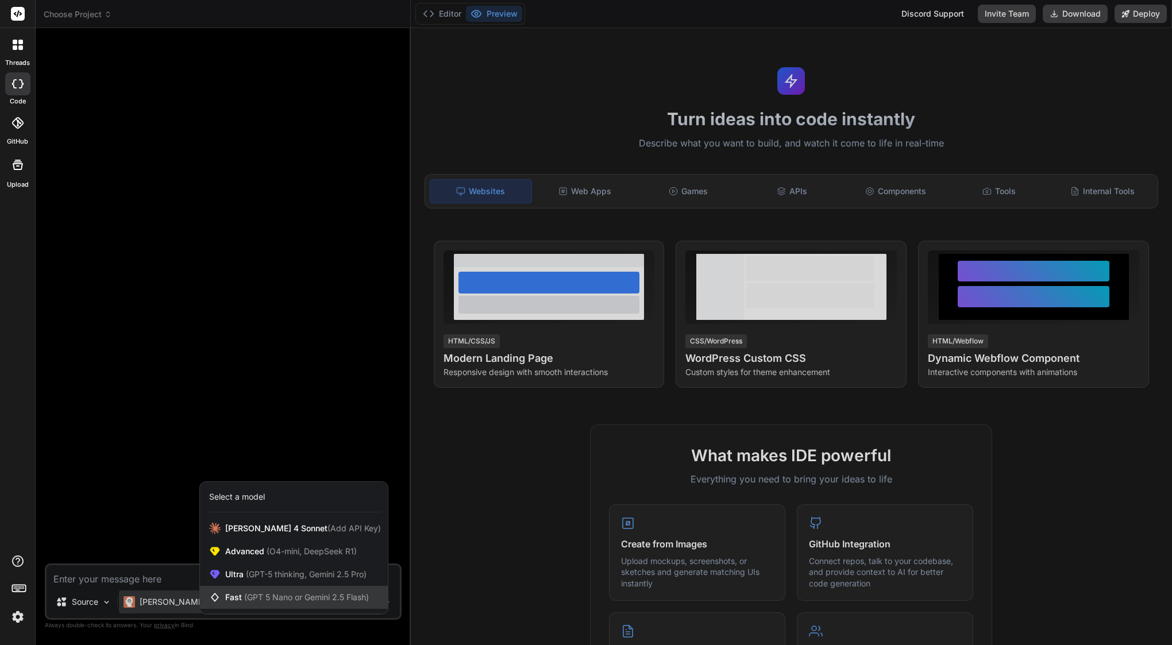
click at [266, 595] on span "(GPT 5 Nano or Gemini 2.5 Flash)" at bounding box center [306, 598] width 125 height 10
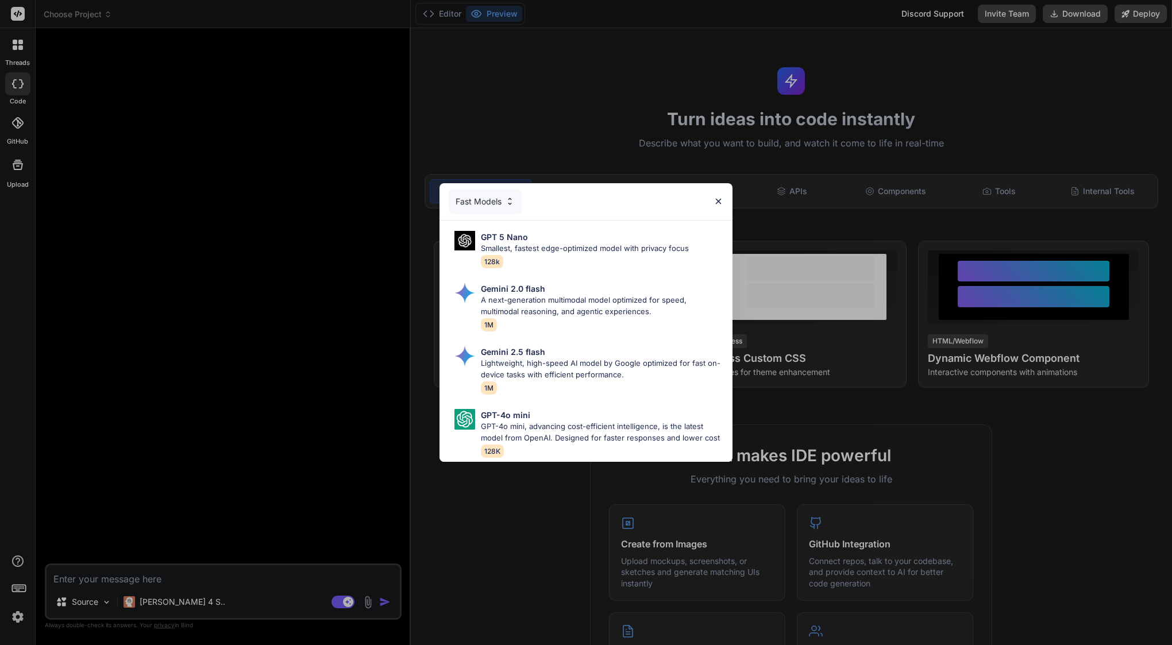
click at [279, 442] on div "Fast Models GPT 5 Nano Smallest, fastest edge-optimized model with privacy focu…" at bounding box center [586, 322] width 1172 height 645
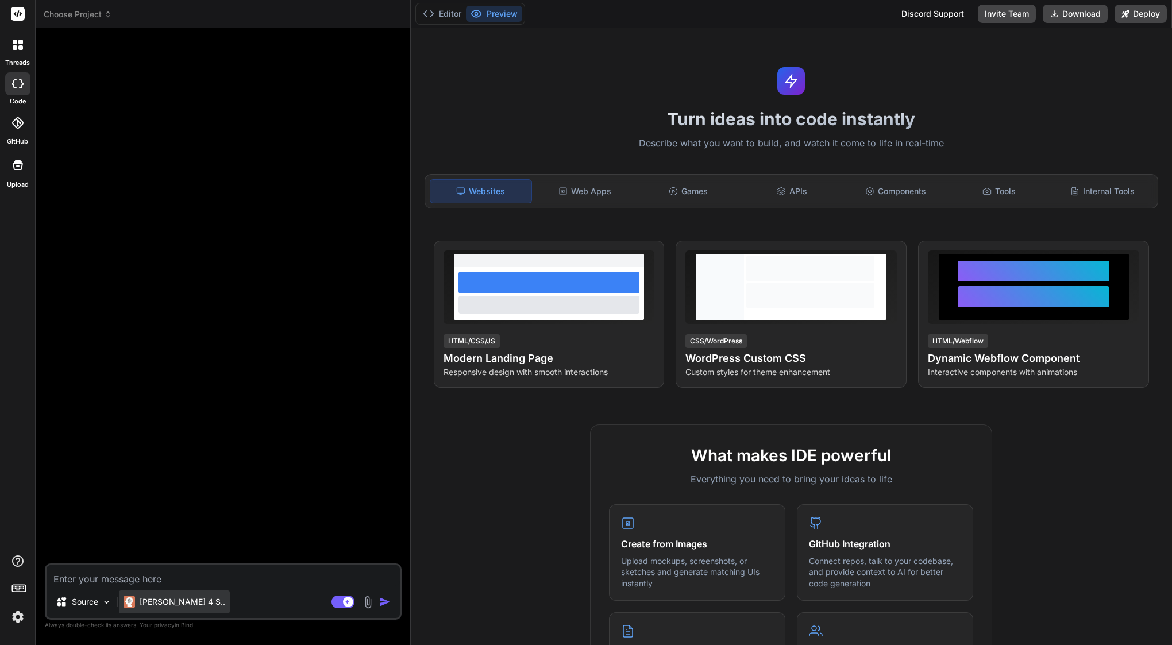
click at [163, 602] on p "[PERSON_NAME] 4 S.." at bounding box center [183, 602] width 86 height 11
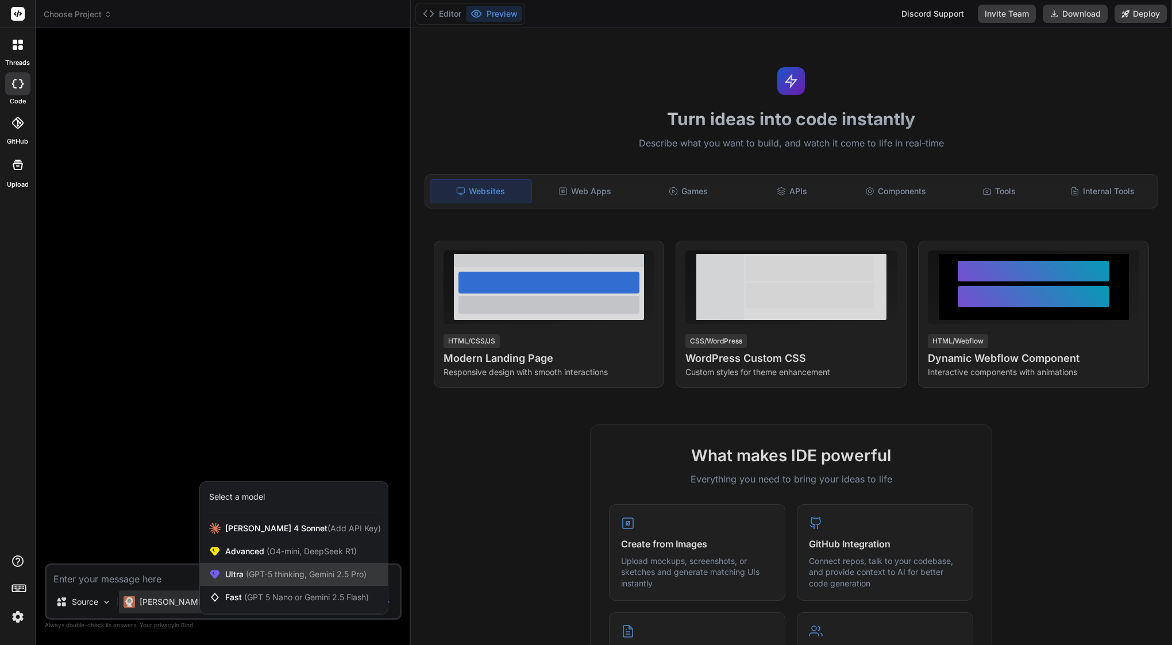
click at [302, 567] on div "Ultra (GPT-5 thinking, Gemini 2.5 Pro)" at bounding box center [294, 574] width 188 height 23
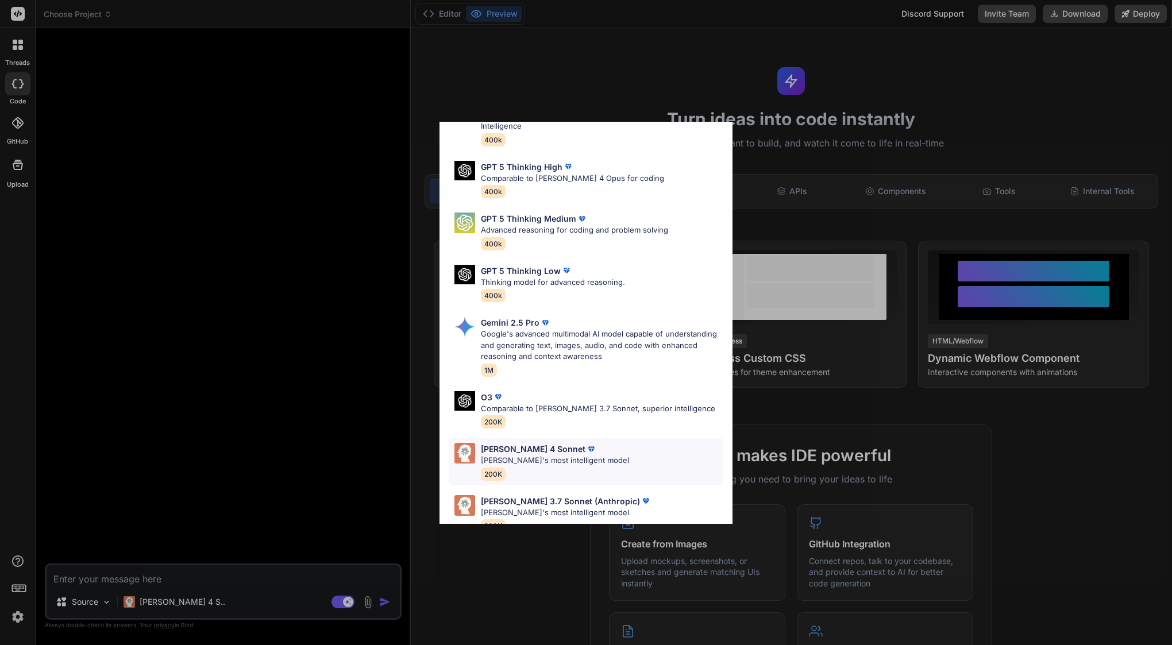
scroll to position [71, 0]
click at [544, 444] on p "[PERSON_NAME] 4 Sonnet" at bounding box center [533, 450] width 105 height 12
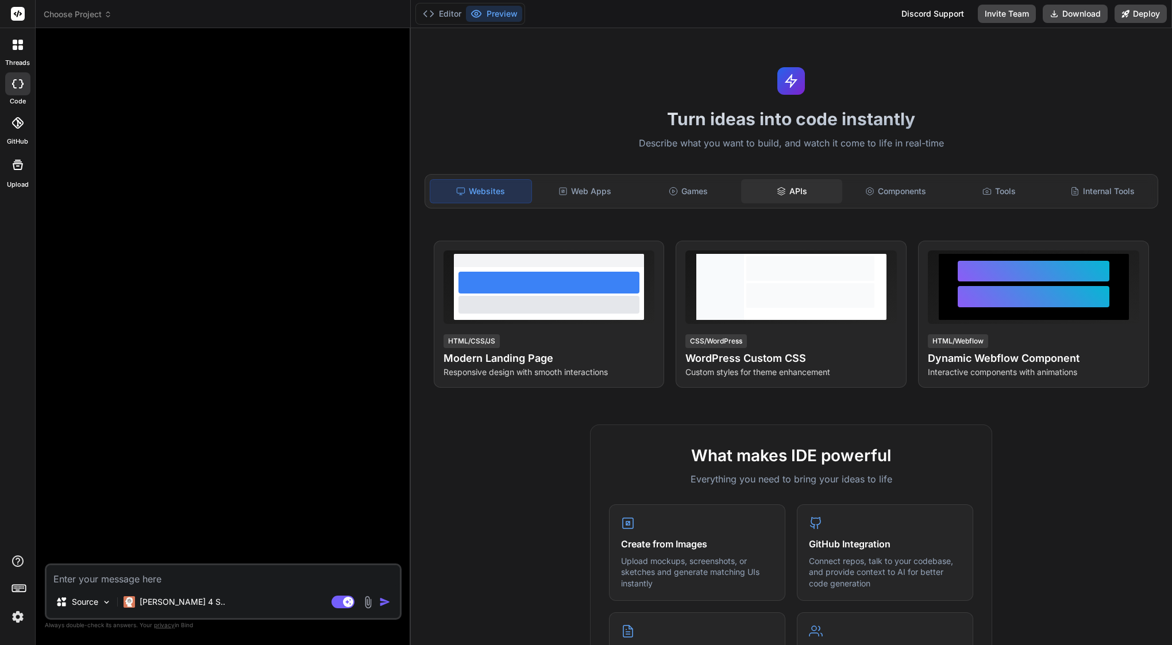
click at [792, 193] on div "APIs" at bounding box center [791, 191] width 101 height 24
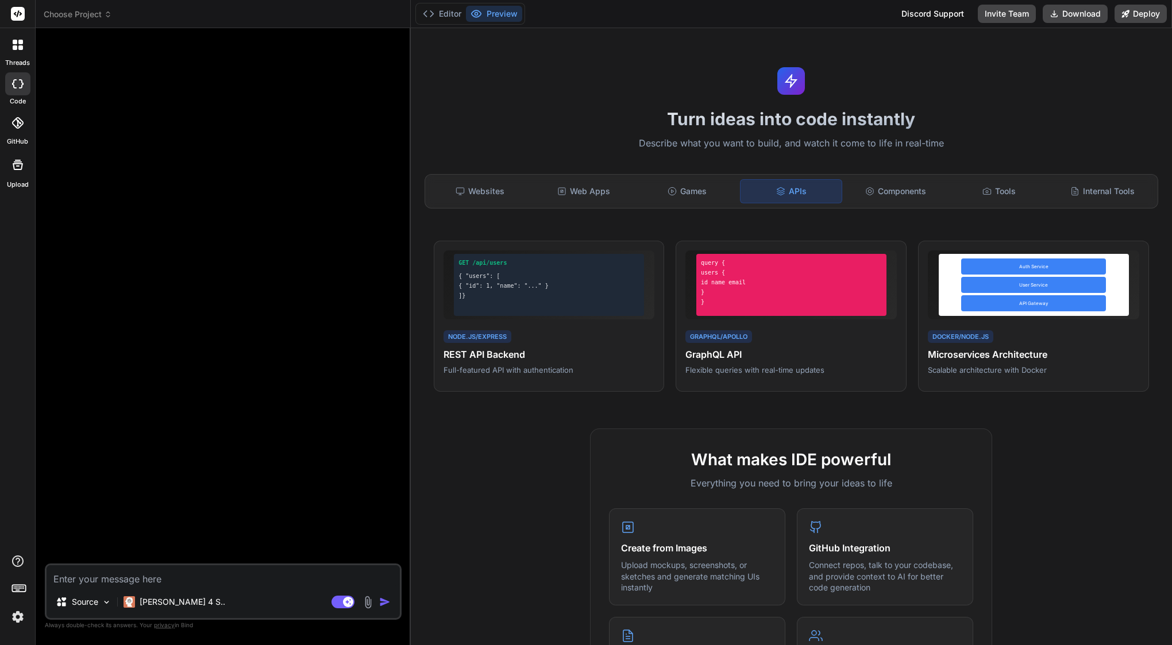
click at [147, 614] on div "[PERSON_NAME] 4 S.." at bounding box center [174, 605] width 111 height 28
click at [153, 603] on p "[PERSON_NAME] 4 S.." at bounding box center [183, 602] width 86 height 11
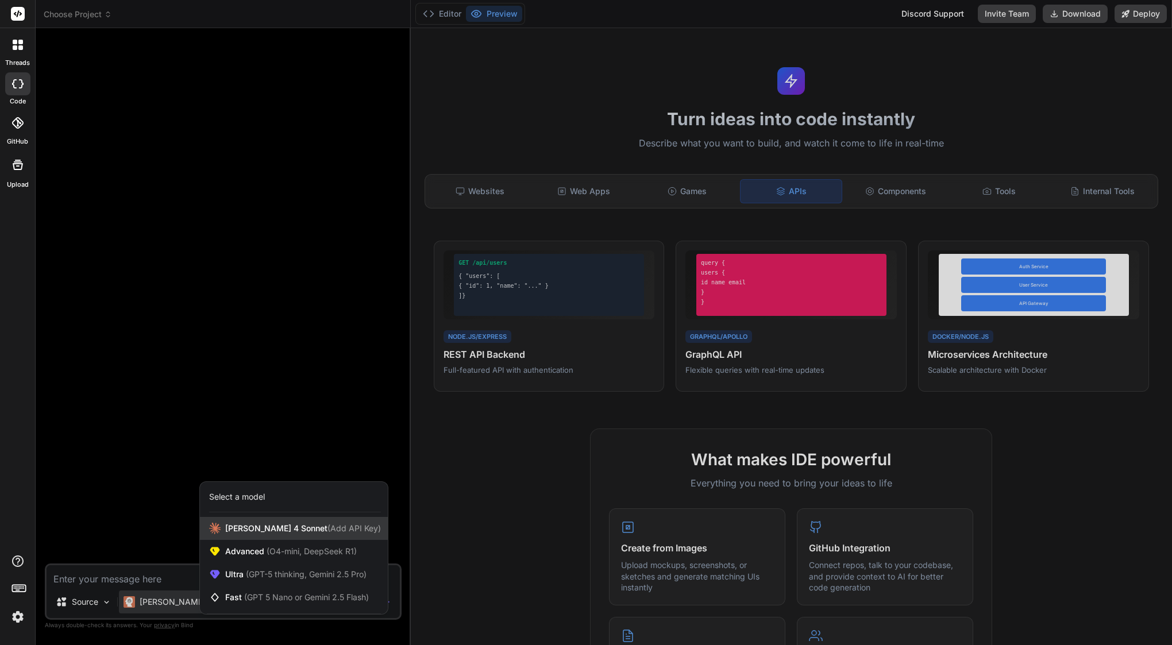
click at [297, 533] on span "[PERSON_NAME] 4 Sonnet (Add API Key)" at bounding box center [303, 528] width 156 height 11
type textarea "x"
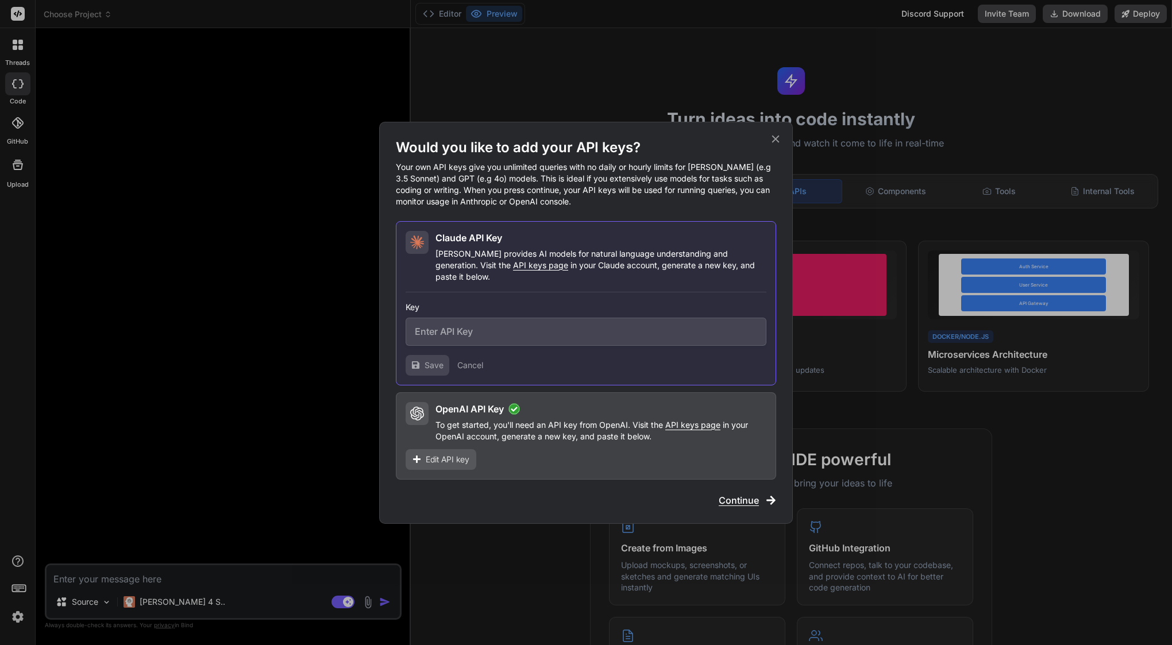
click at [497, 325] on input "text" at bounding box center [586, 332] width 361 height 28
paste input "sk-ant-api03-acqImDqm8P9jnP9IMEuV_ZtLVzHg2cDZFsDxscDebcq0B2e1KX0rmcYseiZWhSluOq…"
type input "sk-ant-api03-acqImDqm8P9jnP9IMEuV_ZtLVzHg2cDZFsDxscDebcq0B2e1KX0rmcYseiZWhSluOq…"
click at [430, 360] on span "Save" at bounding box center [434, 365] width 19 height 11
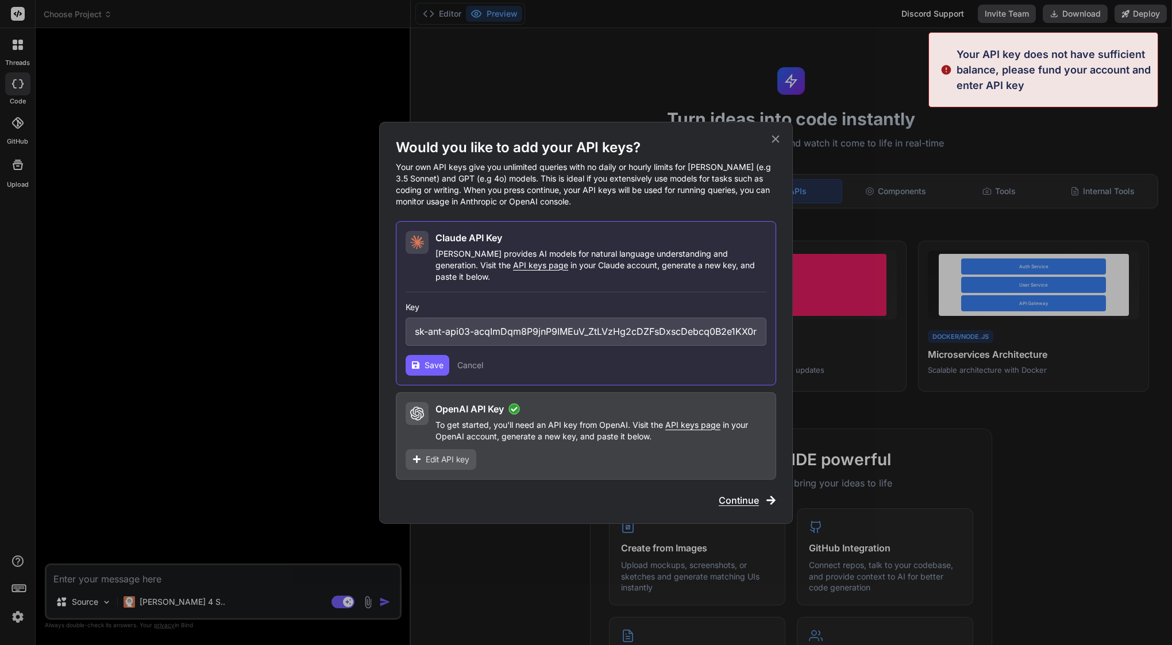
click at [430, 360] on span "Save" at bounding box center [434, 365] width 19 height 11
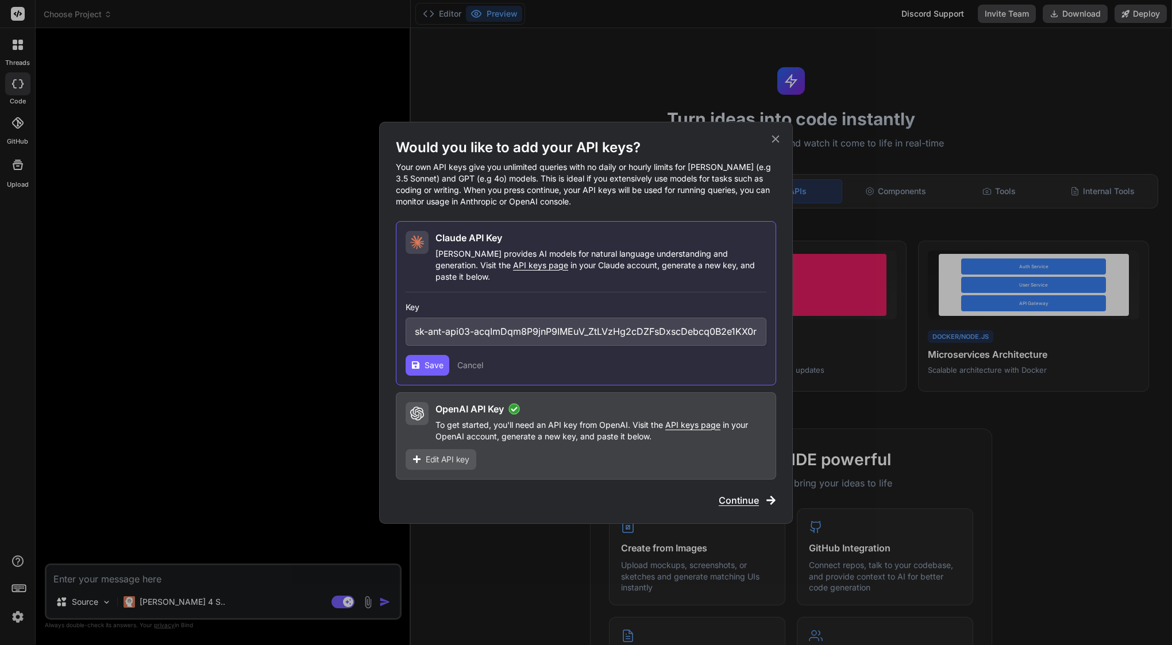
click at [744, 176] on p "Your own API keys give you unlimited queries with no daily or hourly limits for…" at bounding box center [586, 184] width 380 height 46
click at [774, 143] on icon at bounding box center [775, 138] width 7 height 7
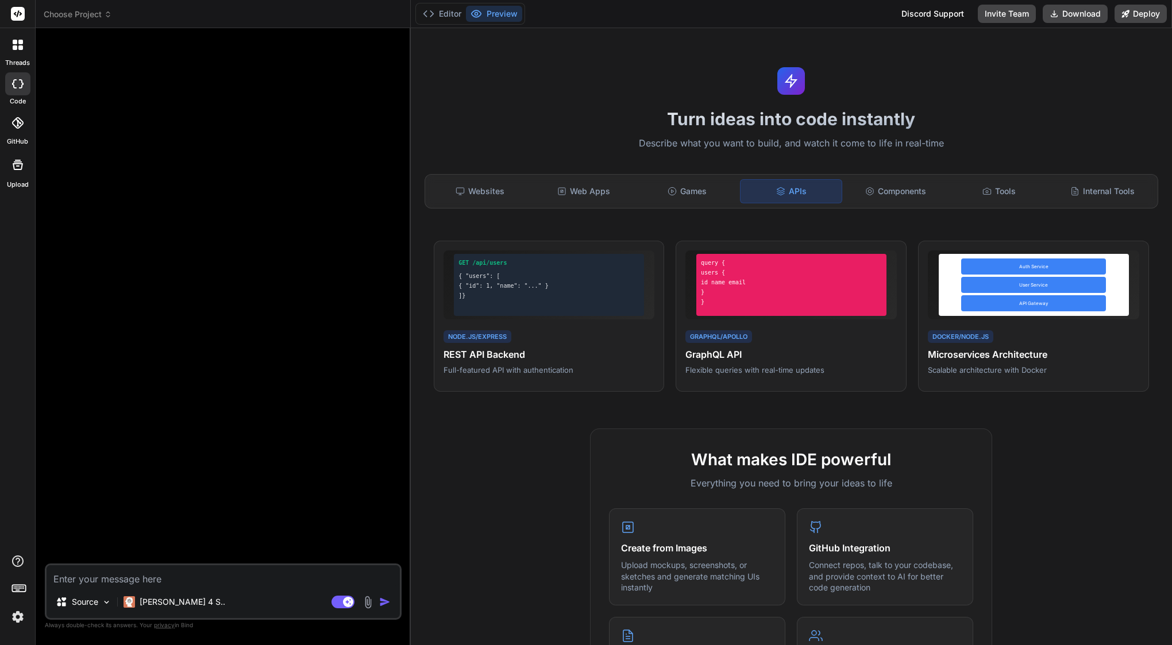
click at [17, 15] on icon at bounding box center [18, 14] width 14 height 14
click at [11, 55] on div at bounding box center [18, 45] width 24 height 24
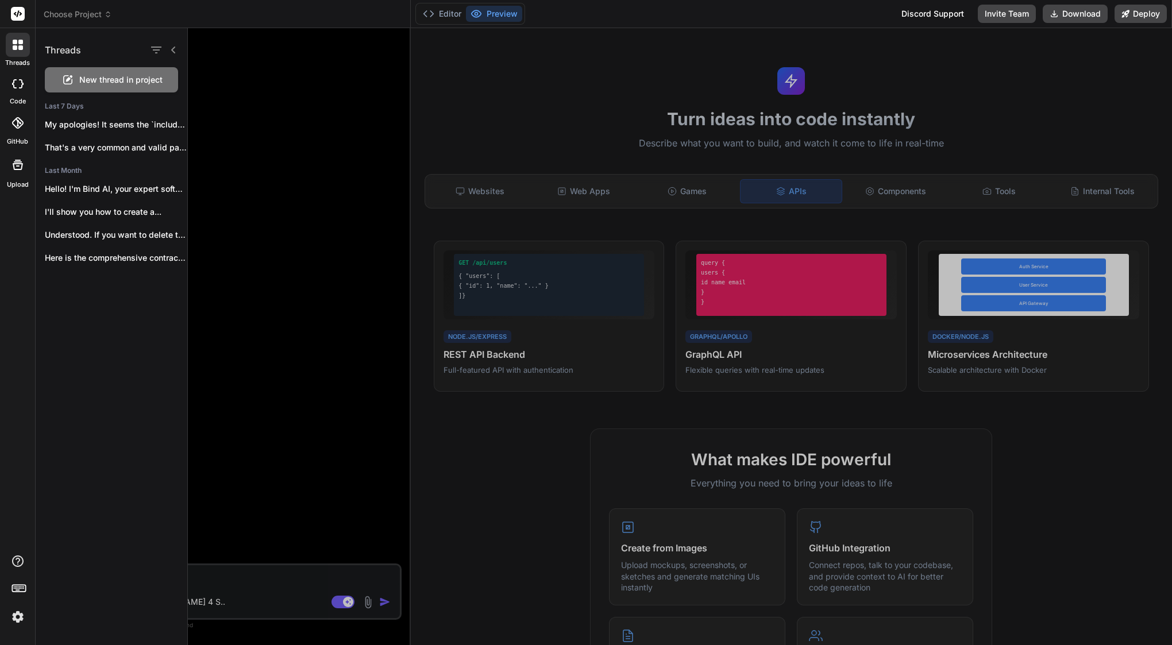
click at [17, 587] on icon at bounding box center [19, 588] width 16 height 16
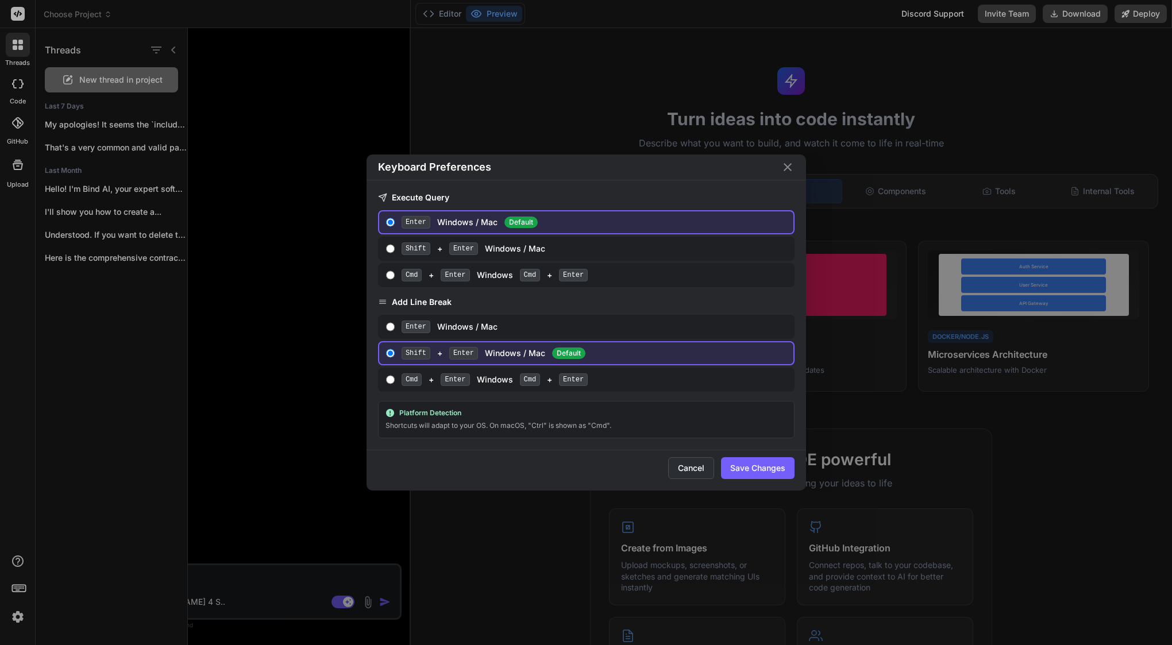
click at [699, 470] on button "Cancel" at bounding box center [691, 468] width 46 height 22
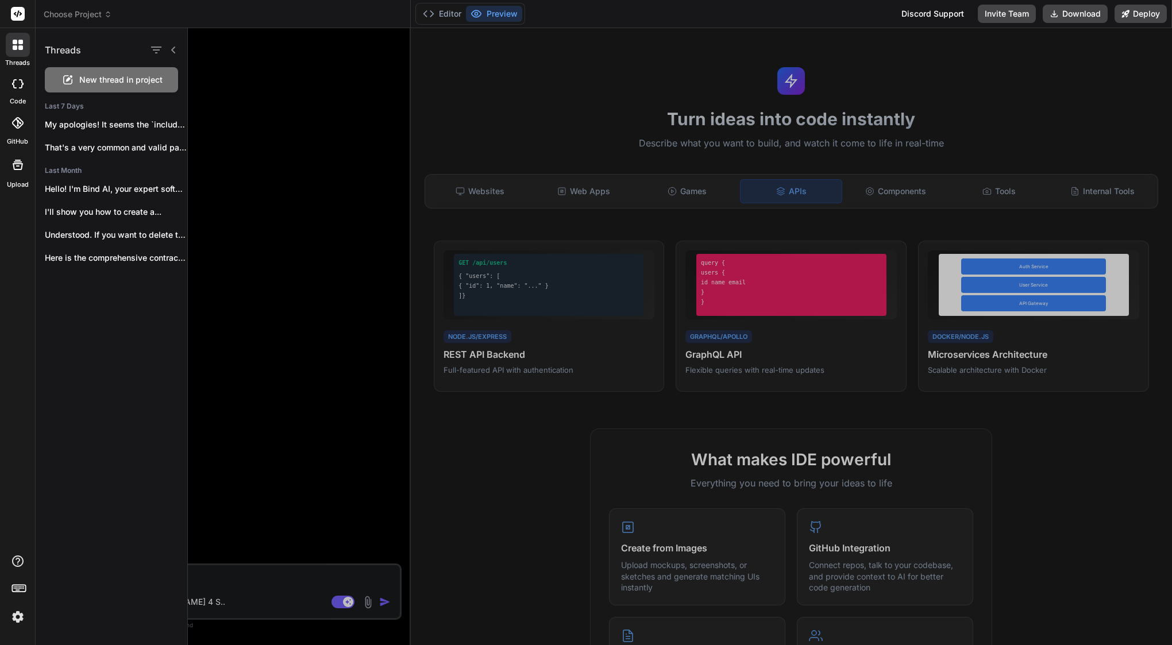
click at [16, 84] on icon at bounding box center [17, 83] width 11 height 9
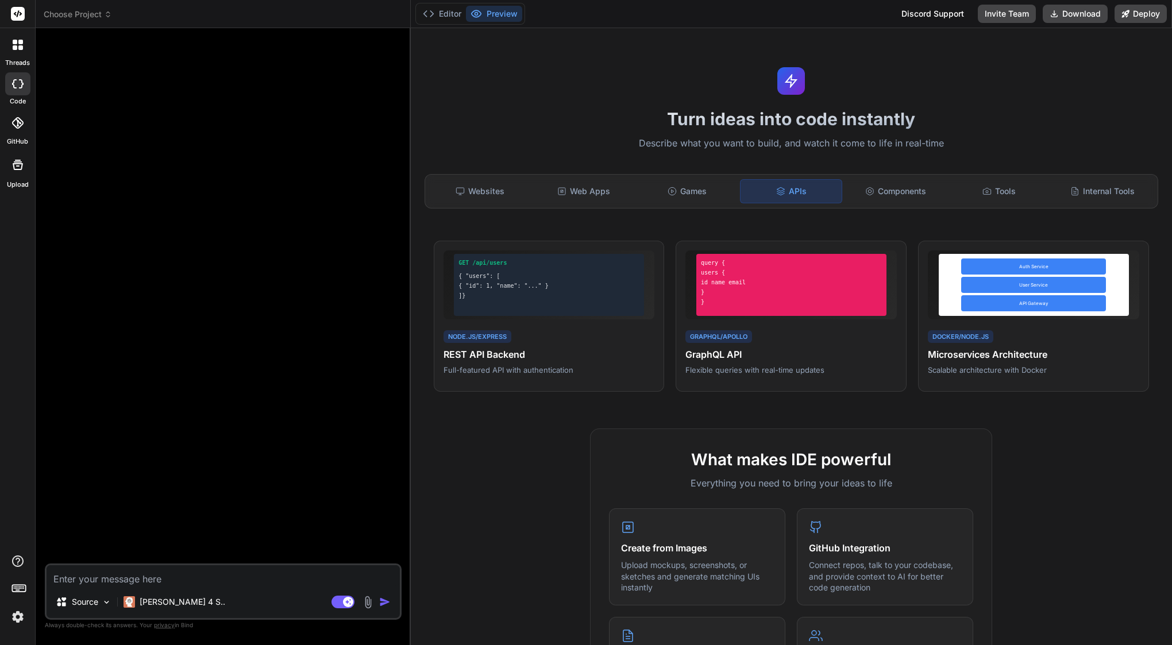
click at [16, 84] on icon at bounding box center [17, 83] width 11 height 9
click at [17, 45] on icon at bounding box center [18, 45] width 10 height 10
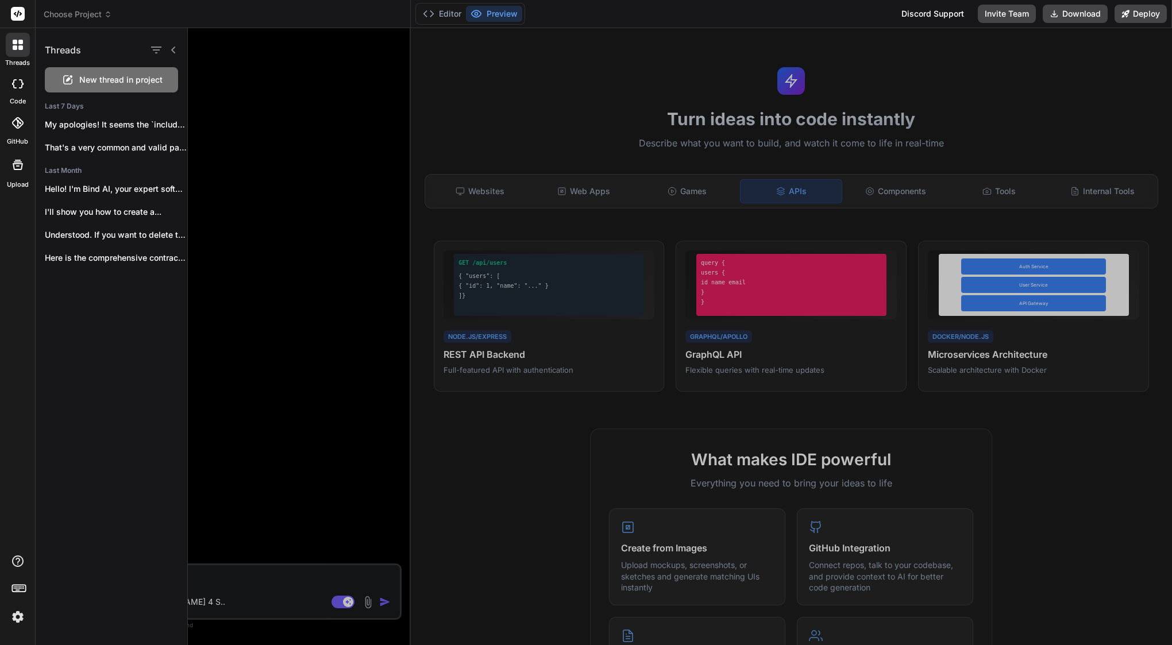
click at [20, 128] on div at bounding box center [17, 122] width 25 height 25
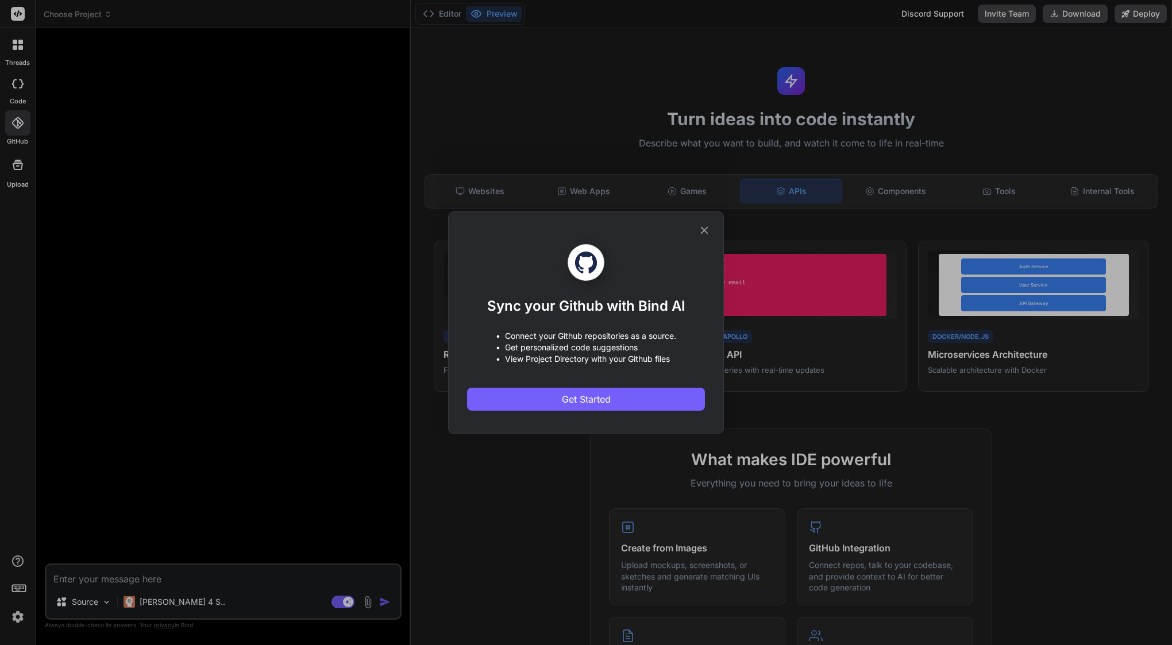
click at [25, 184] on div "Sync your Github with Bind AI • Connect your Github repositories as a source. •…" at bounding box center [586, 322] width 1172 height 645
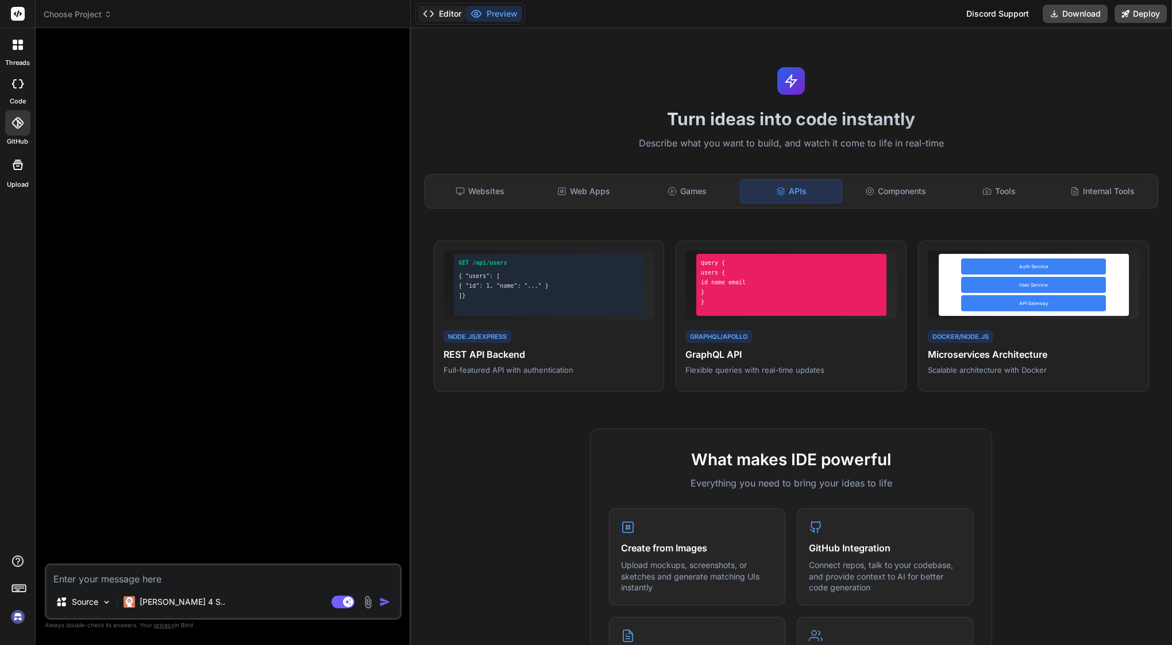
type textarea "x"
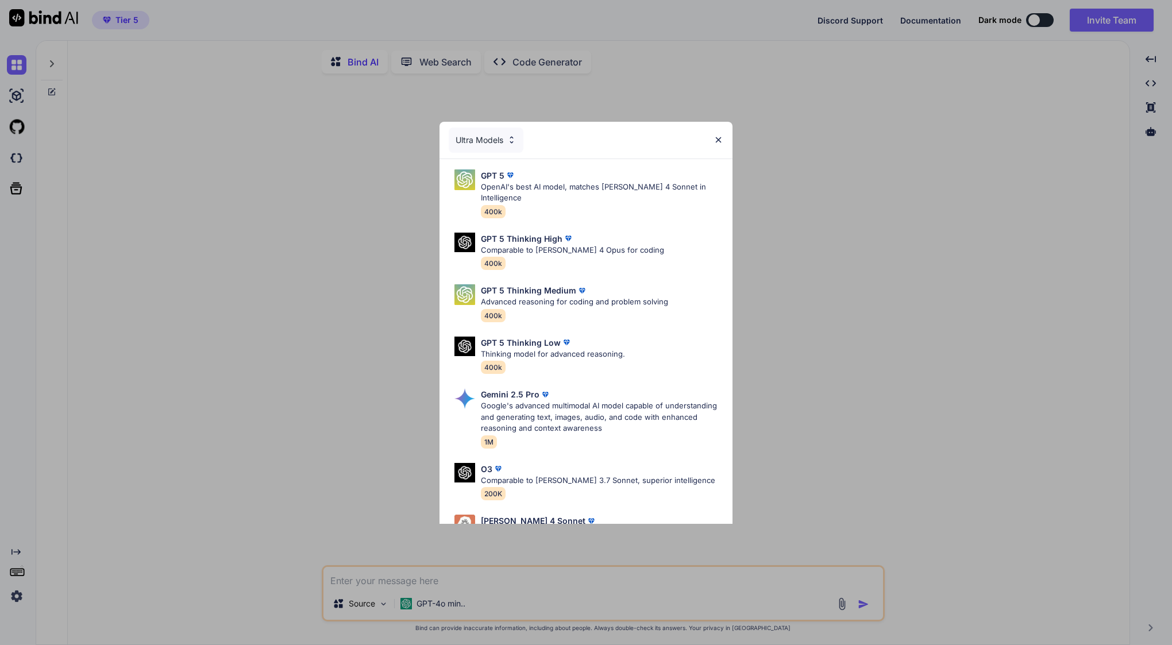
click at [718, 139] on img at bounding box center [719, 140] width 10 height 10
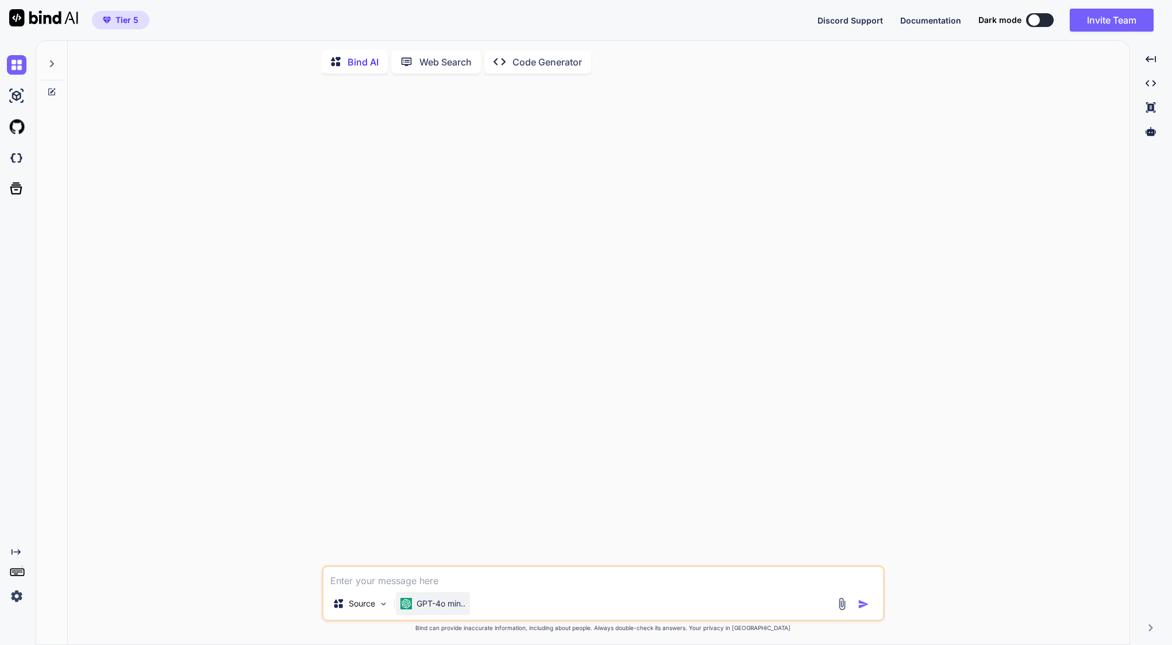
click at [436, 607] on p "GPT-4o min.." at bounding box center [441, 603] width 49 height 11
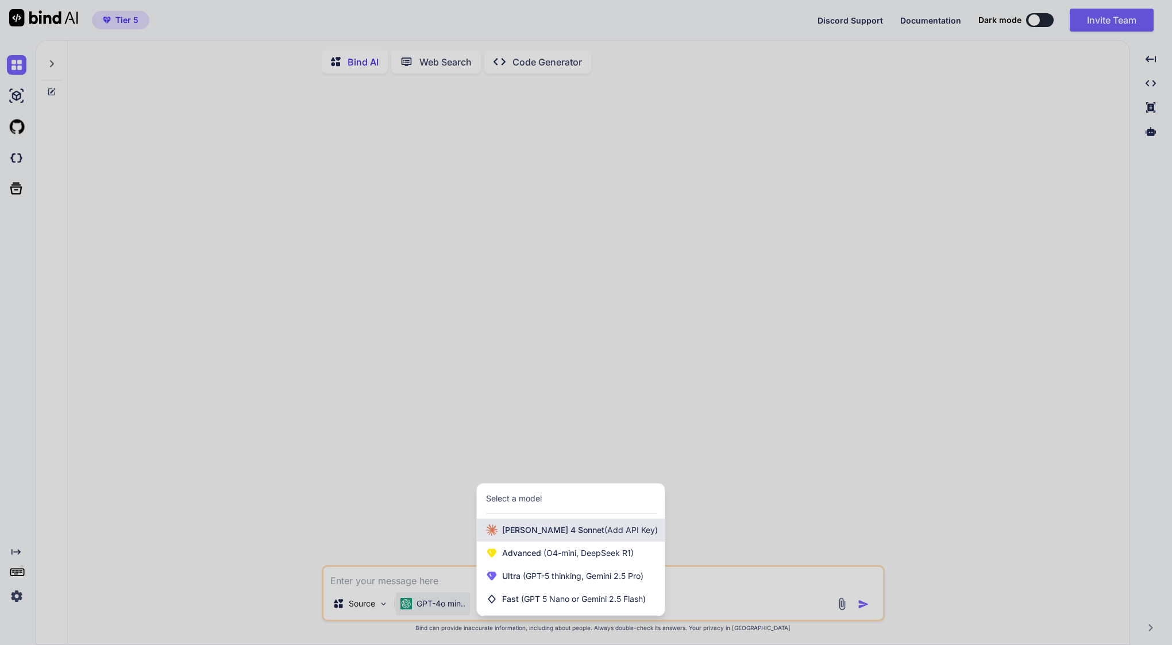
click at [540, 530] on span "[PERSON_NAME] 4 Sonnet (Add API Key)" at bounding box center [580, 530] width 156 height 11
type textarea "x"
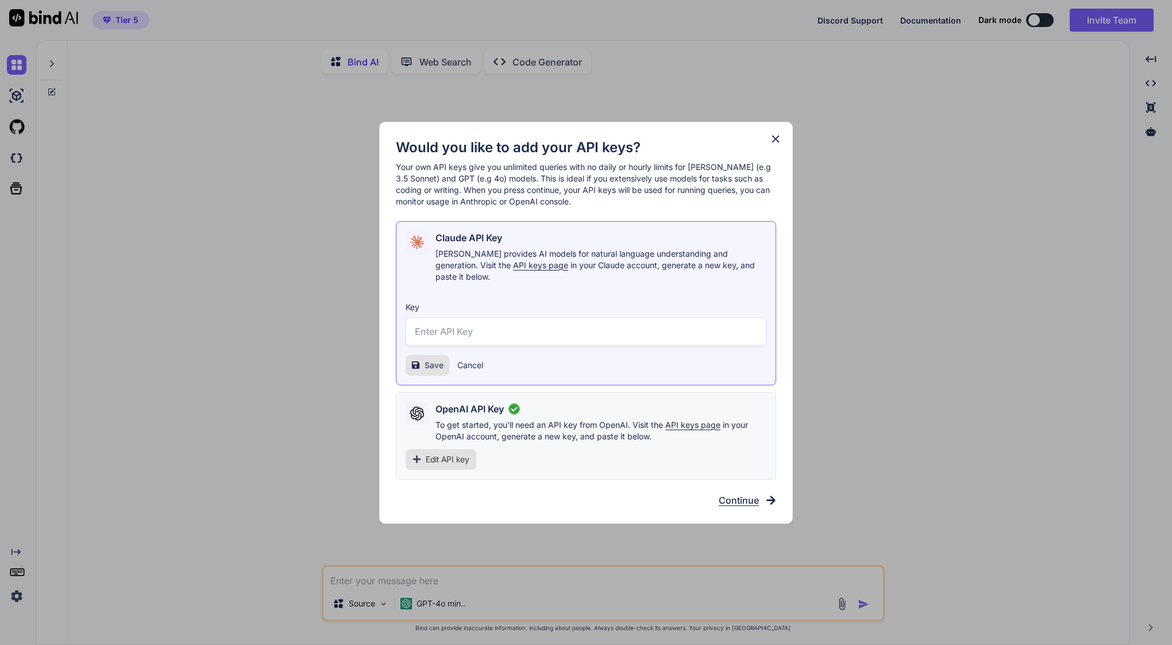
click at [529, 322] on input "text" at bounding box center [586, 332] width 361 height 28
paste input "sk-ant-api03-acqImDqm8P9jnP9IMEuV_ZtLVzHg2cDZFsDxscDebcq0B2e1KX0rmcYseiZWhSluOq…"
type input "sk-ant-api03-acqImDqm8P9jnP9IMEuV_ZtLVzHg2cDZFsDxscDebcq0B2e1KX0rmcYseiZWhSluOq…"
click at [420, 371] on div "[PERSON_NAME] API Key [PERSON_NAME] provides AI models for natural language und…" at bounding box center [586, 303] width 380 height 164
click at [428, 360] on span "Save" at bounding box center [434, 365] width 19 height 11
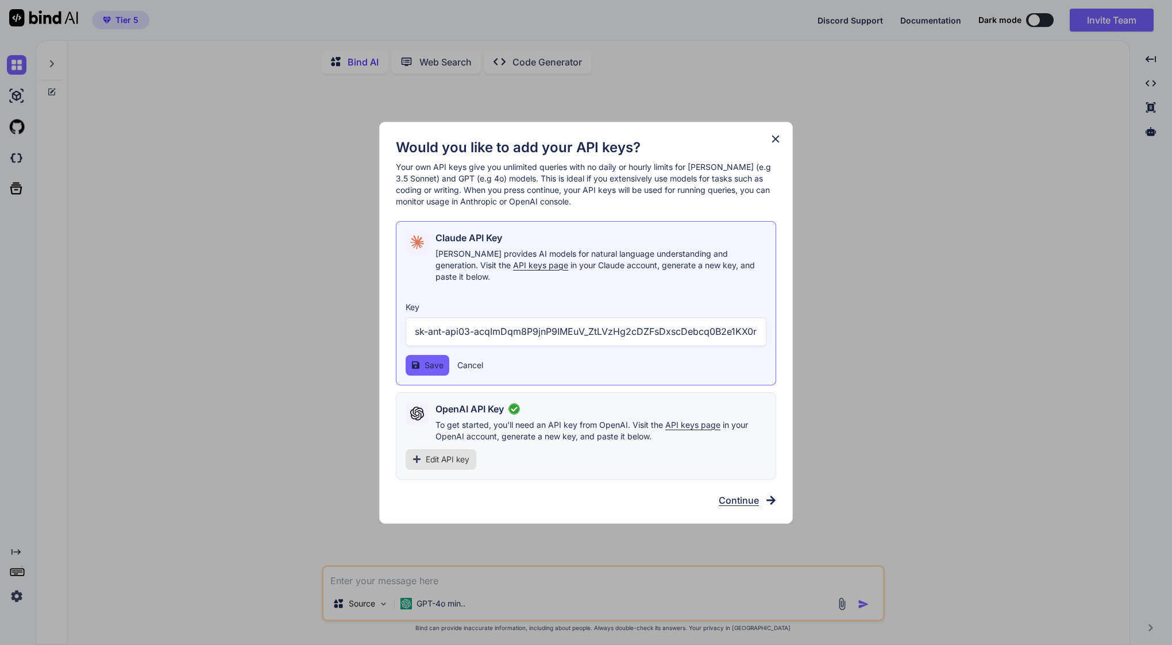
click at [431, 360] on span "Save" at bounding box center [434, 365] width 19 height 11
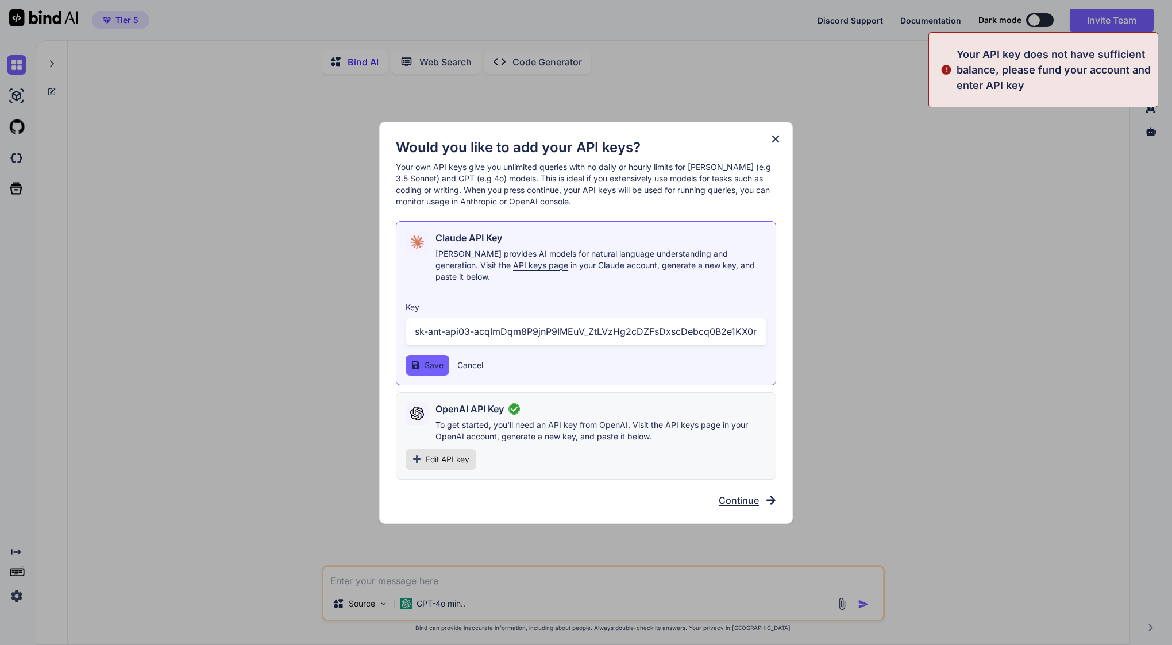
click at [431, 360] on span "Save" at bounding box center [434, 365] width 19 height 11
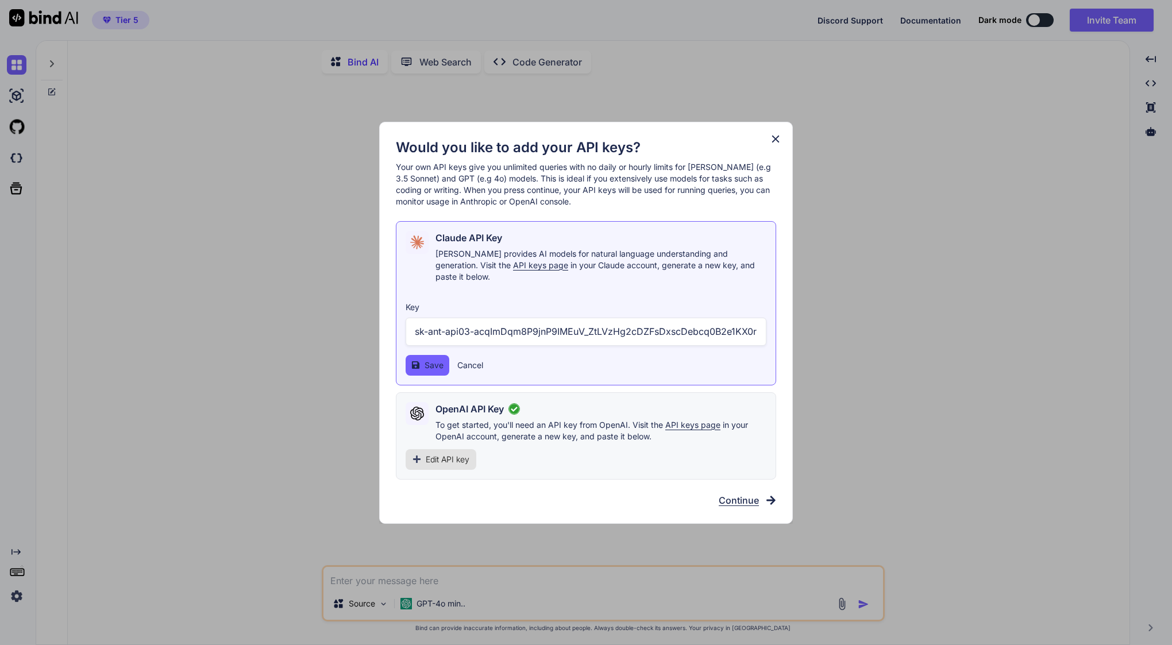
click at [432, 360] on span "Save" at bounding box center [434, 365] width 19 height 11
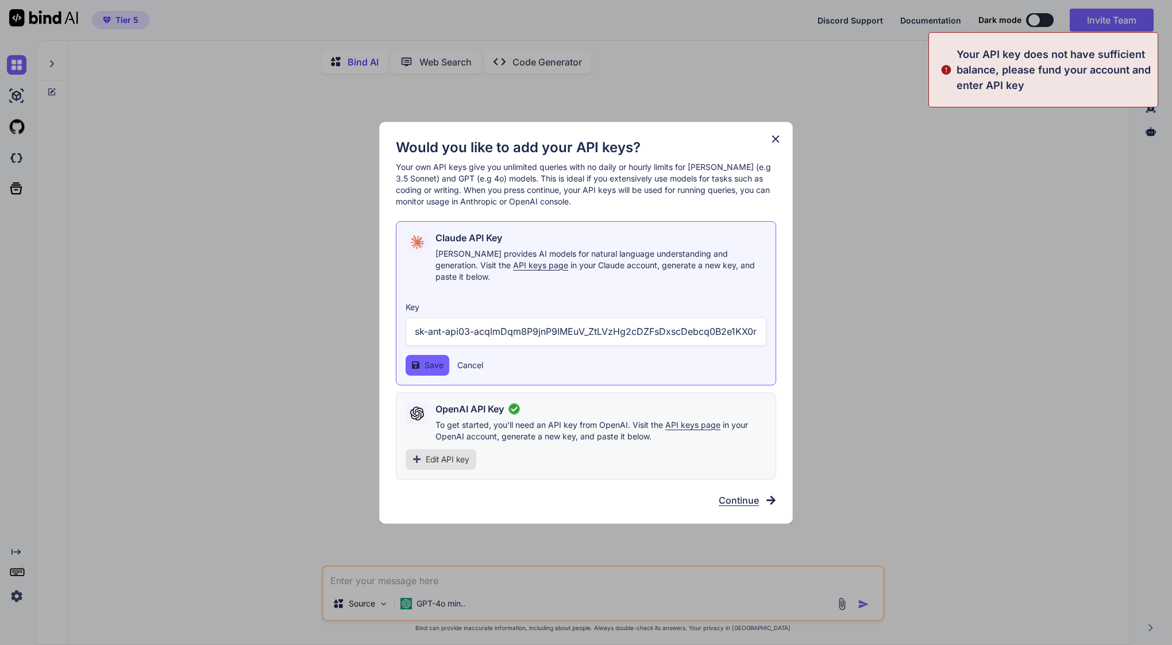
click at [776, 143] on icon at bounding box center [776, 139] width 13 height 13
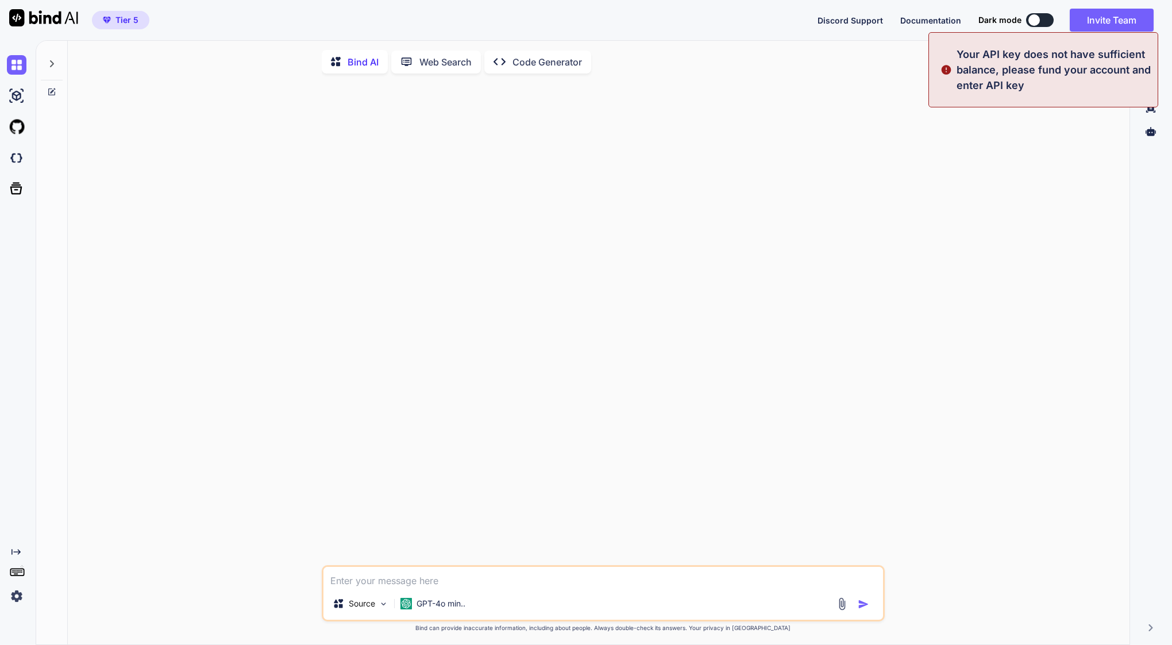
click at [740, 180] on div at bounding box center [604, 324] width 561 height 483
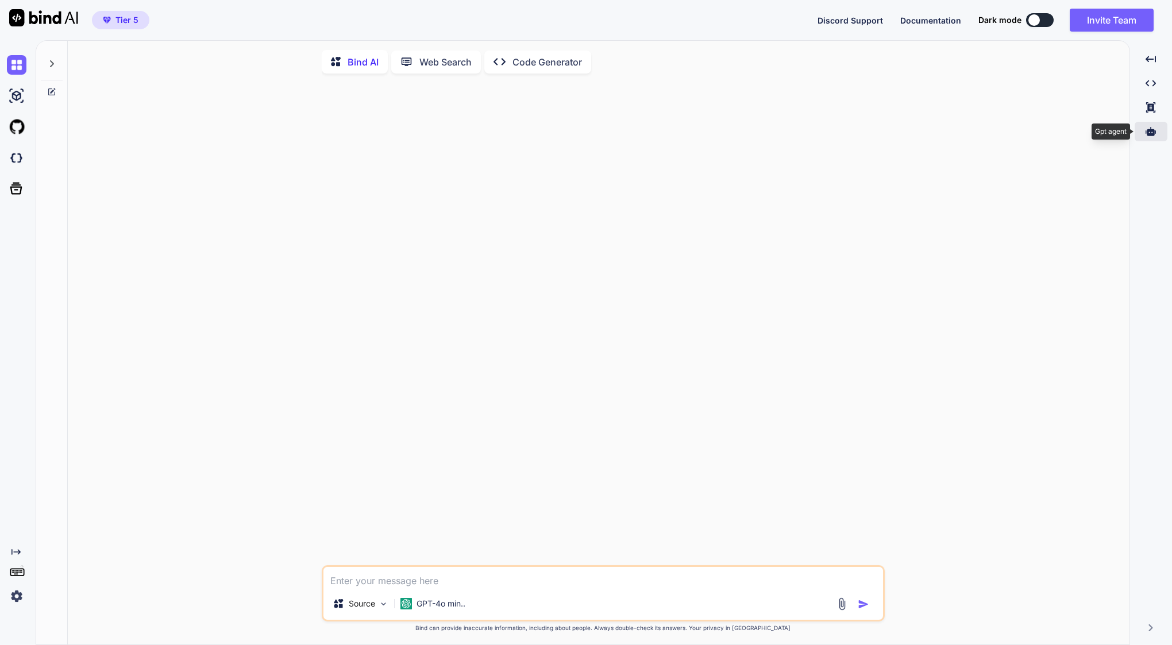
click at [1152, 124] on div at bounding box center [1151, 132] width 33 height 20
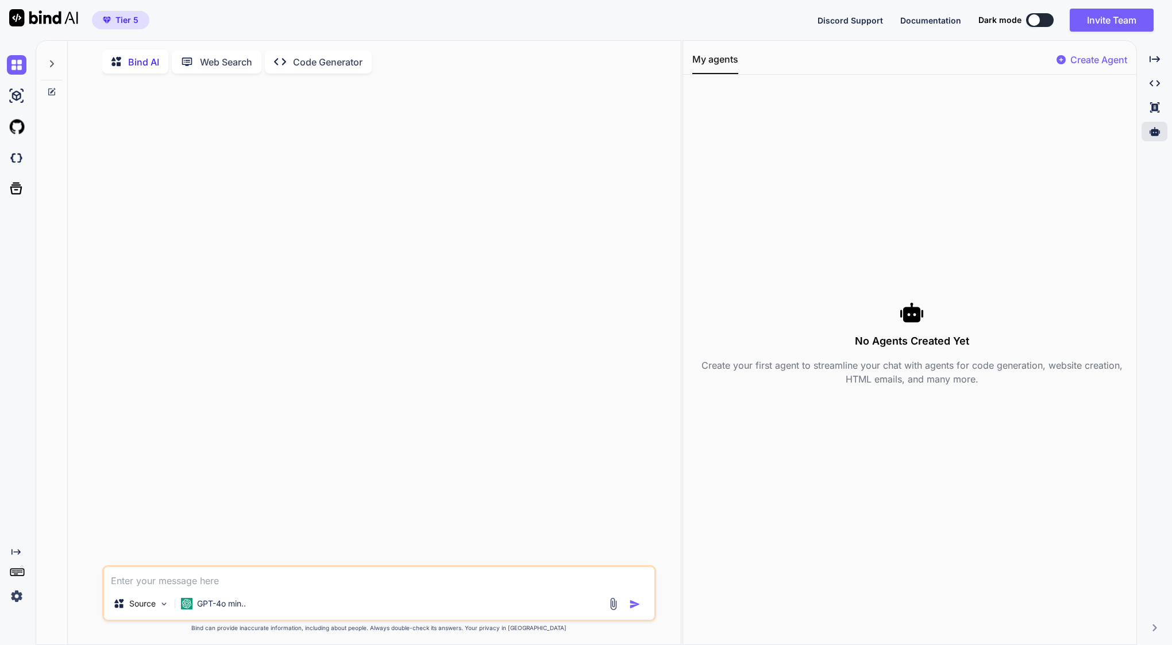
click at [1089, 56] on p "Create Agent" at bounding box center [1099, 60] width 57 height 14
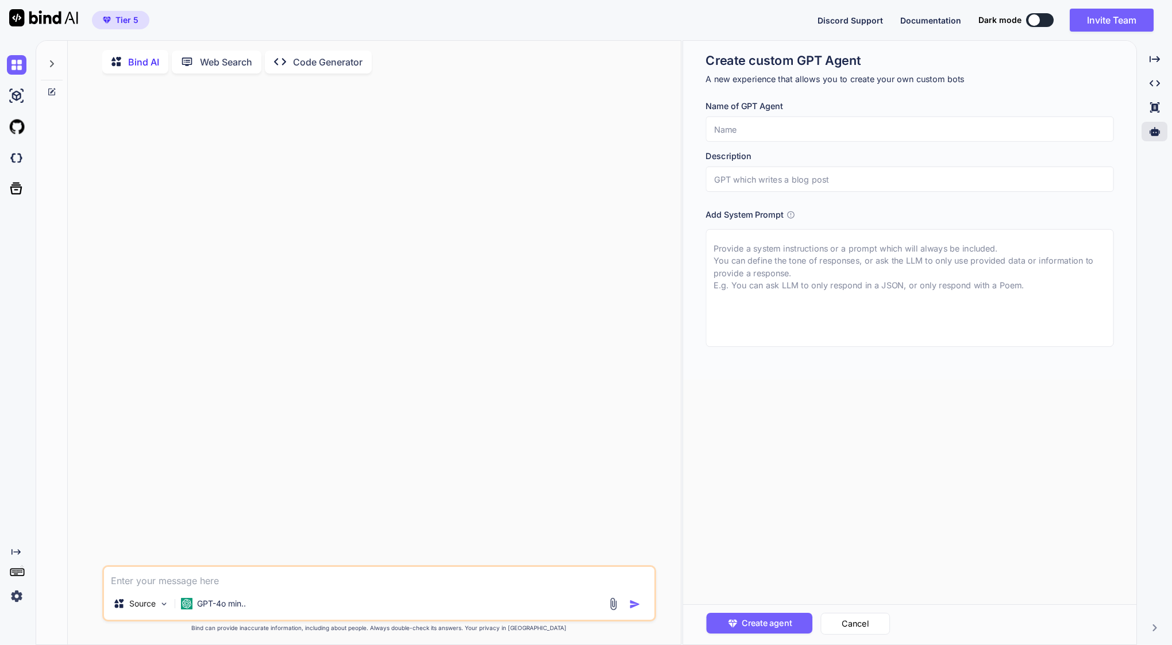
type textarea "x"
click at [389, 263] on div at bounding box center [381, 324] width 552 height 483
click at [17, 163] on img at bounding box center [17, 158] width 20 height 20
click at [18, 94] on img at bounding box center [17, 96] width 20 height 20
click at [14, 60] on img at bounding box center [17, 65] width 20 height 20
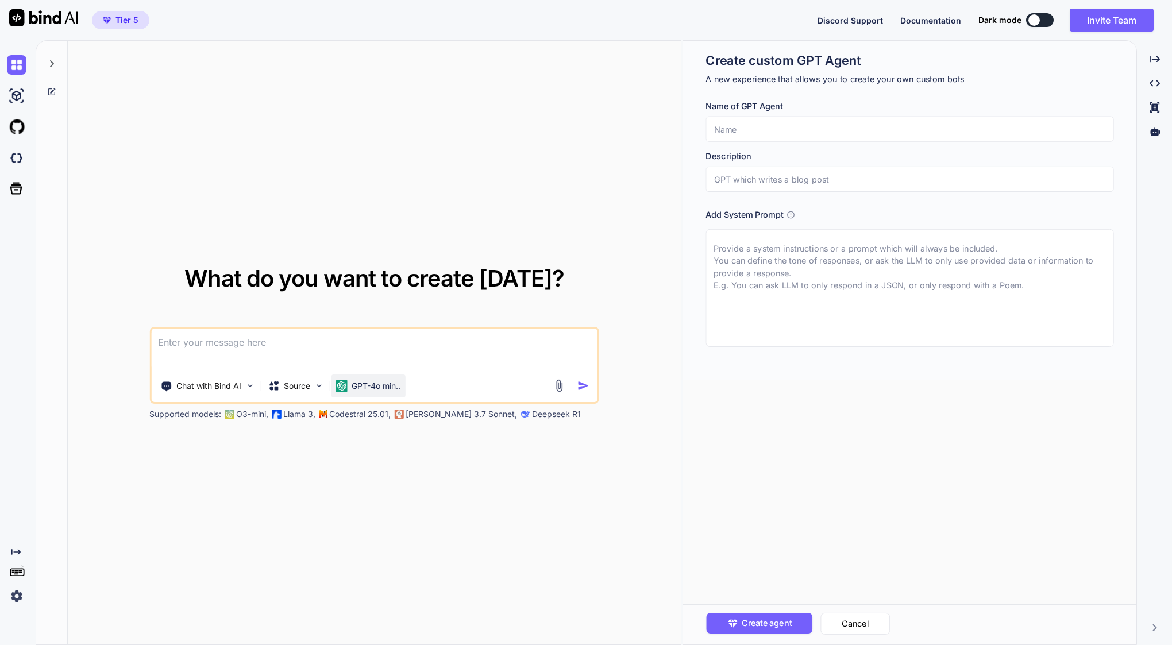
click at [386, 387] on p "GPT-4o min.." at bounding box center [376, 385] width 49 height 11
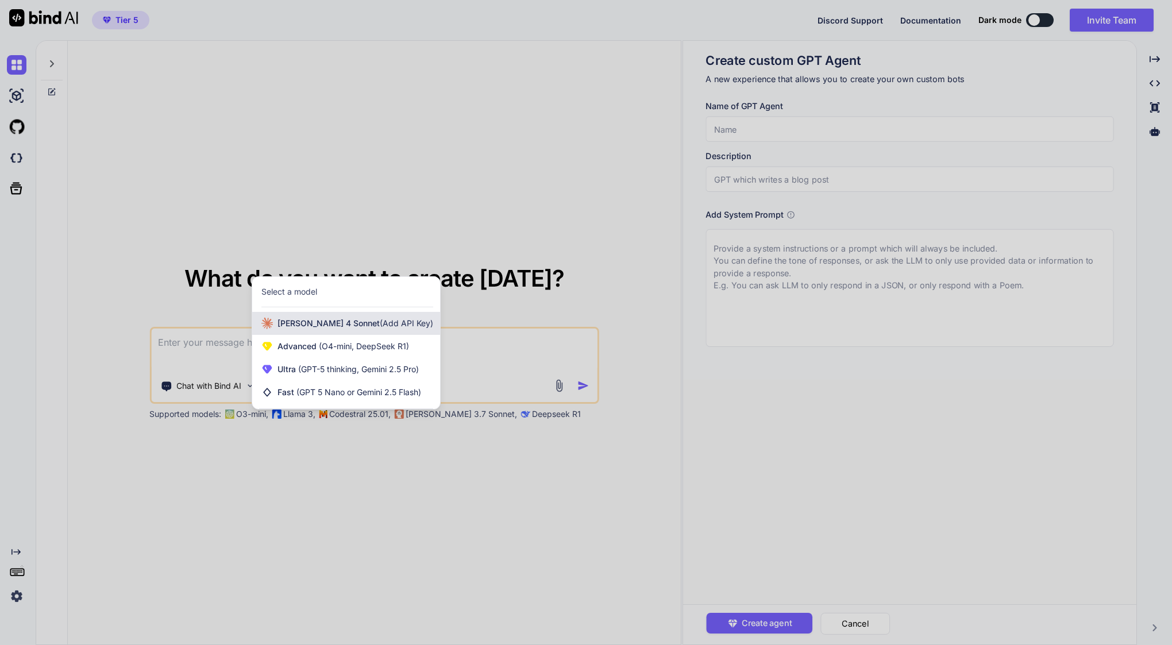
click at [380, 324] on span "(Add API Key)" at bounding box center [406, 323] width 53 height 10
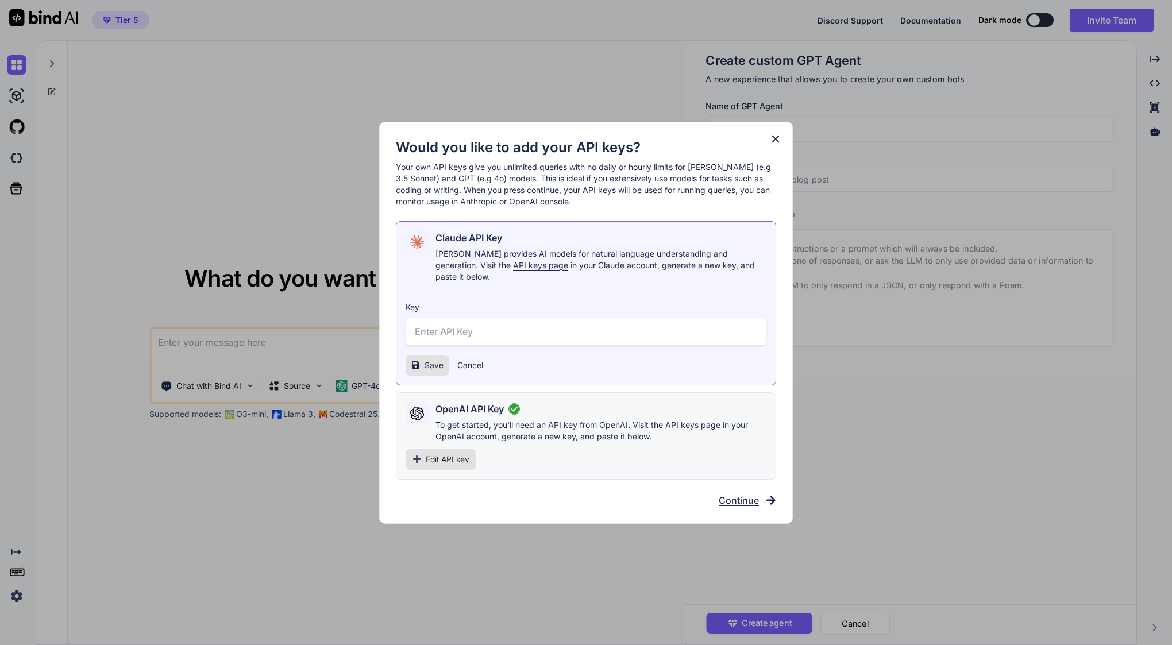
click at [468, 318] on input "text" at bounding box center [586, 332] width 361 height 28
paste input "sk-ant-api03-acqImDqm8P9jnP9IMEuV_ZtLVzHg2cDZFsDxscDebcq0B2e1KX0rmcYseiZWhSluOq…"
type input "sk-ant-api03-acqImDqm8P9jnP9IMEuV_ZtLVzHg2cDZFsDxscDebcq0B2e1KX0rmcYseiZWhSluOq…"
click at [425, 366] on button "Save" at bounding box center [428, 365] width 44 height 21
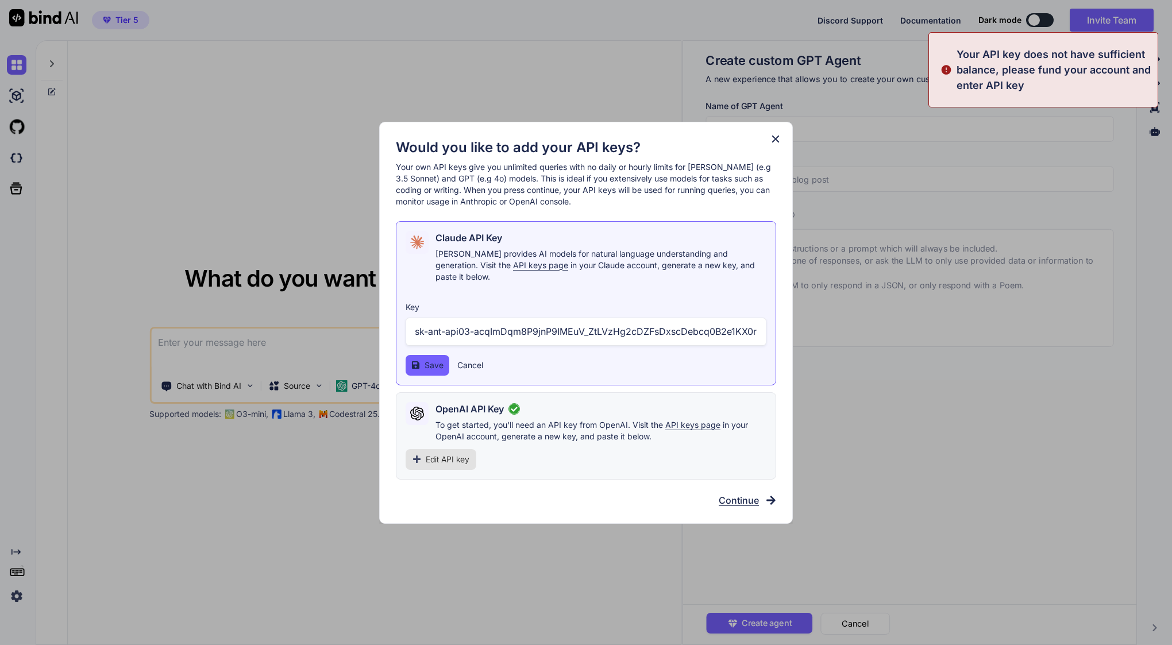
click at [427, 360] on span "Save" at bounding box center [434, 365] width 19 height 11
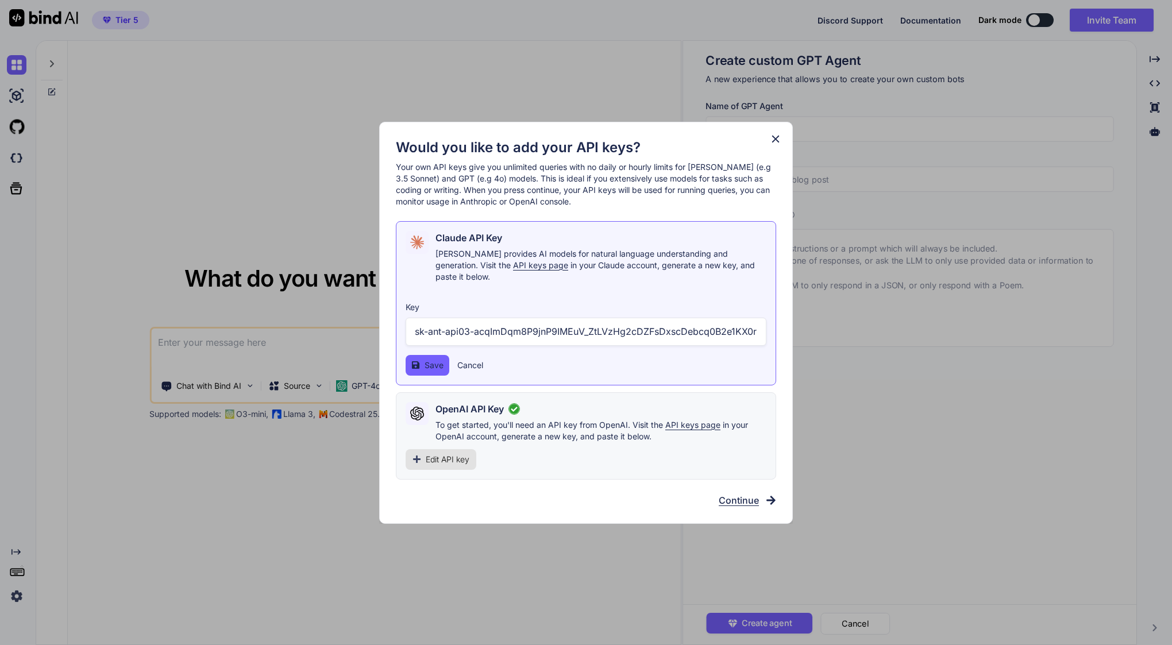
click at [775, 142] on icon at bounding box center [776, 139] width 13 height 13
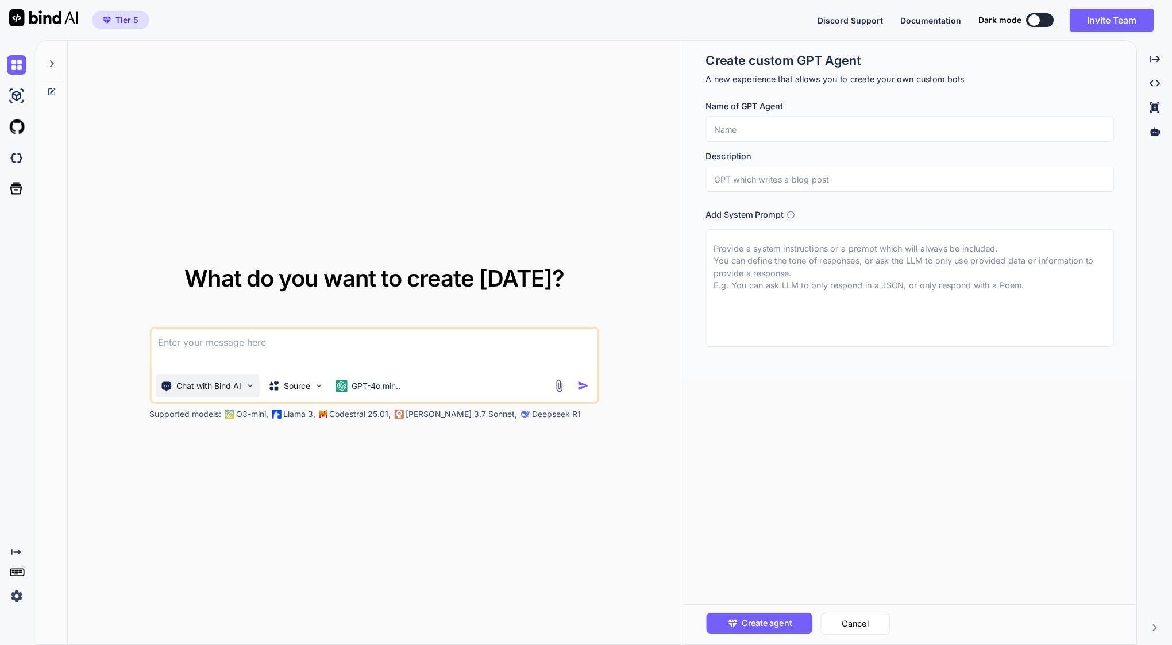
click at [229, 390] on p "Chat with Bind AI" at bounding box center [208, 385] width 65 height 11
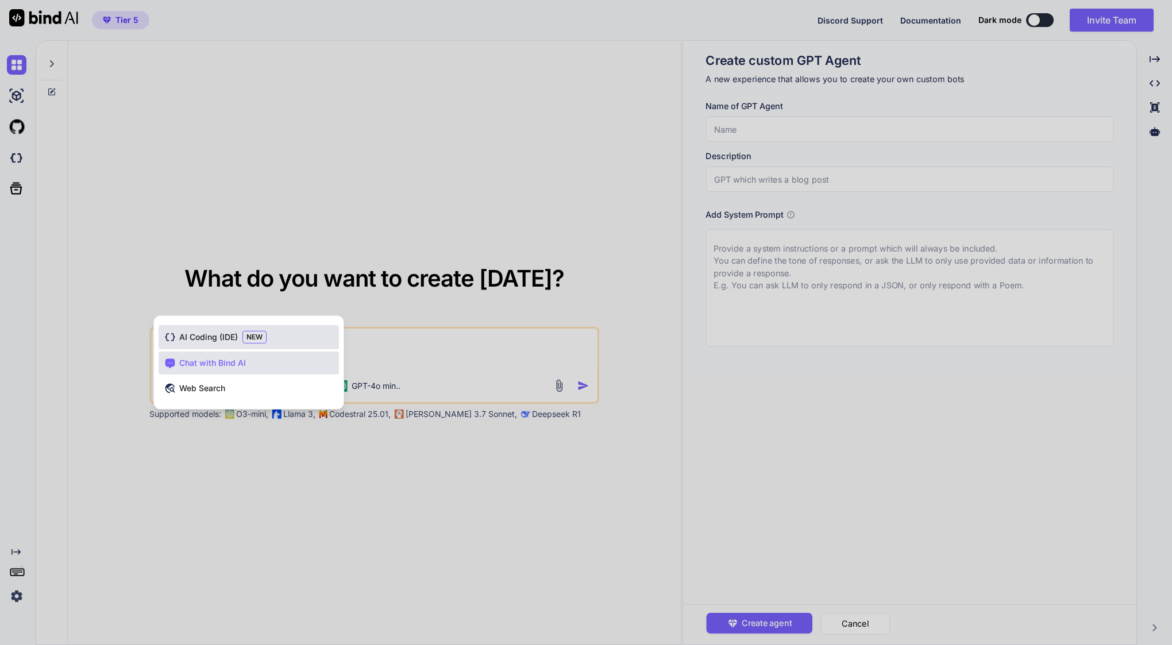
click at [218, 341] on span "AI Coding (IDE)" at bounding box center [208, 337] width 59 height 11
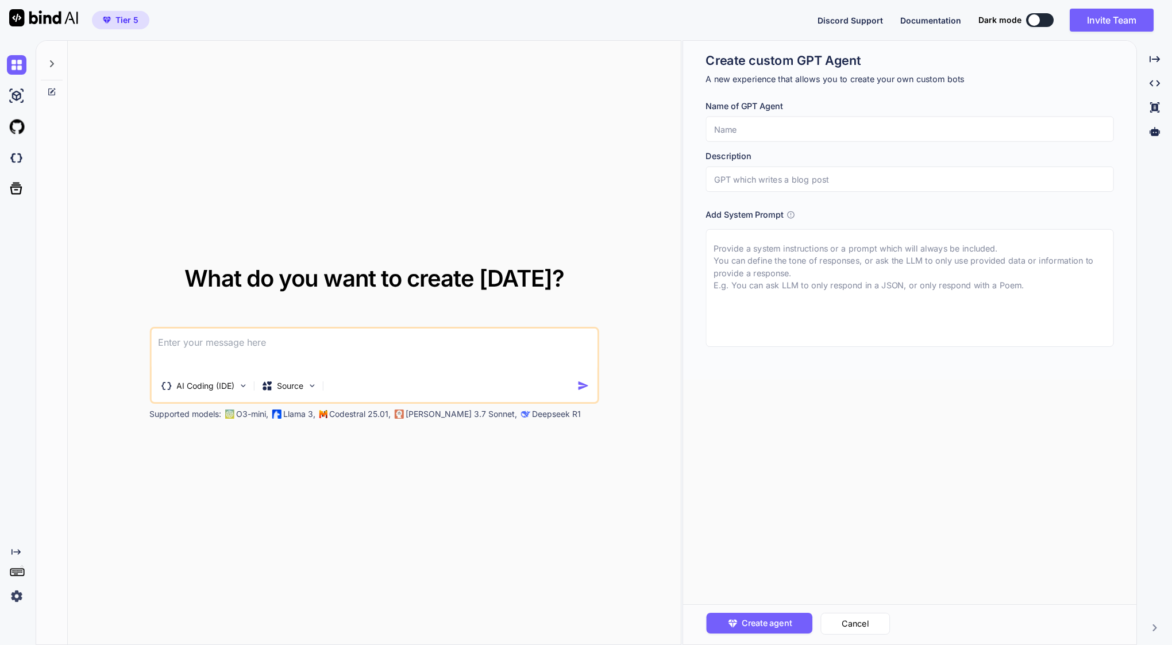
click at [234, 348] on textarea at bounding box center [374, 350] width 447 height 43
click at [17, 599] on img at bounding box center [17, 597] width 20 height 20
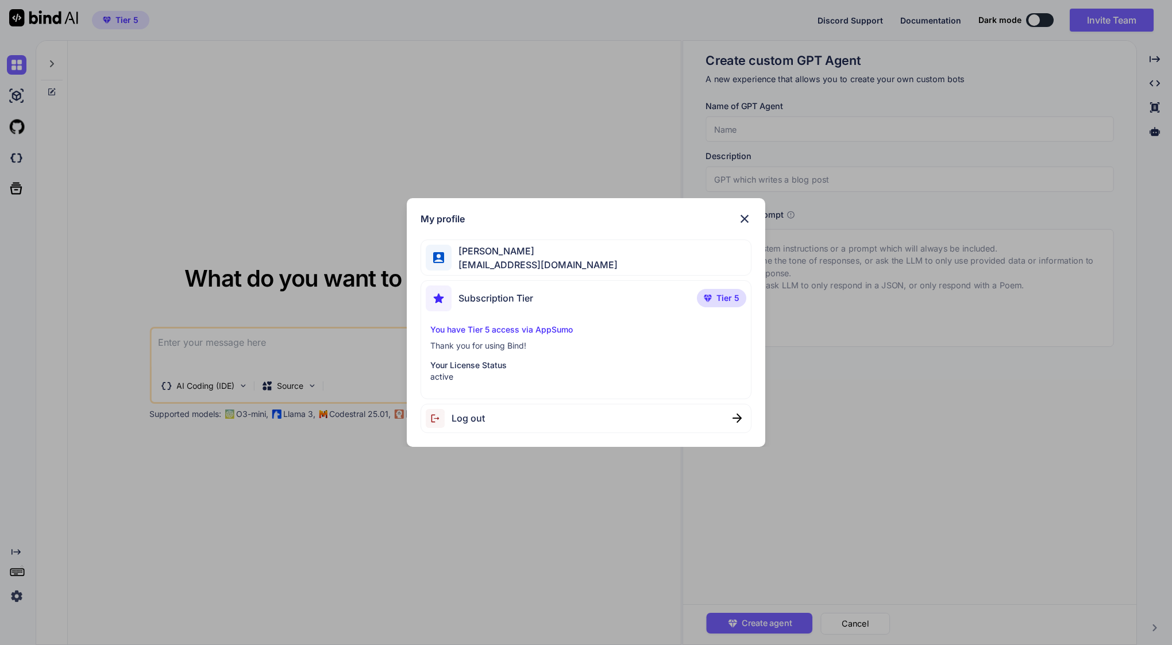
click at [488, 423] on div "Log out" at bounding box center [586, 418] width 330 height 29
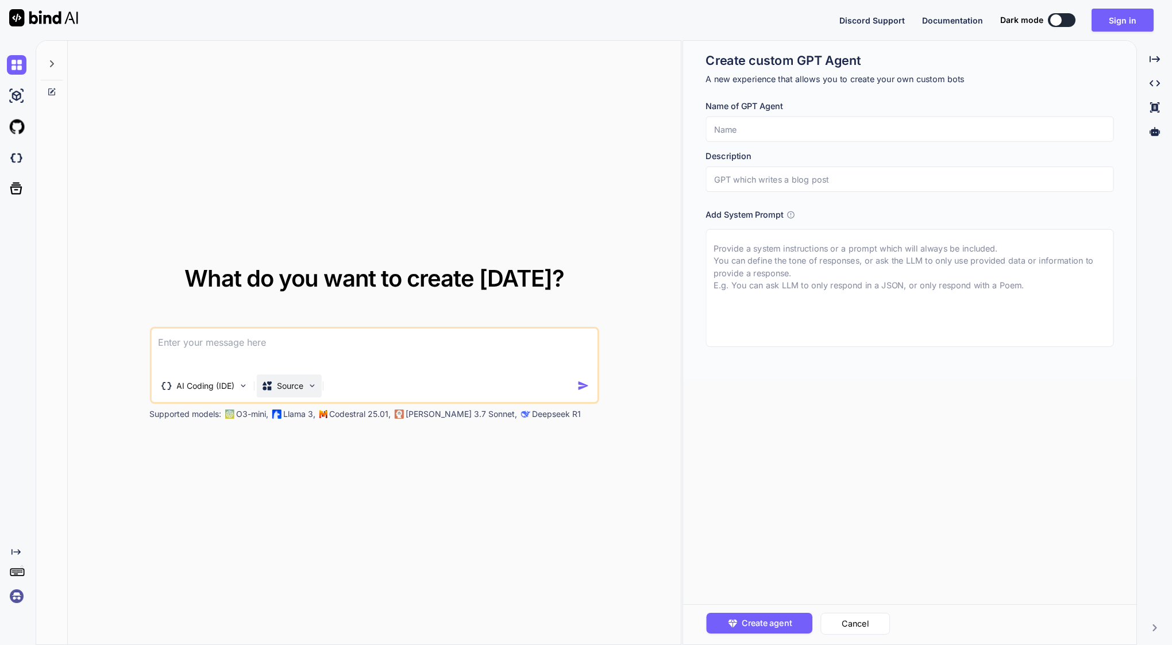
click at [274, 390] on div "Source" at bounding box center [282, 385] width 43 height 11
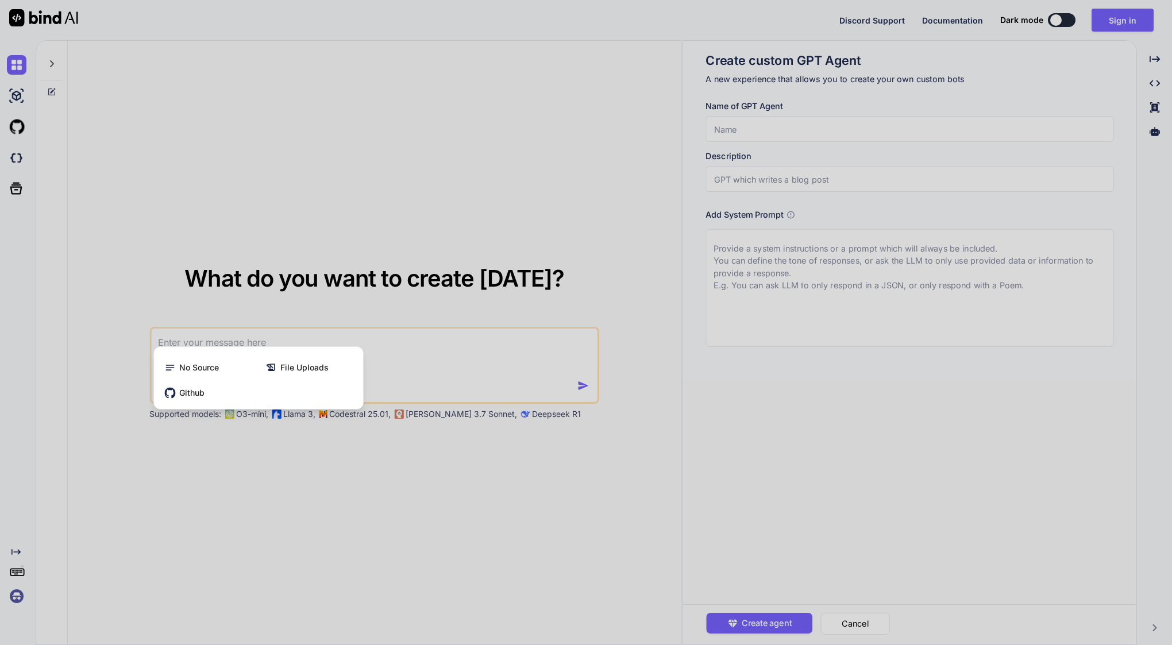
click at [304, 471] on div at bounding box center [586, 322] width 1172 height 645
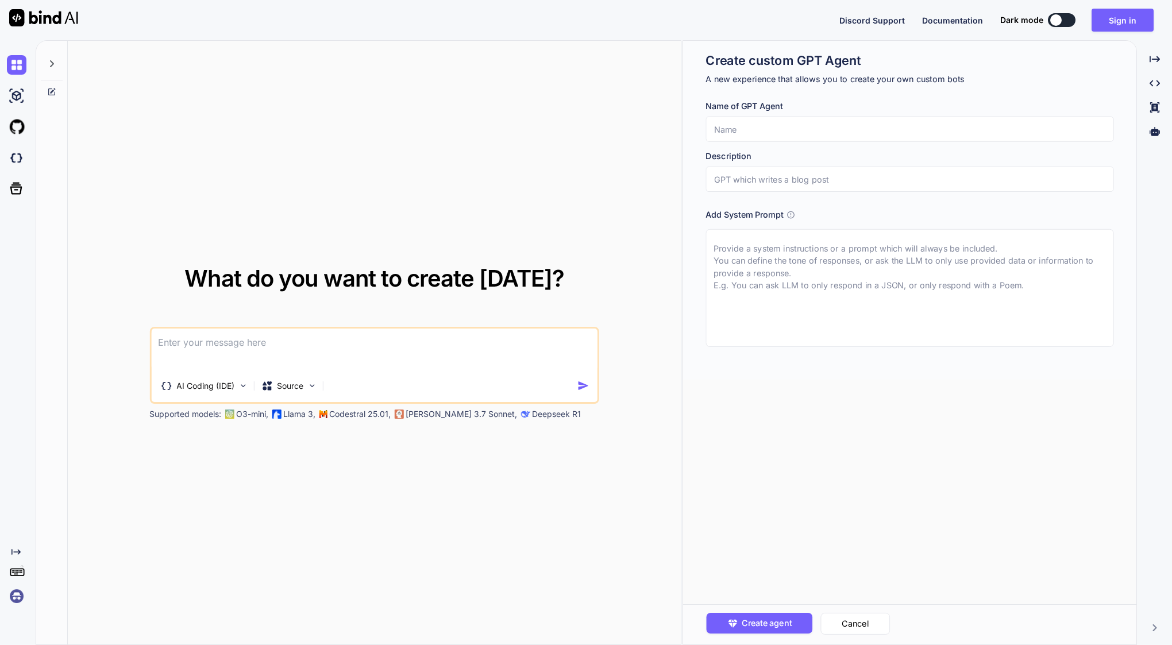
click at [22, 590] on img at bounding box center [17, 597] width 20 height 20
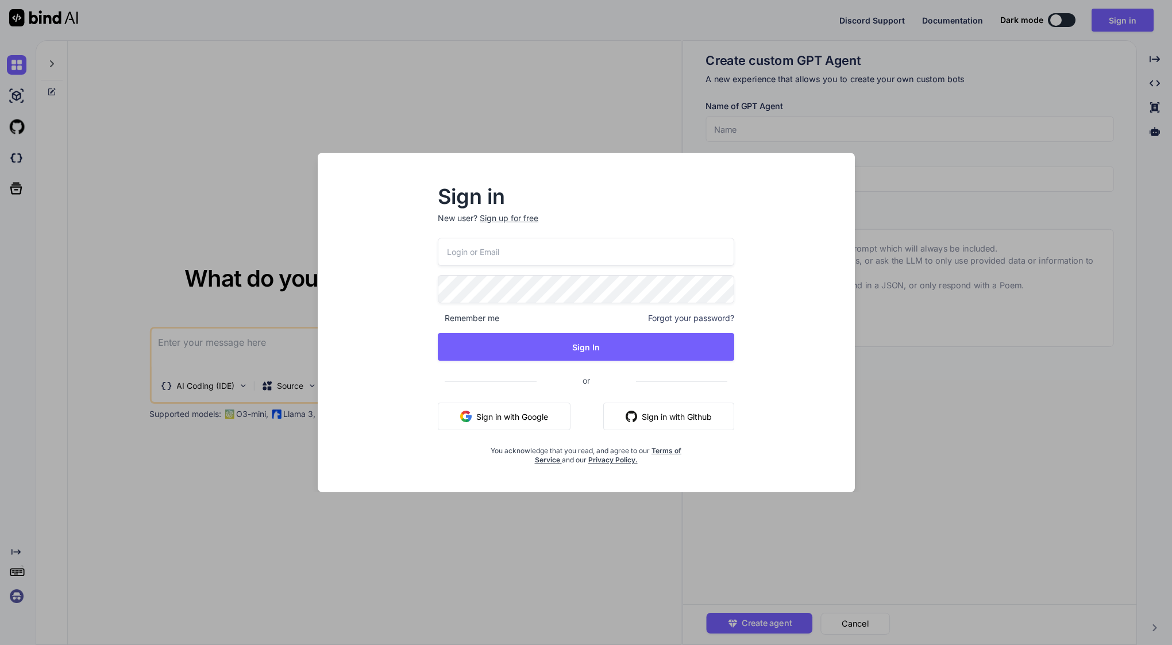
click at [518, 425] on button "Sign in with Google" at bounding box center [504, 417] width 133 height 28
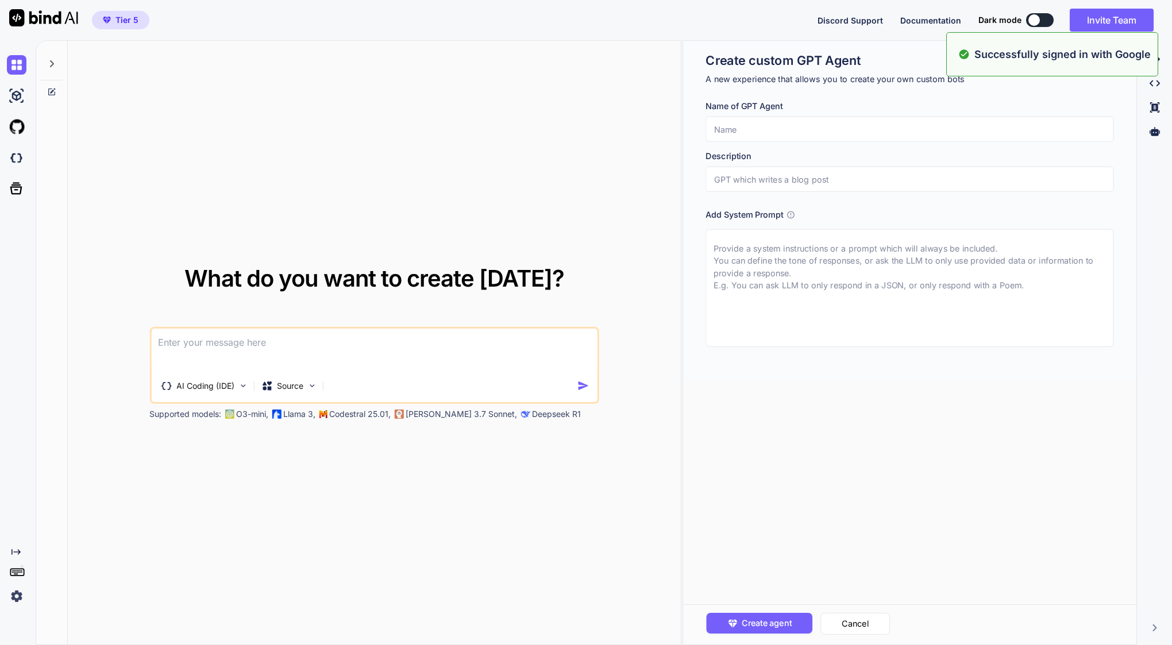
click at [276, 255] on div "What do you want to create today? AI Coding (IDE) Source Supported models: O3-m…" at bounding box center [374, 343] width 613 height 605
click at [23, 597] on img at bounding box center [17, 597] width 20 height 20
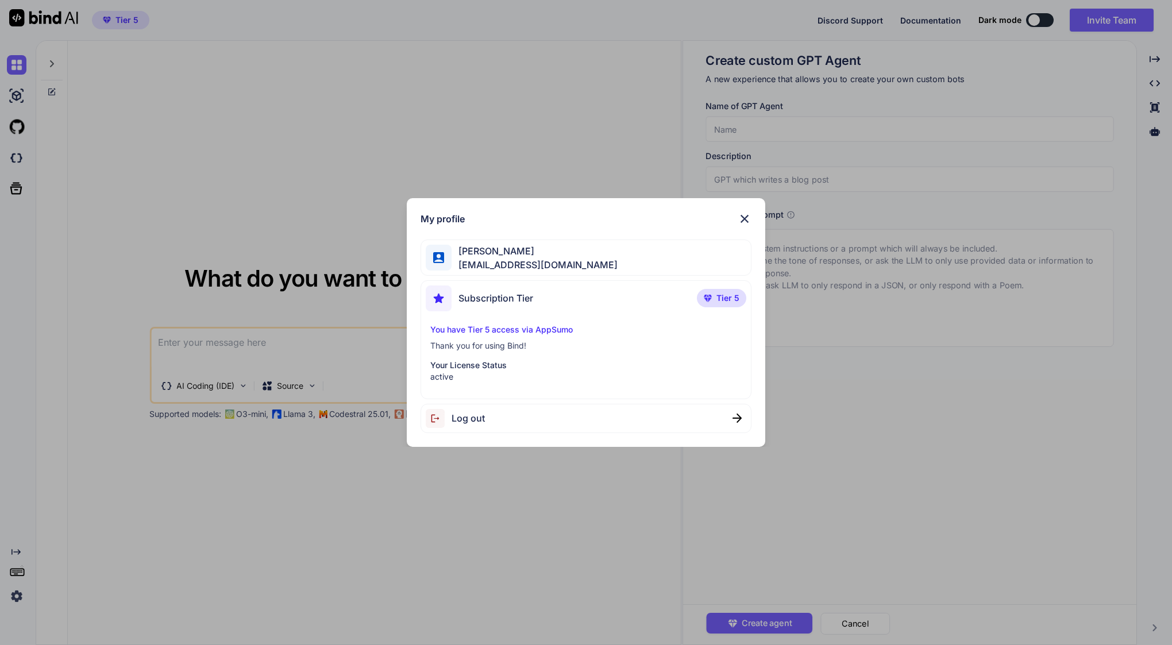
click at [749, 220] on img at bounding box center [745, 219] width 14 height 14
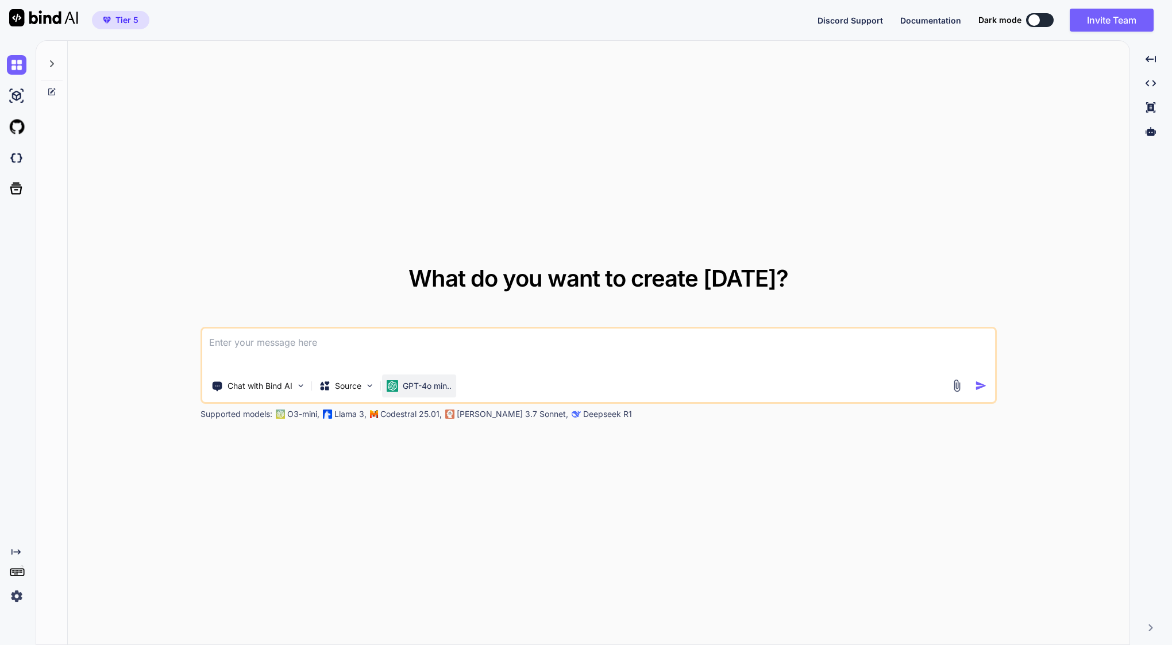
click at [429, 391] on p "GPT-4o min.." at bounding box center [427, 385] width 49 height 11
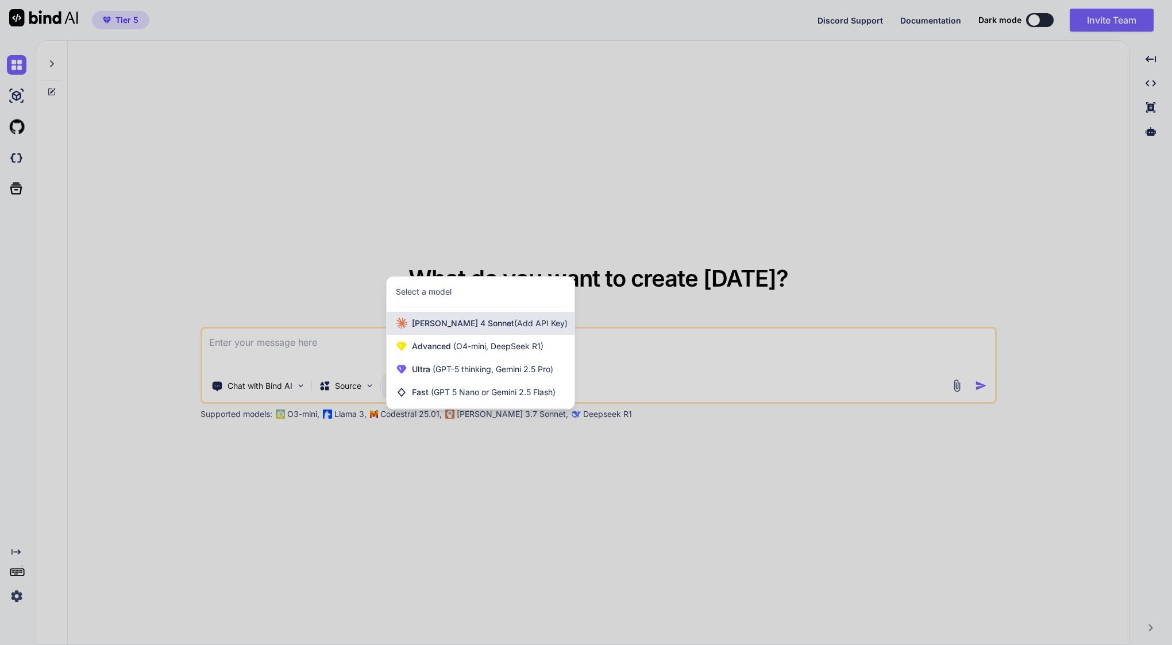
click at [460, 324] on span "[PERSON_NAME] 4 Sonnet (Add API Key)" at bounding box center [490, 323] width 156 height 11
type textarea "x"
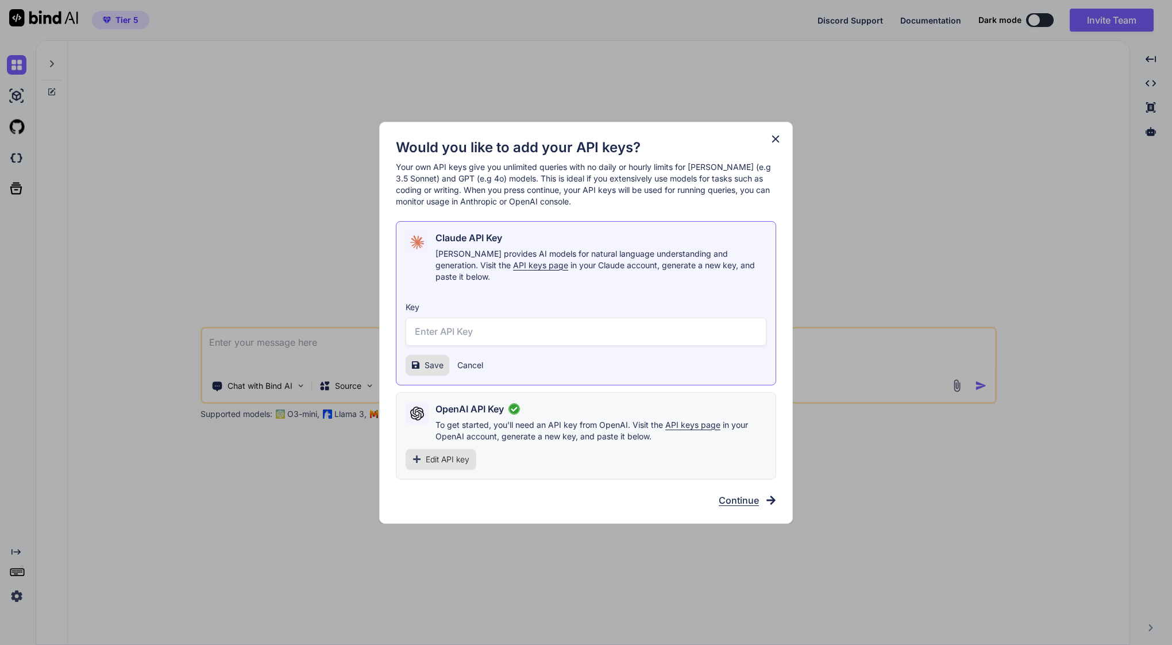
click at [566, 329] on input "text" at bounding box center [586, 332] width 361 height 28
paste input "sk-ant-api03-acqImDqm8P9jnP9IMEuV_ZtLVzHg2cDZFsDxscDebcq0B2e1KX0rmcYseiZWhSluOq…"
type input "sk-ant-api03-acqImDqm8P9jnP9IMEuV_ZtLVzHg2cDZFsDxscDebcq0B2e1KX0rmcYseiZWhSluOq…"
click at [437, 360] on span "Save" at bounding box center [434, 365] width 19 height 11
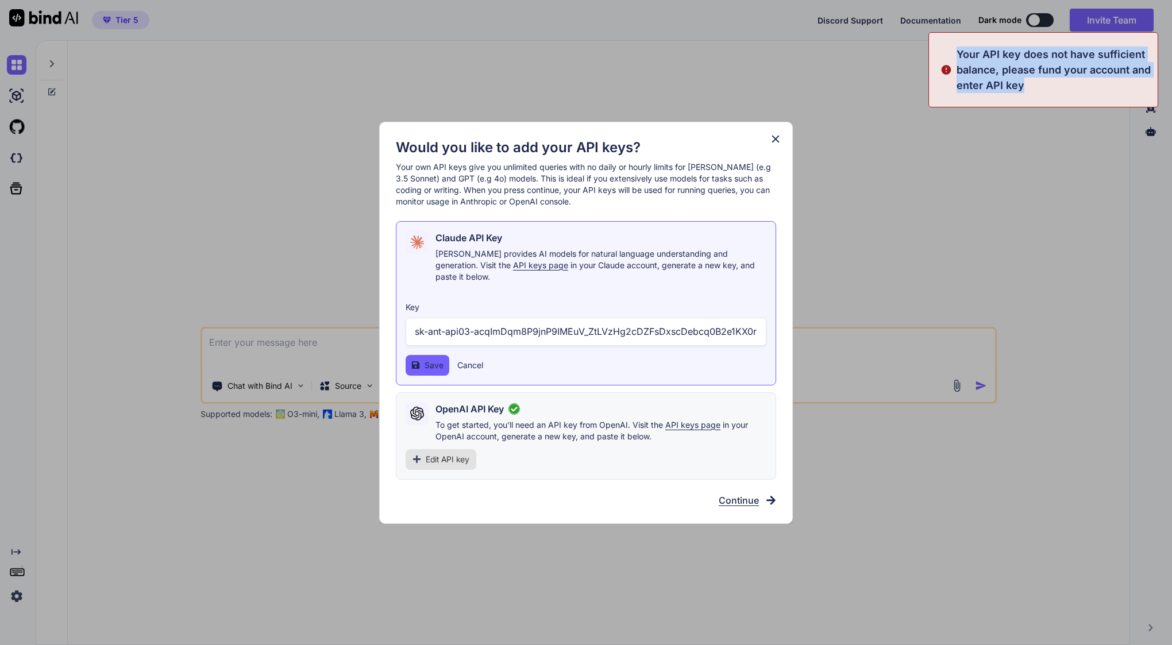
drag, startPoint x: 1028, startPoint y: 84, endPoint x: 952, endPoint y: 52, distance: 82.6
click at [952, 52] on div "Your API key does not have sufficient balance, please fund your account and ent…" at bounding box center [1044, 69] width 230 height 75
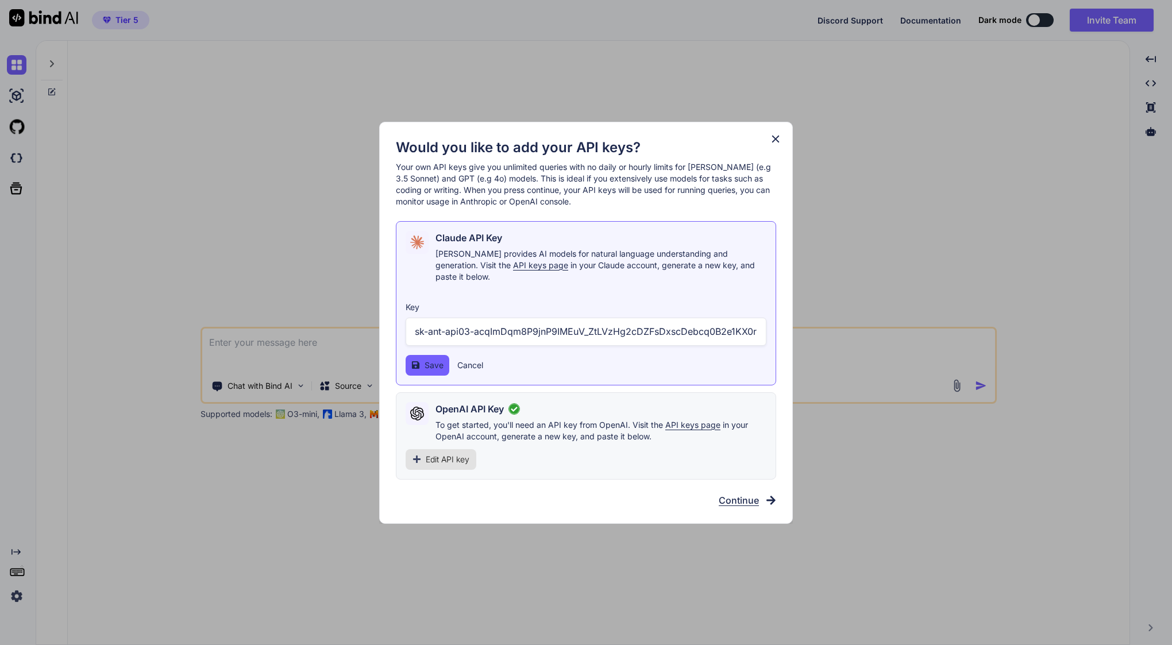
copy p "Your API key does not have sufficient balance, please fund your account and ent…"
click at [1017, 245] on div "Would you like to add your API keys? Your own API keys give you unlimited queri…" at bounding box center [586, 322] width 1172 height 645
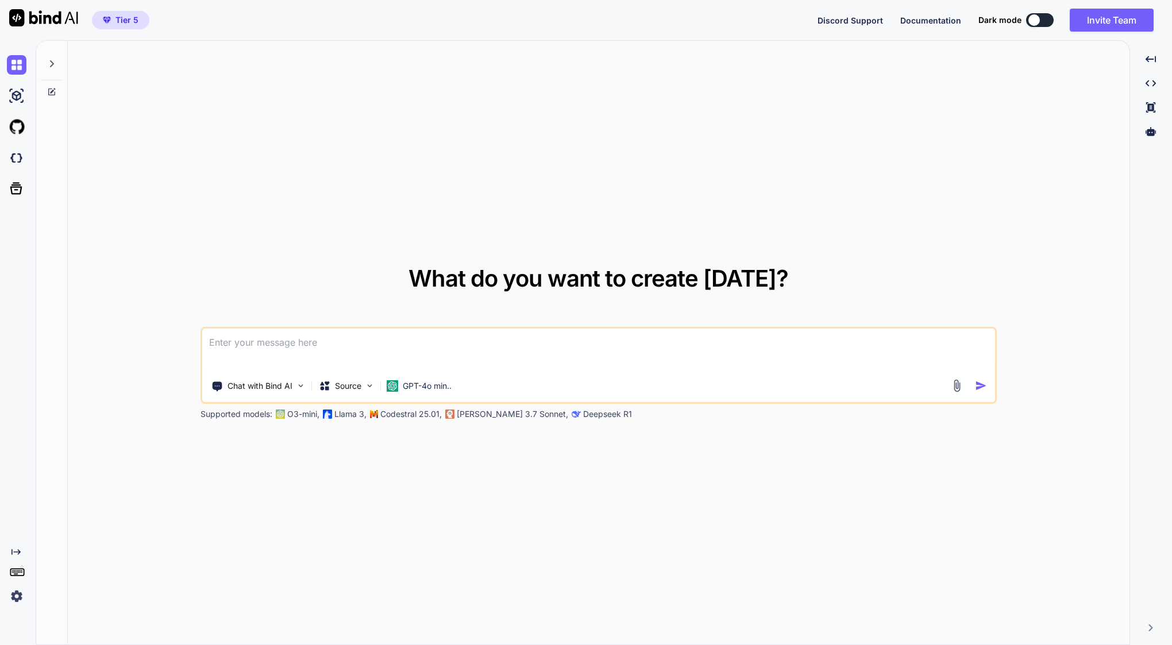
click at [57, 20] on img at bounding box center [43, 17] width 69 height 17
type textarea "x"
click at [22, 57] on img at bounding box center [17, 65] width 20 height 20
click at [15, 156] on img at bounding box center [17, 158] width 20 height 20
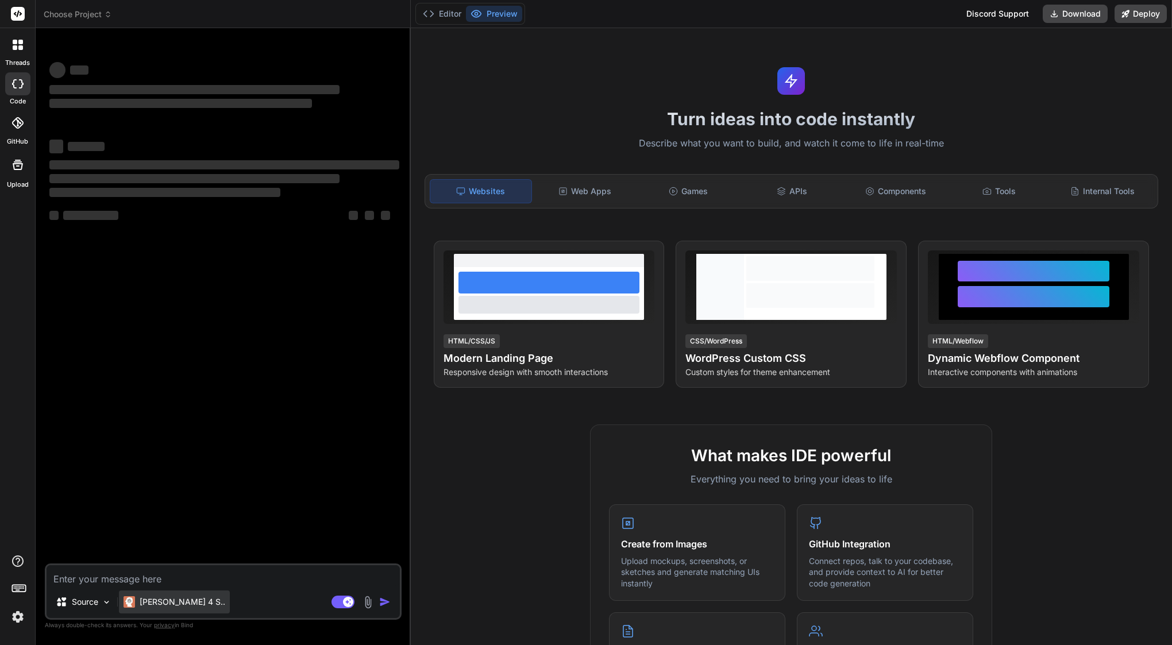
click at [155, 595] on div "[PERSON_NAME] 4 S.." at bounding box center [174, 602] width 111 height 23
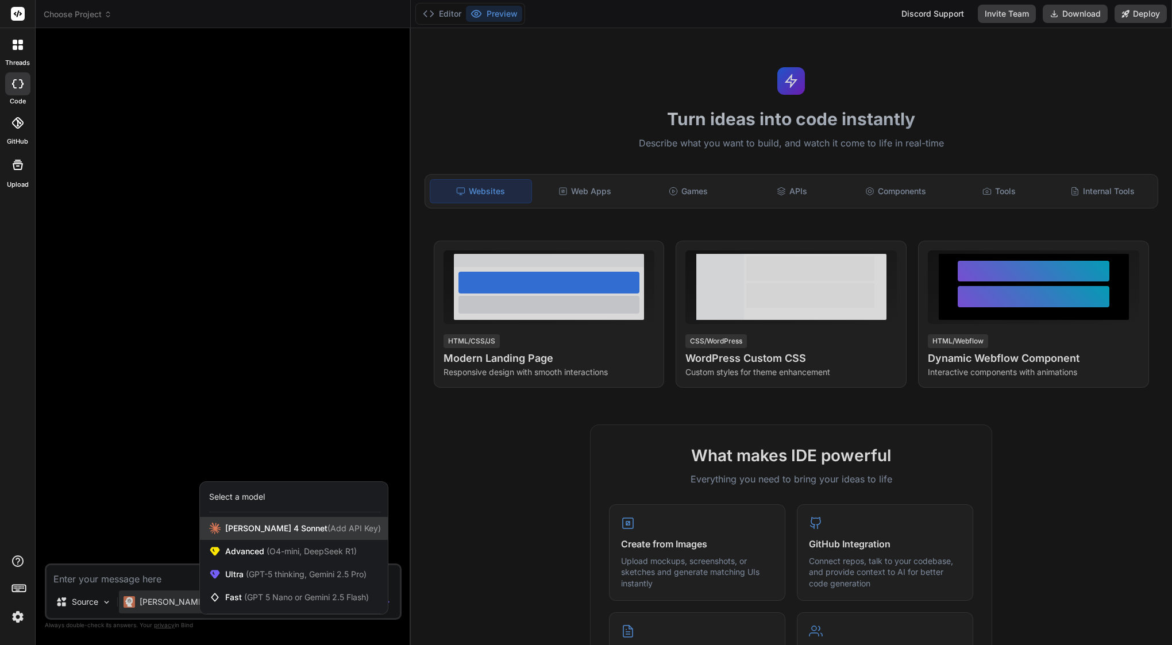
click at [244, 521] on div "[PERSON_NAME] 4 Sonnet (Add API Key)" at bounding box center [294, 528] width 188 height 23
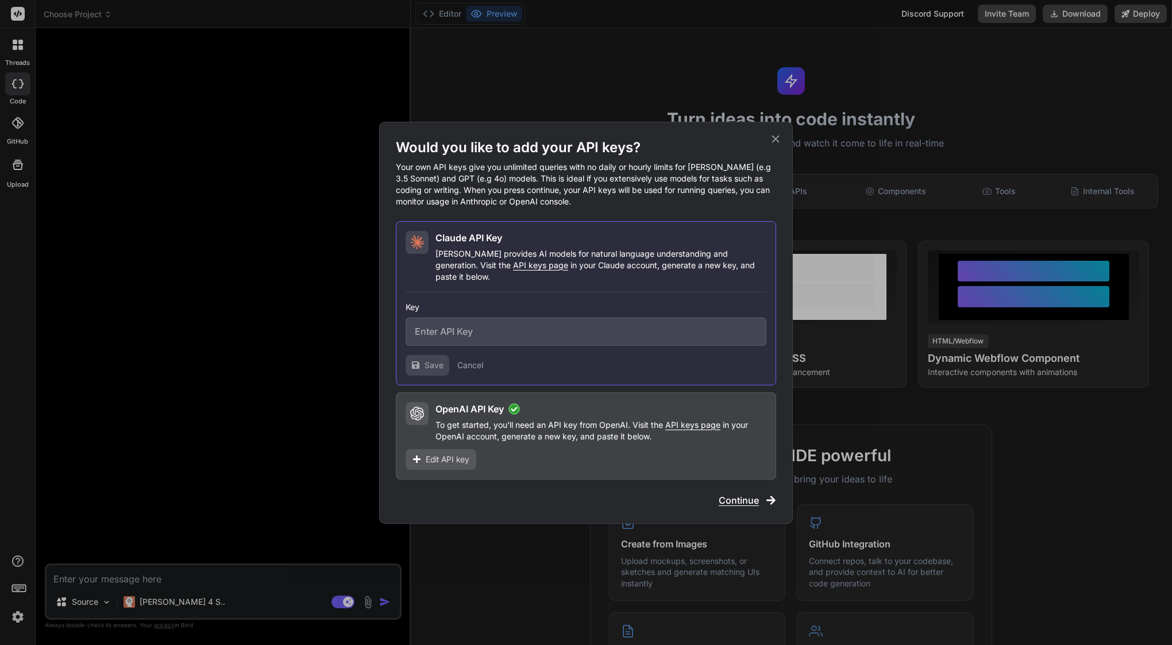
type textarea "x"
click at [480, 321] on input "text" at bounding box center [586, 332] width 361 height 28
click at [457, 327] on input "text" at bounding box center [586, 332] width 361 height 28
click at [429, 333] on input "text" at bounding box center [586, 332] width 361 height 28
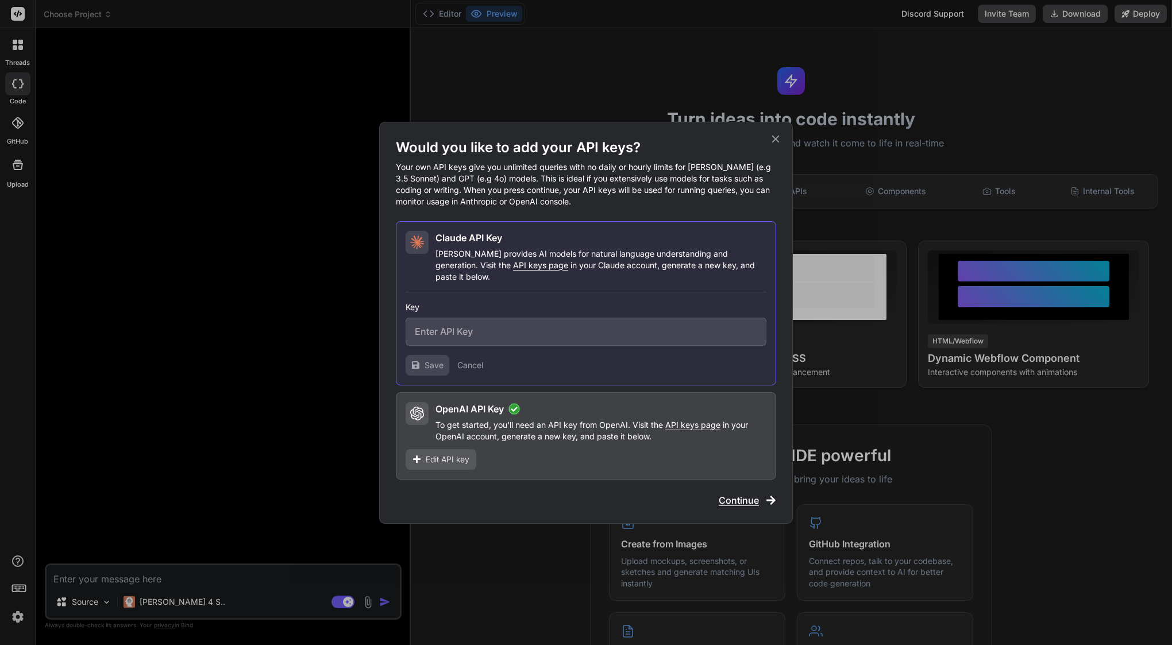
click at [756, 494] on span "Continue" at bounding box center [739, 501] width 40 height 14
